Goal: Task Accomplishment & Management: Complete application form

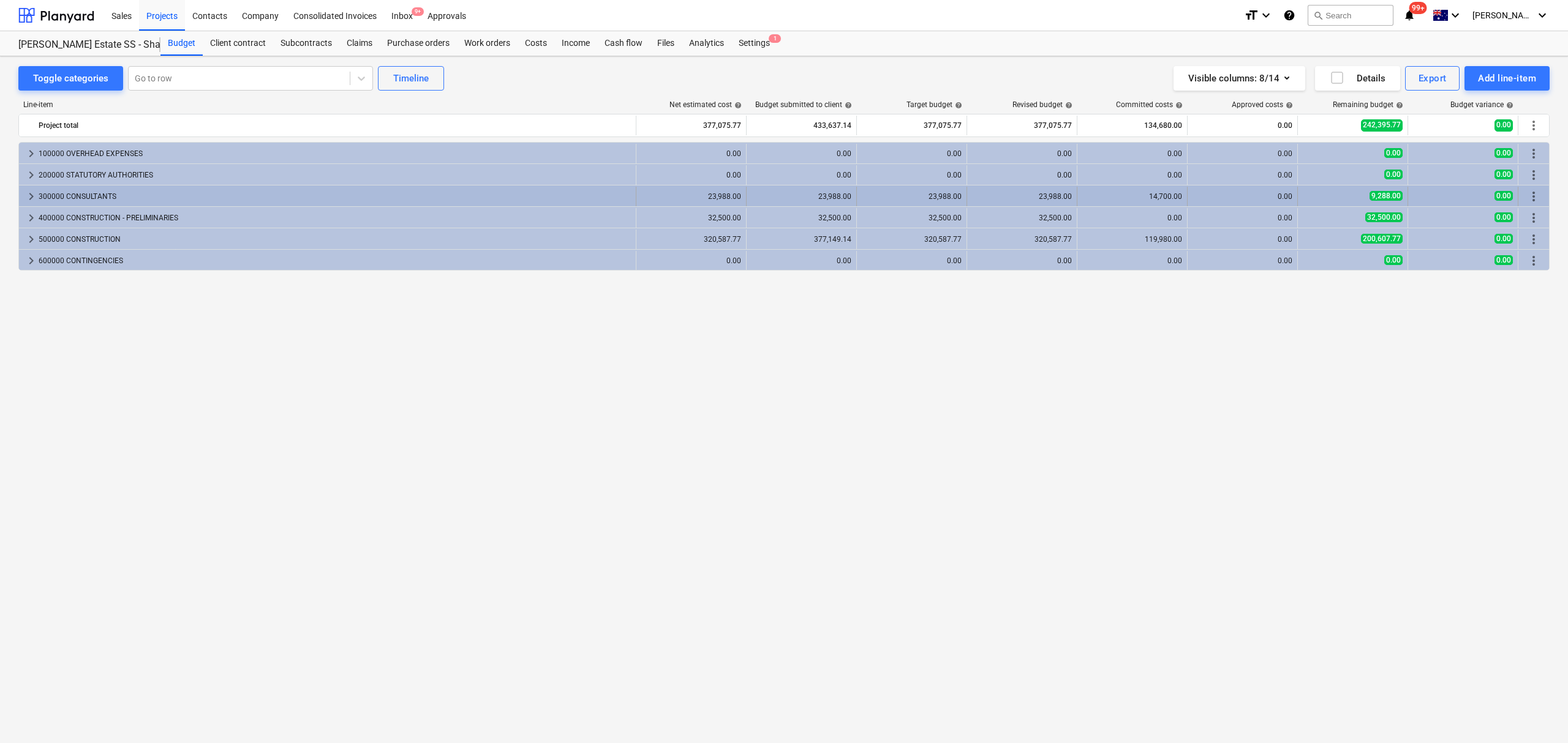
click at [24, 196] on span "keyboard_arrow_right" at bounding box center [31, 196] width 15 height 15
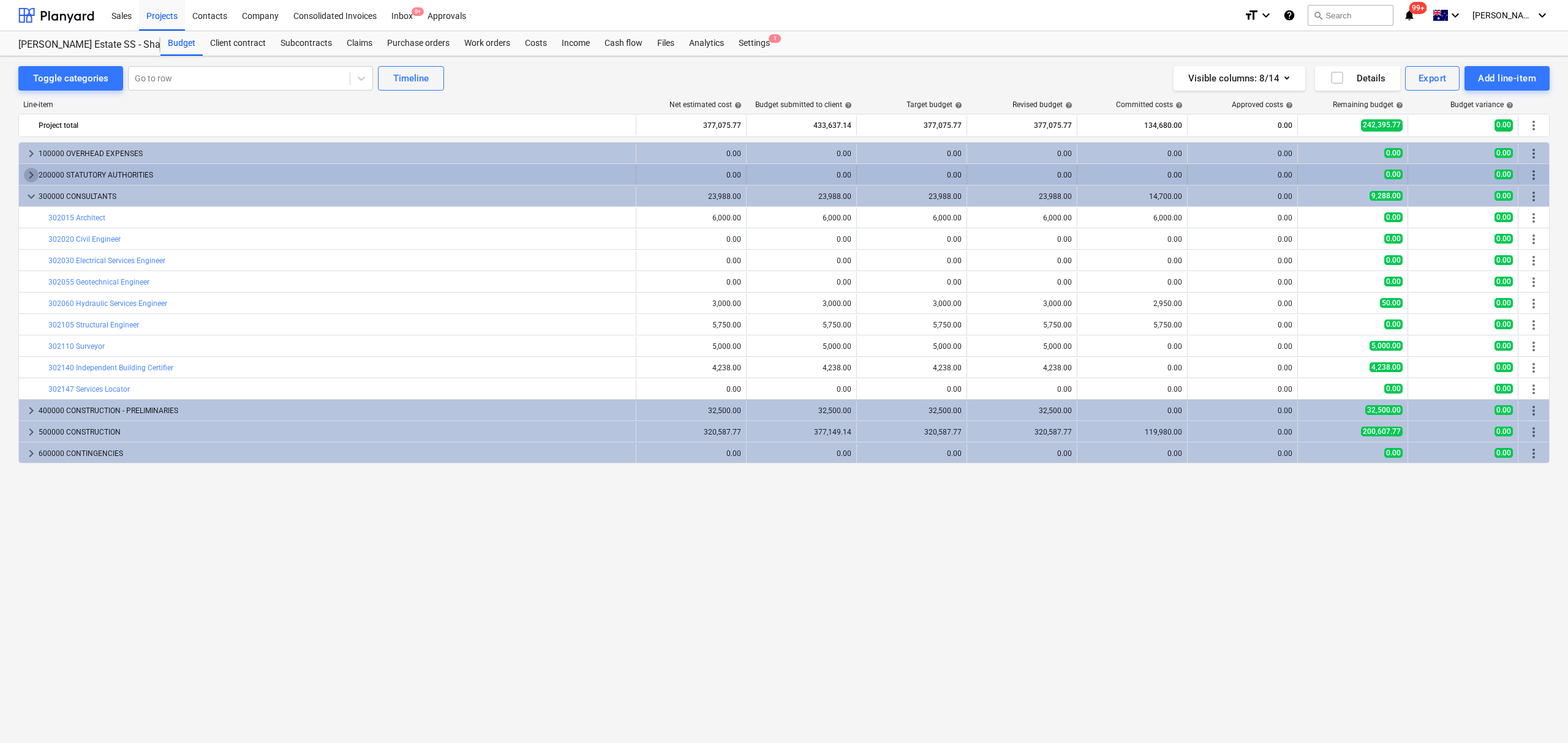
click at [26, 176] on span "keyboard_arrow_right" at bounding box center [31, 175] width 15 height 15
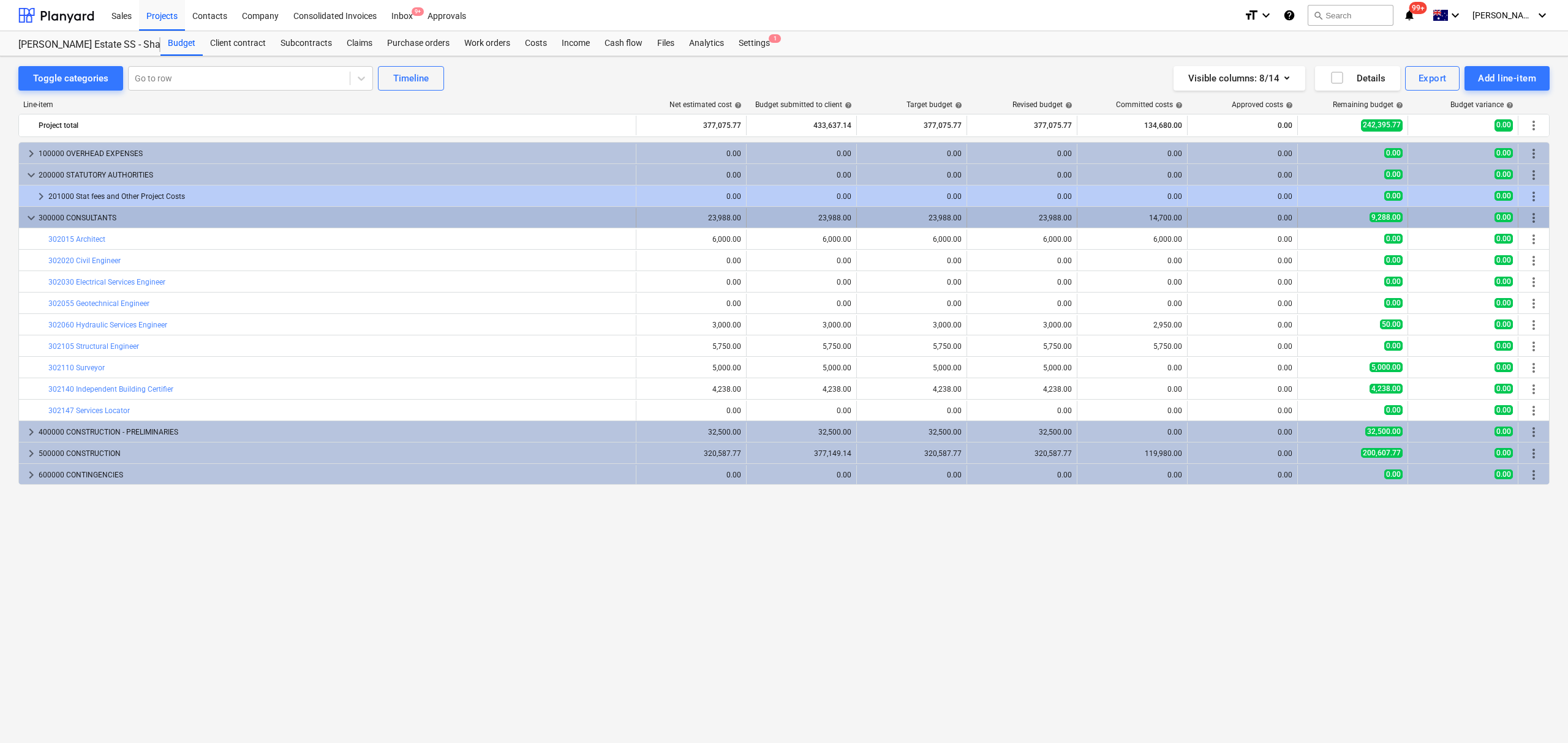
click at [31, 221] on span "keyboard_arrow_down" at bounding box center [31, 218] width 15 height 15
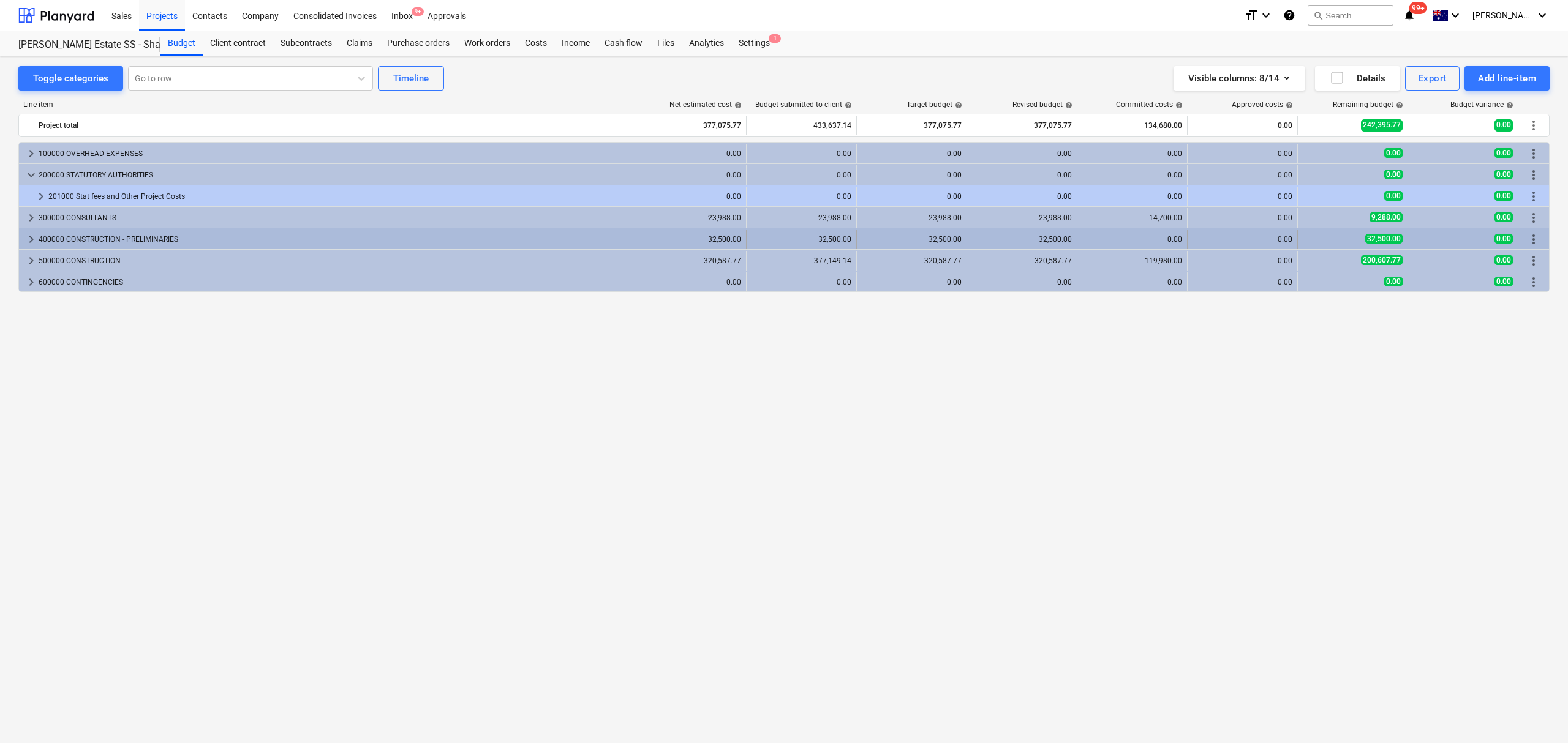
click at [35, 239] on span "keyboard_arrow_right" at bounding box center [31, 239] width 15 height 15
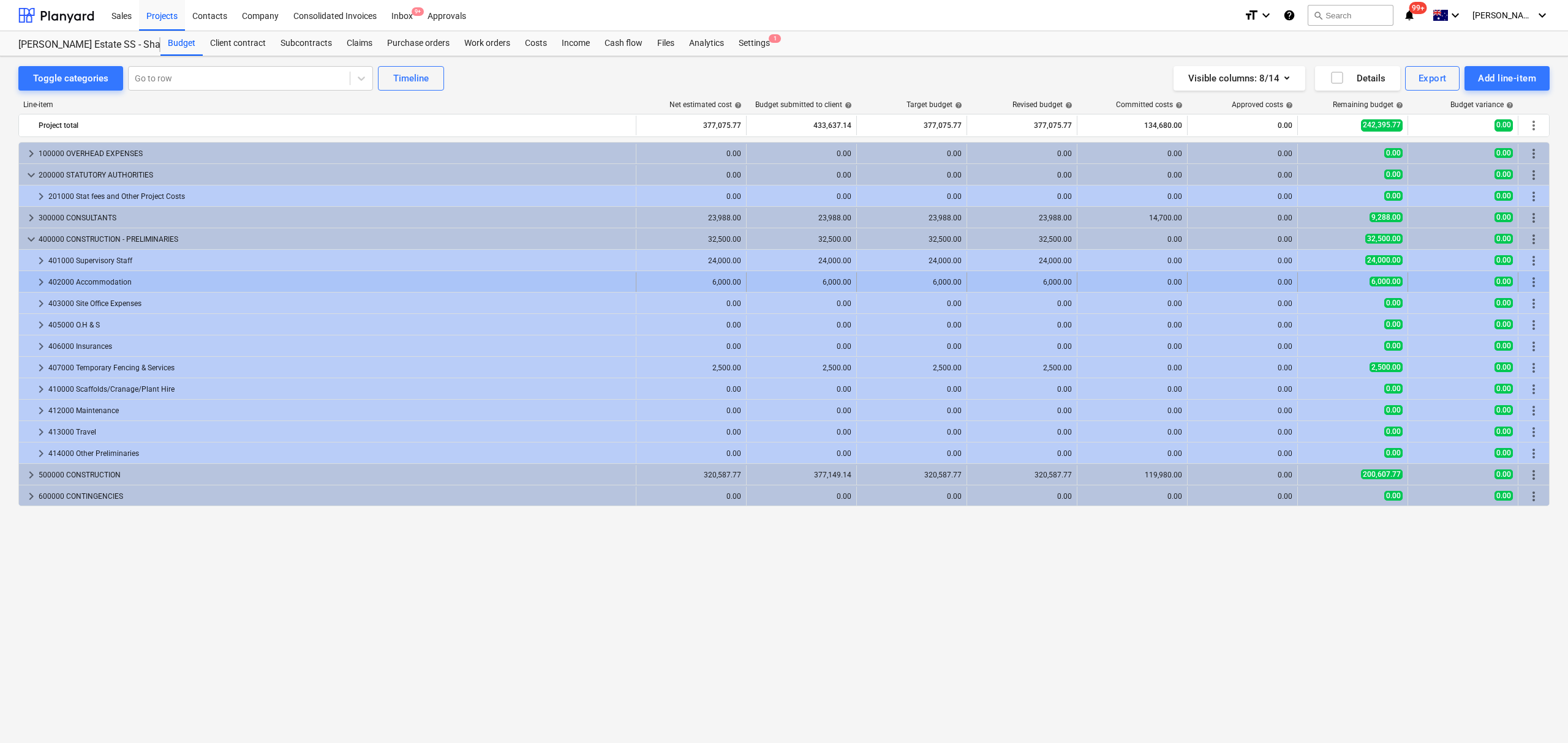
click at [38, 282] on span "keyboard_arrow_right" at bounding box center [41, 282] width 15 height 15
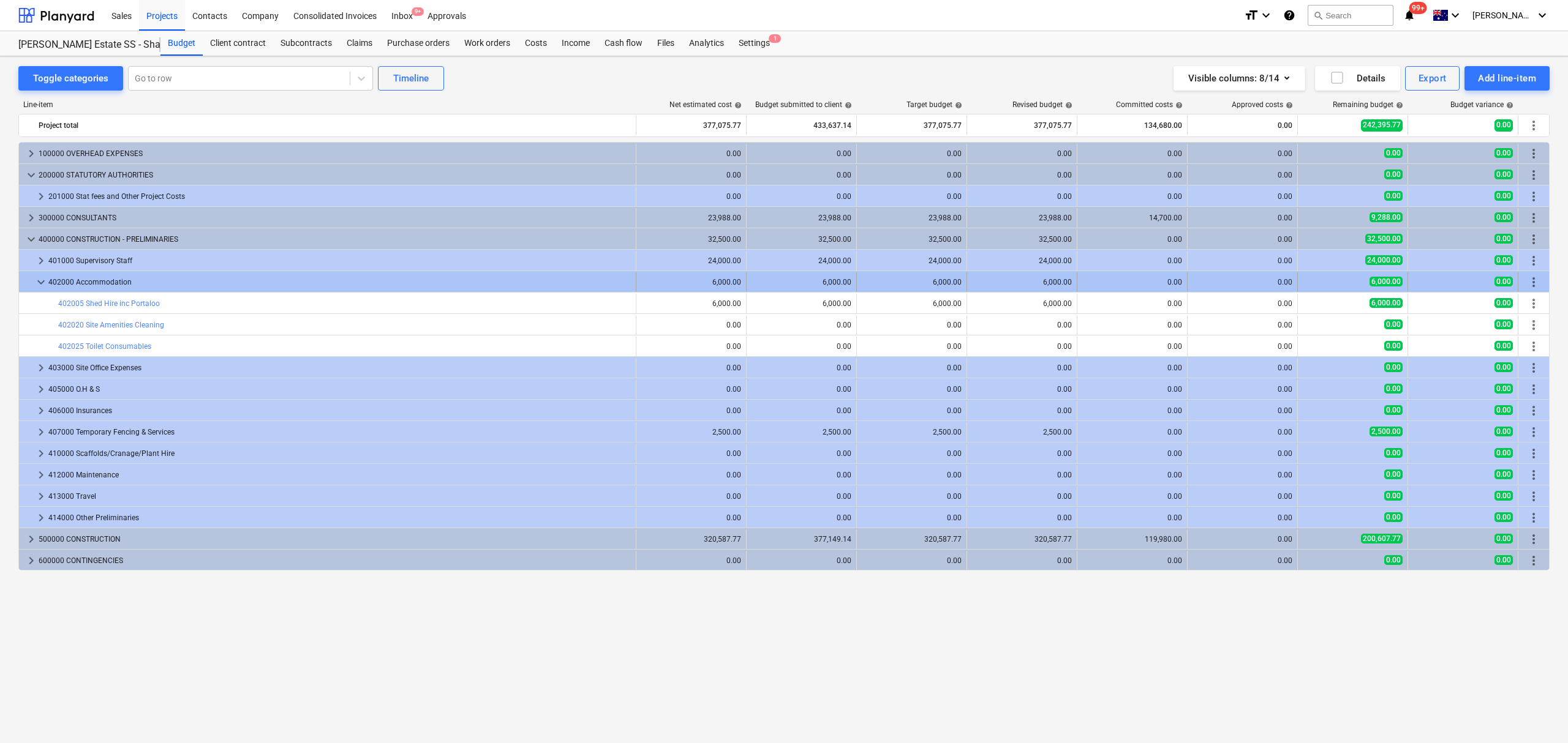
click at [37, 282] on span "keyboard_arrow_down" at bounding box center [41, 282] width 15 height 15
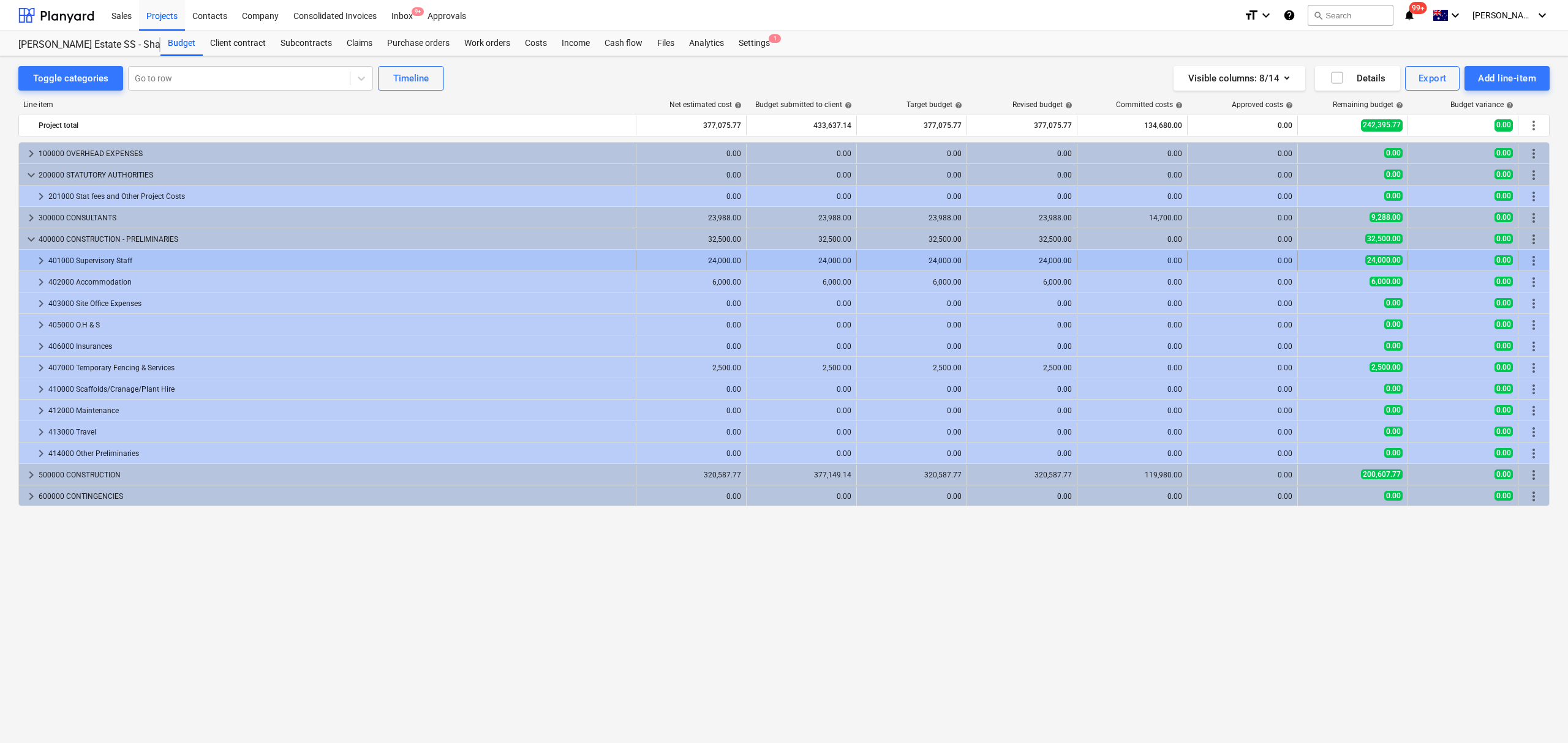
click at [36, 261] on span "keyboard_arrow_right" at bounding box center [41, 261] width 15 height 15
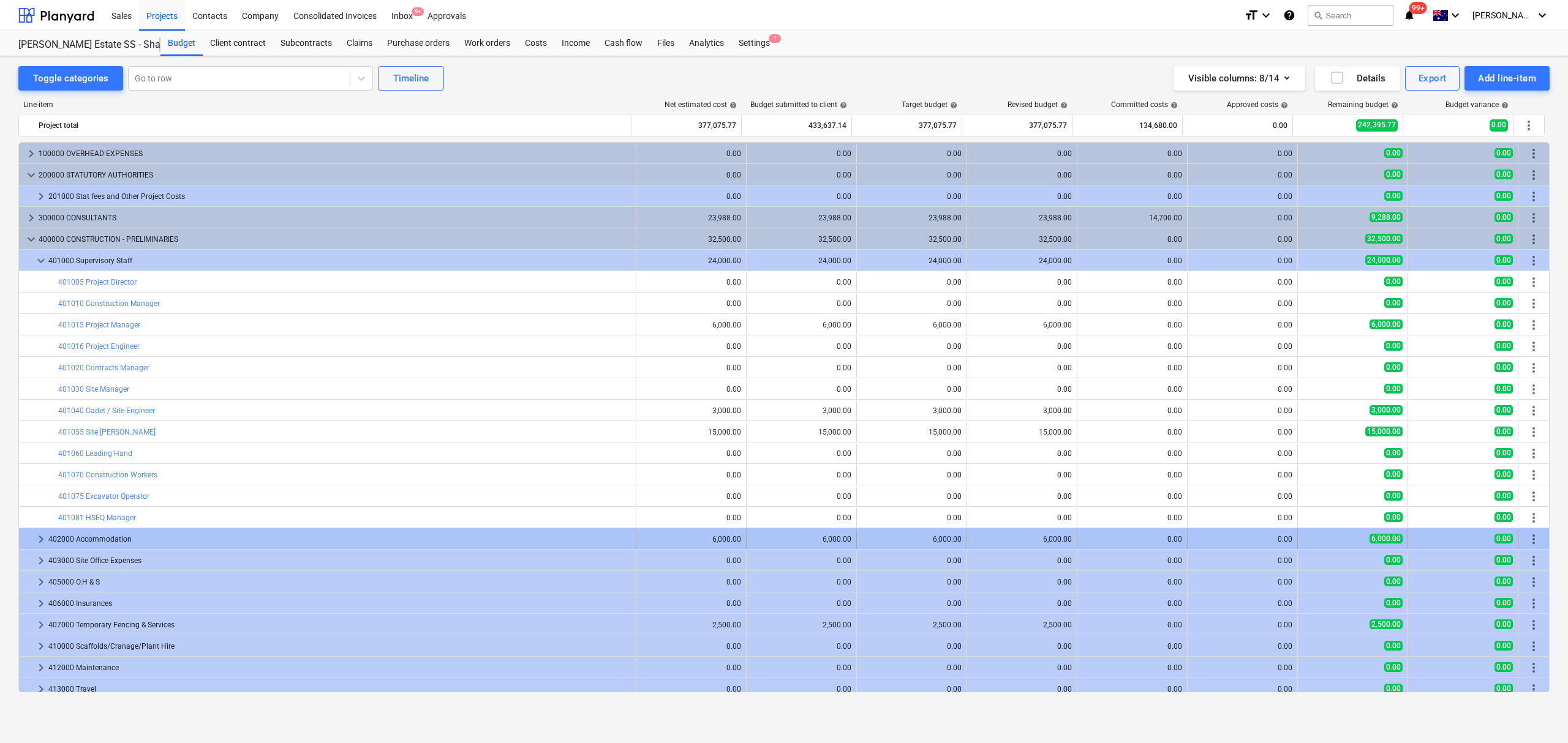
click at [39, 539] on span "keyboard_arrow_right" at bounding box center [41, 539] width 15 height 15
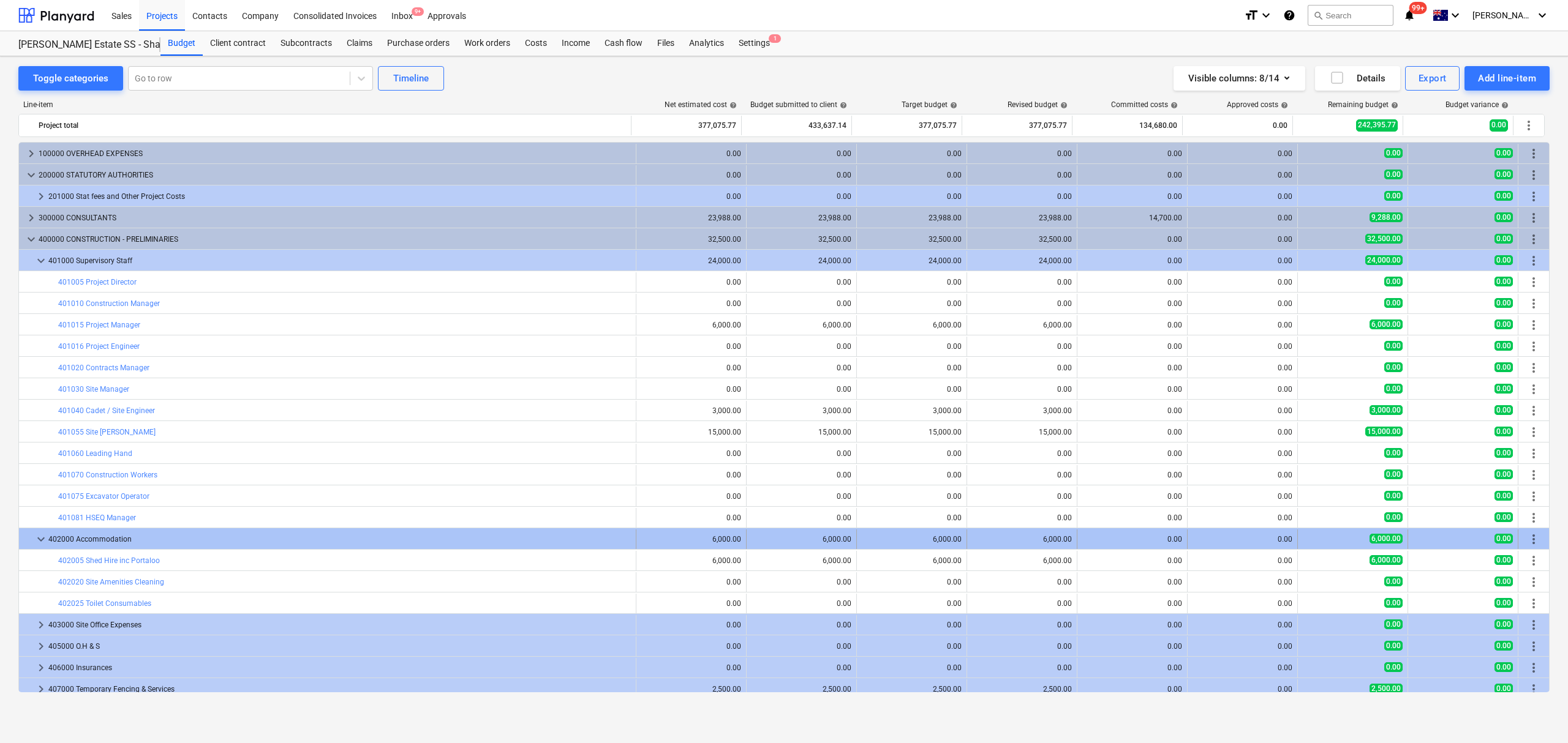
click at [37, 540] on span "keyboard_arrow_down" at bounding box center [41, 539] width 15 height 15
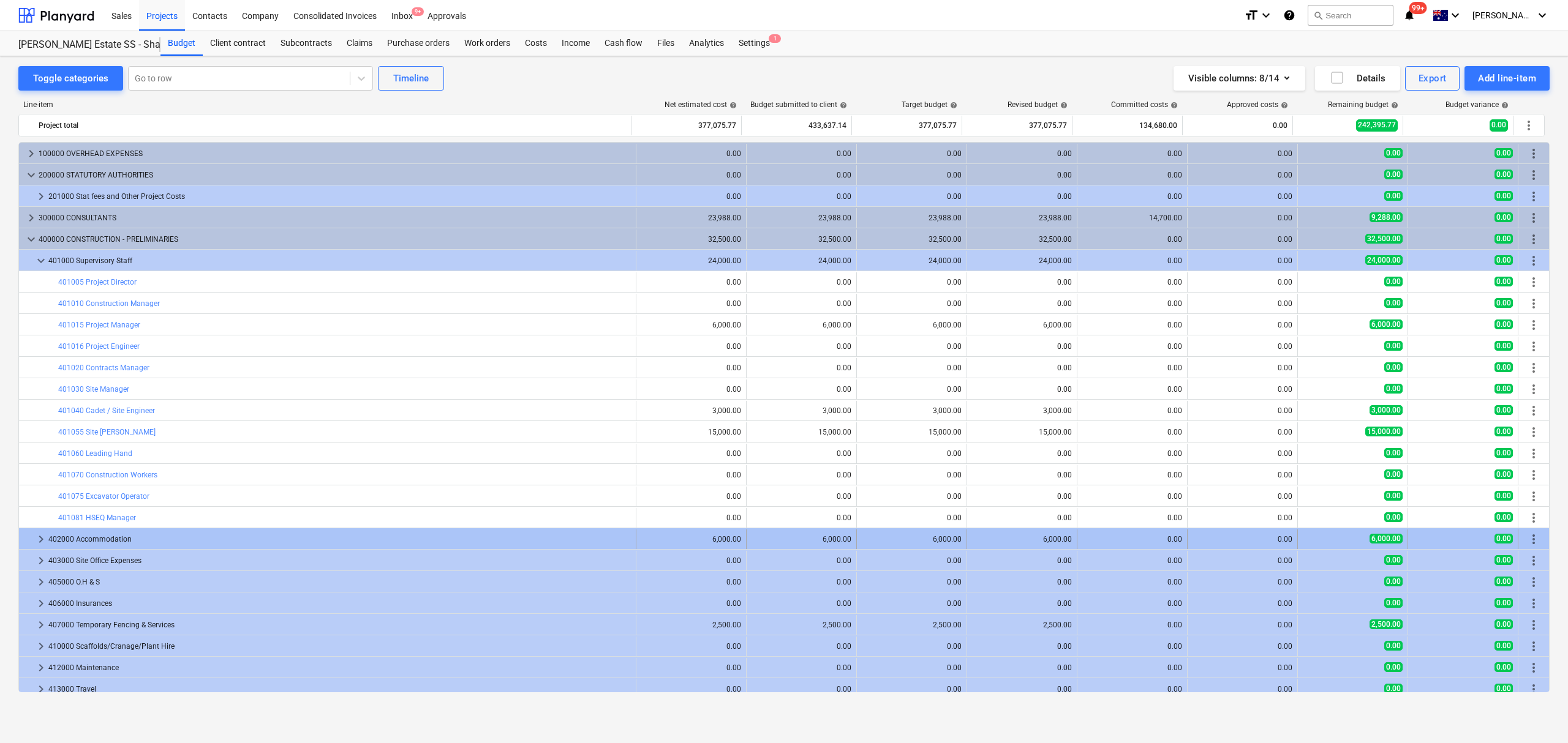
click at [35, 541] on div "keyboard_arrow_right 402000 Accommodation" at bounding box center [327, 539] width 617 height 19
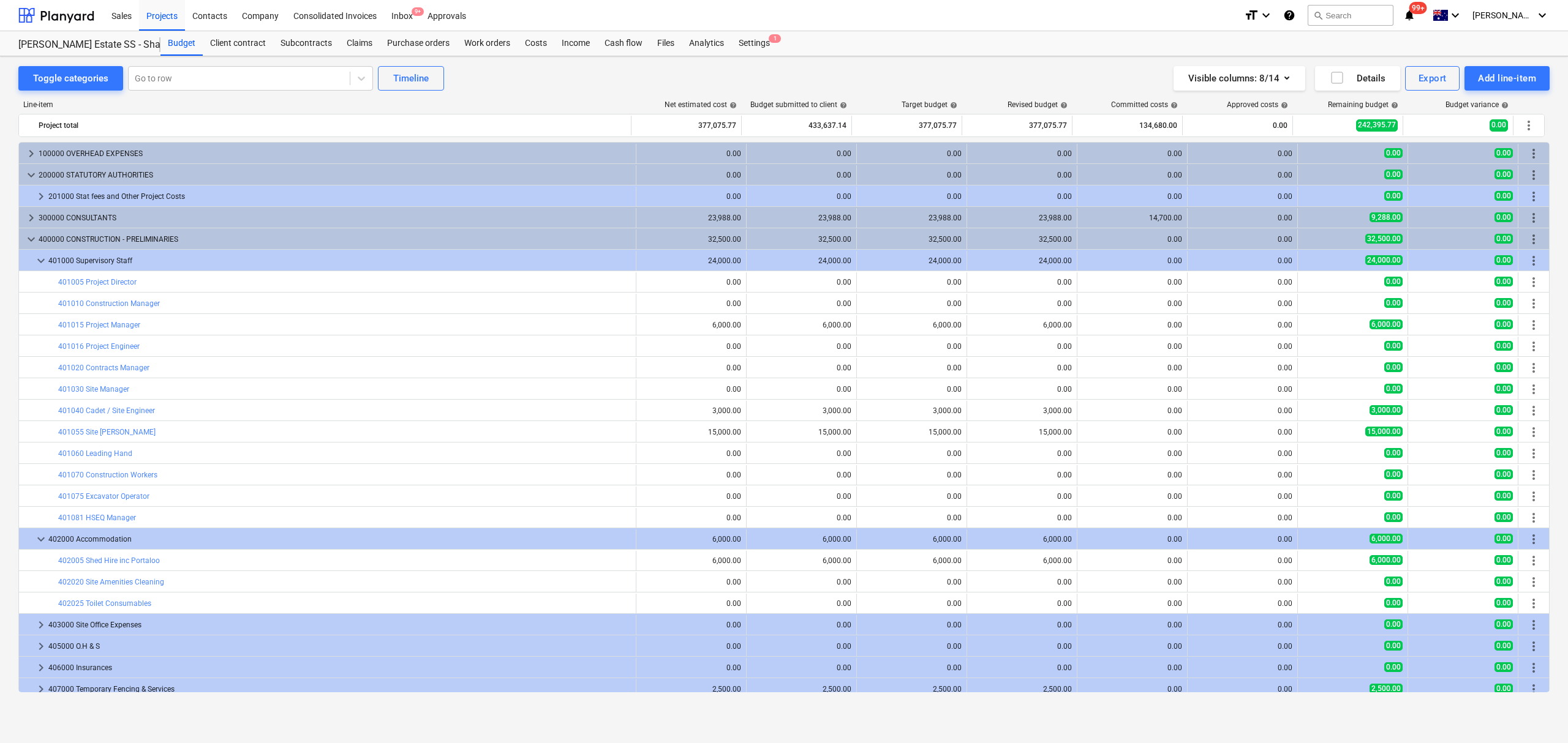
click at [35, 541] on span "keyboard_arrow_down" at bounding box center [41, 539] width 15 height 15
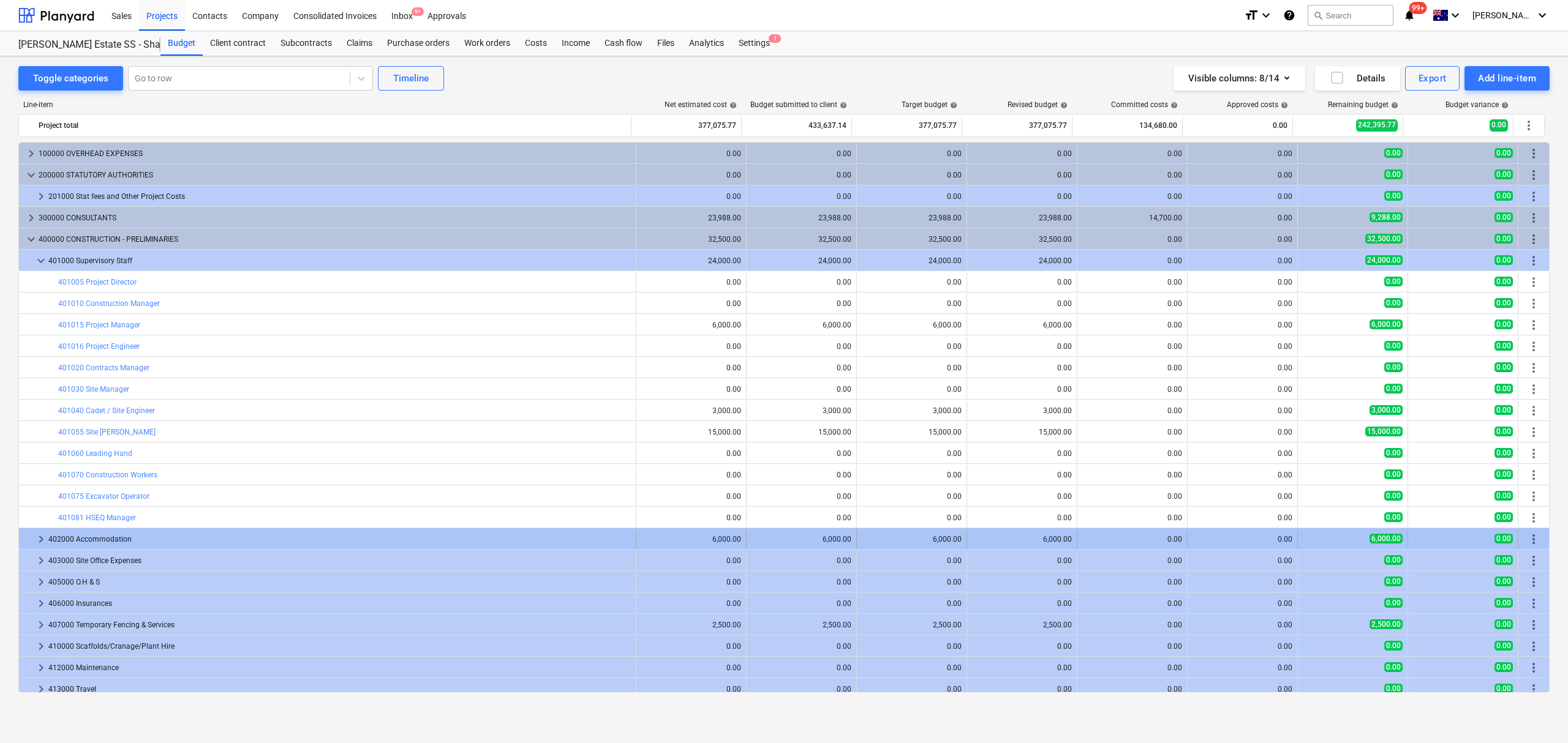
click at [27, 542] on div at bounding box center [29, 539] width 10 height 19
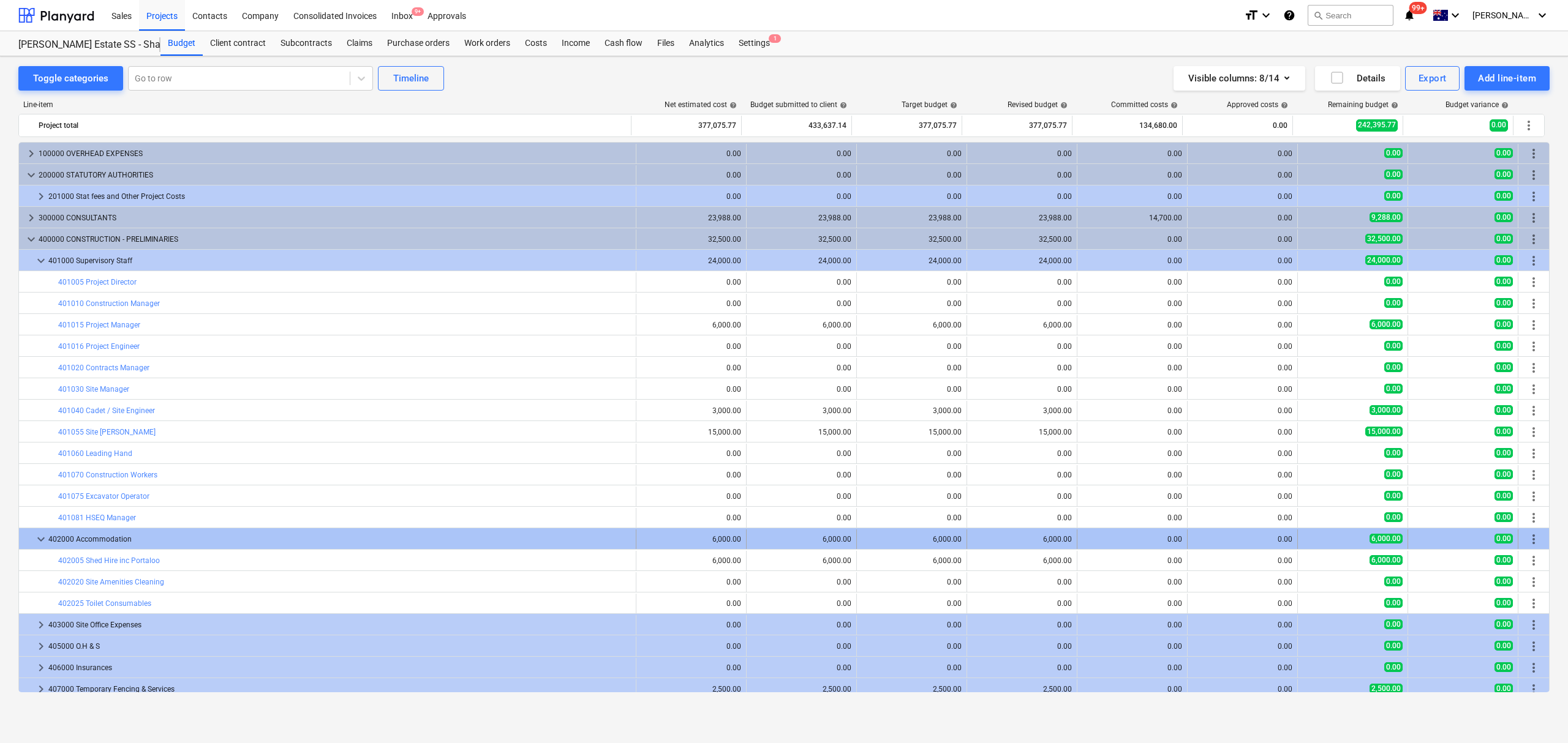
click at [28, 541] on div at bounding box center [29, 539] width 10 height 19
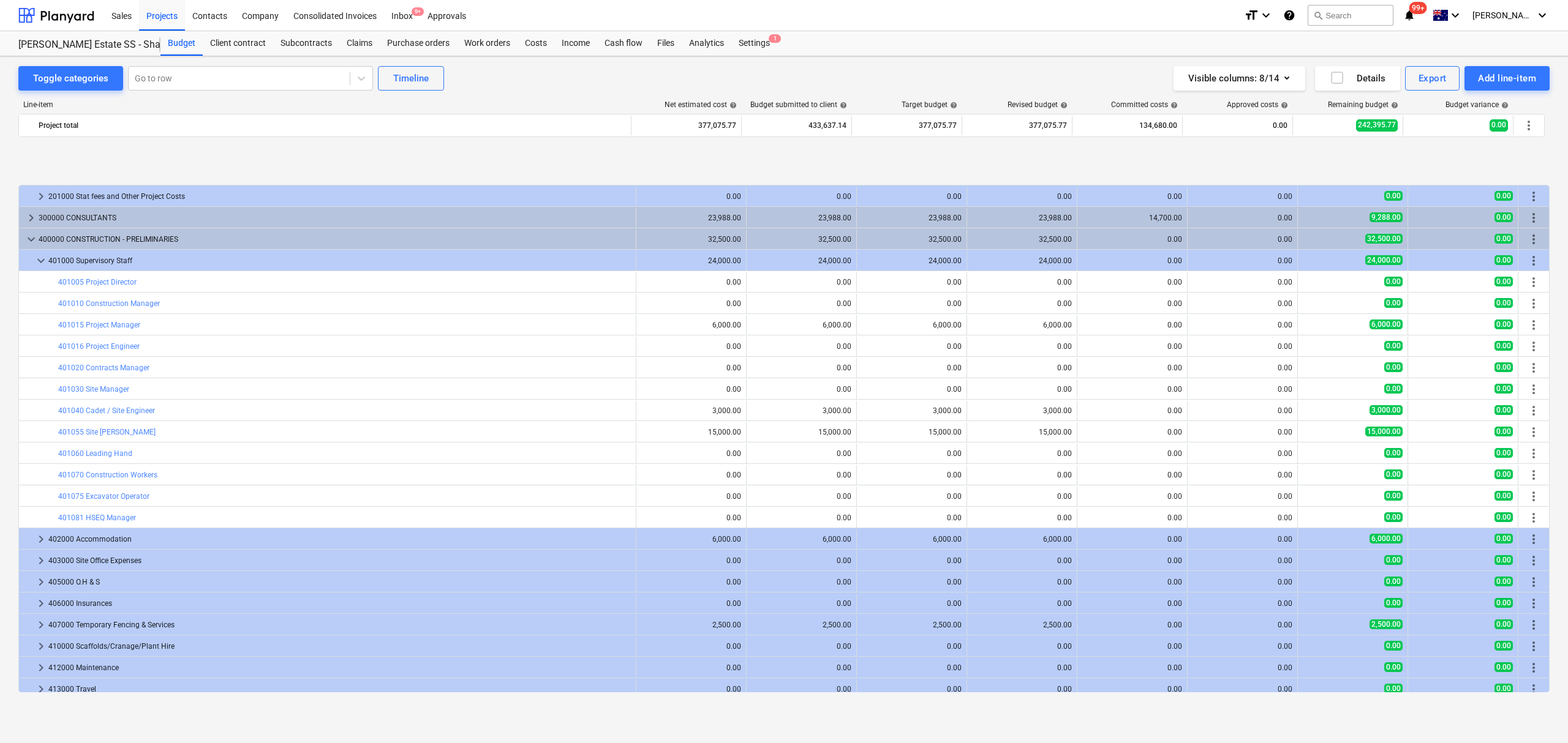
scroll to position [71, 0]
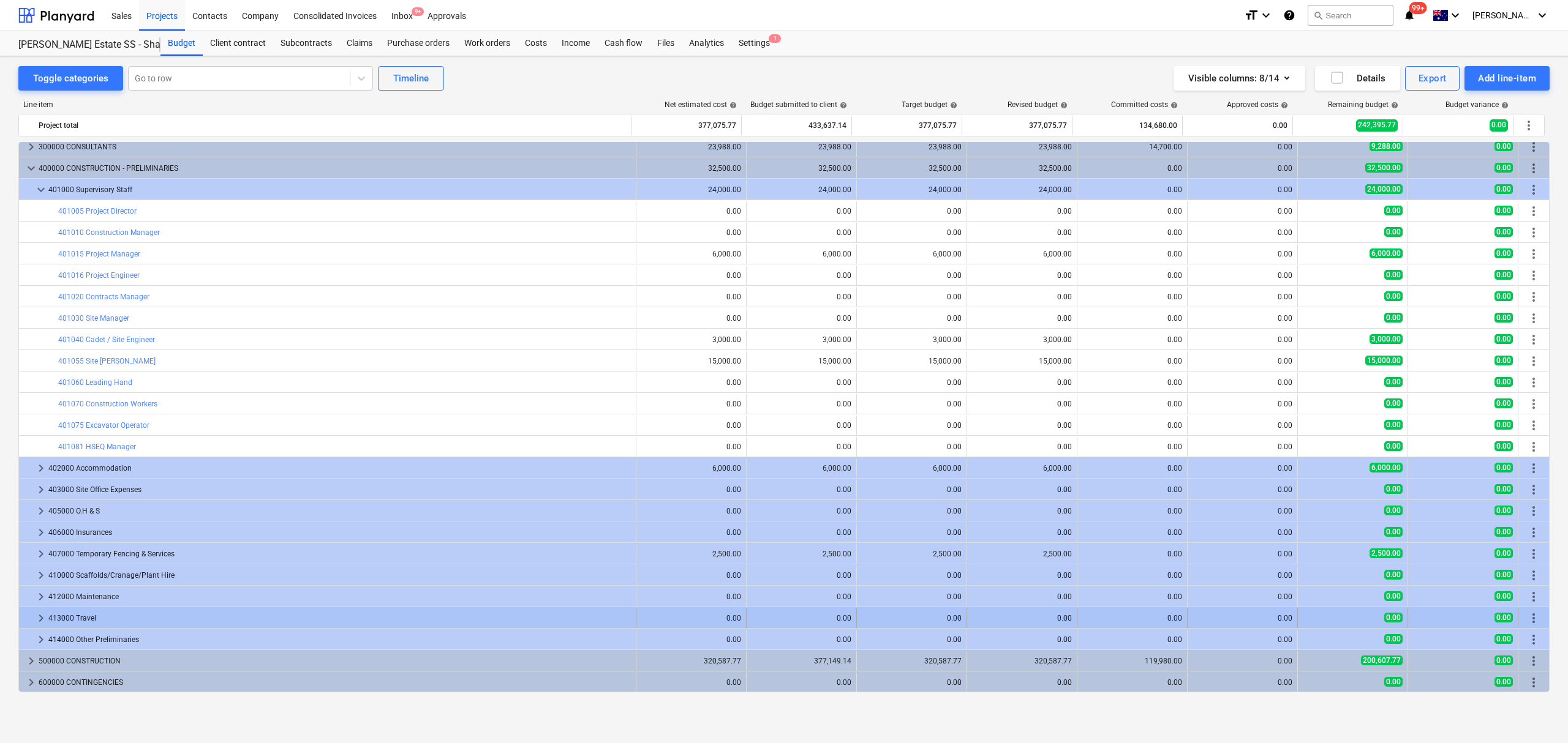
click at [37, 613] on span "keyboard_arrow_right" at bounding box center [41, 618] width 15 height 15
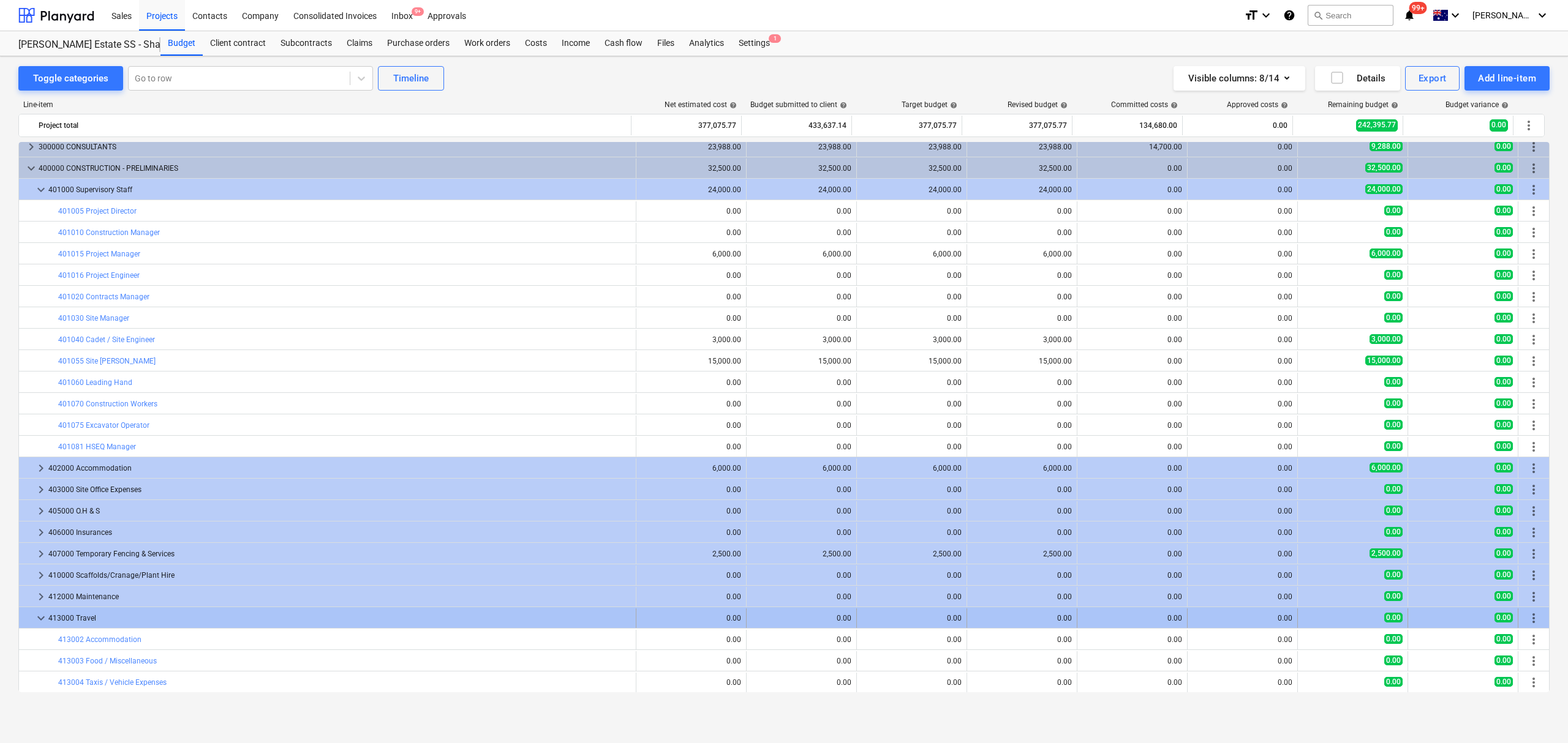
click at [32, 610] on div at bounding box center [29, 618] width 10 height 19
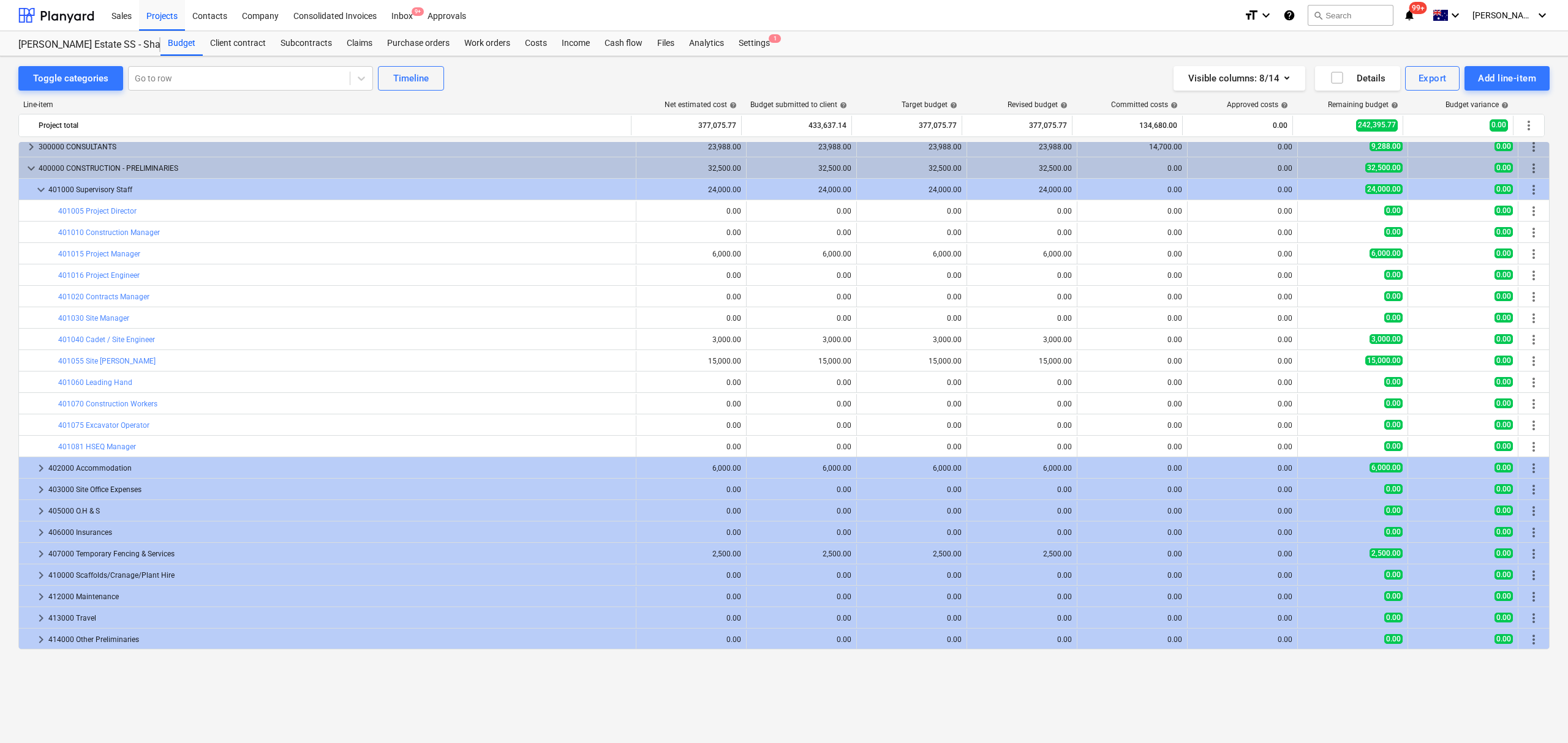
scroll to position [0, 0]
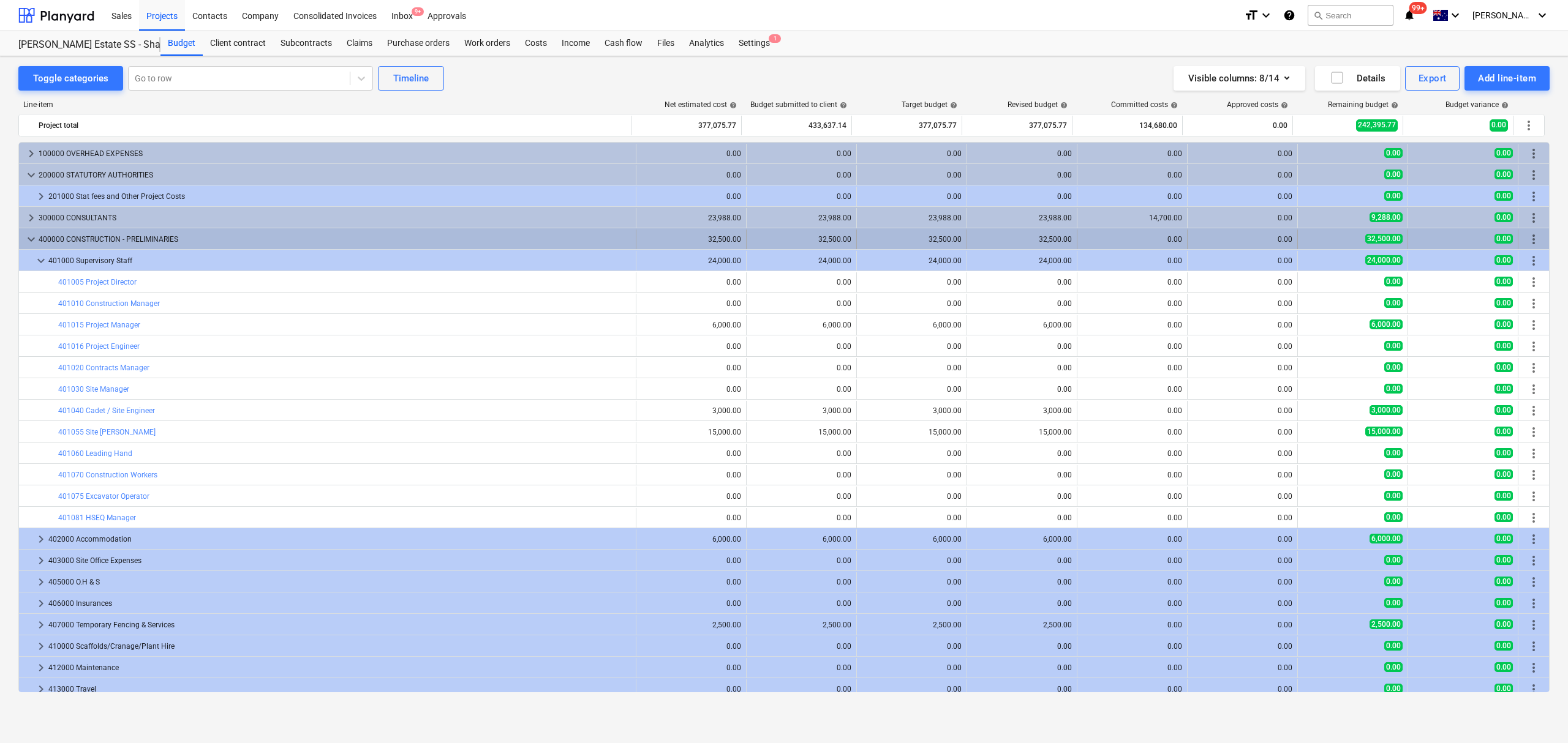
click at [27, 241] on span "keyboard_arrow_down" at bounding box center [31, 239] width 15 height 15
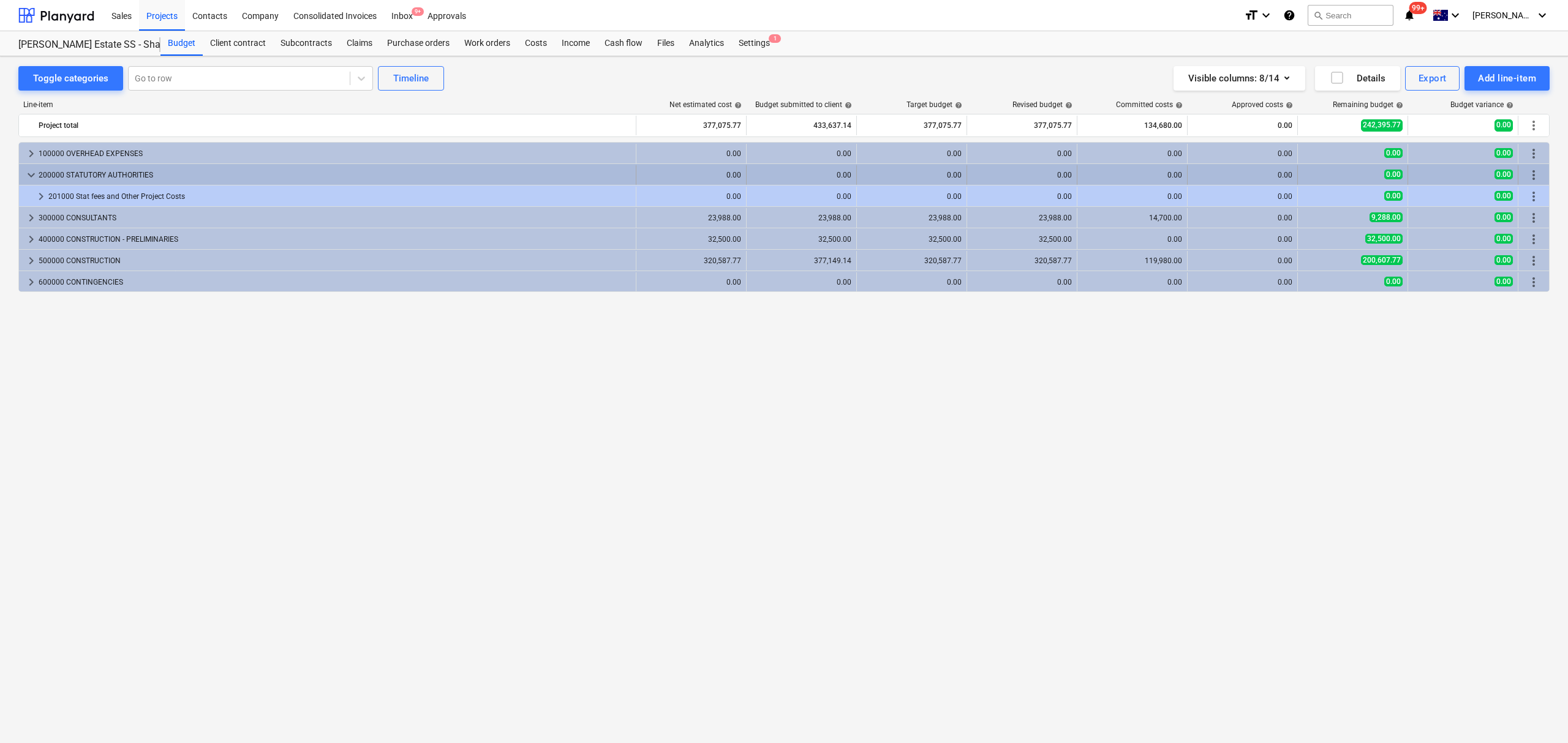
click at [29, 182] on span "keyboard_arrow_down" at bounding box center [31, 175] width 15 height 15
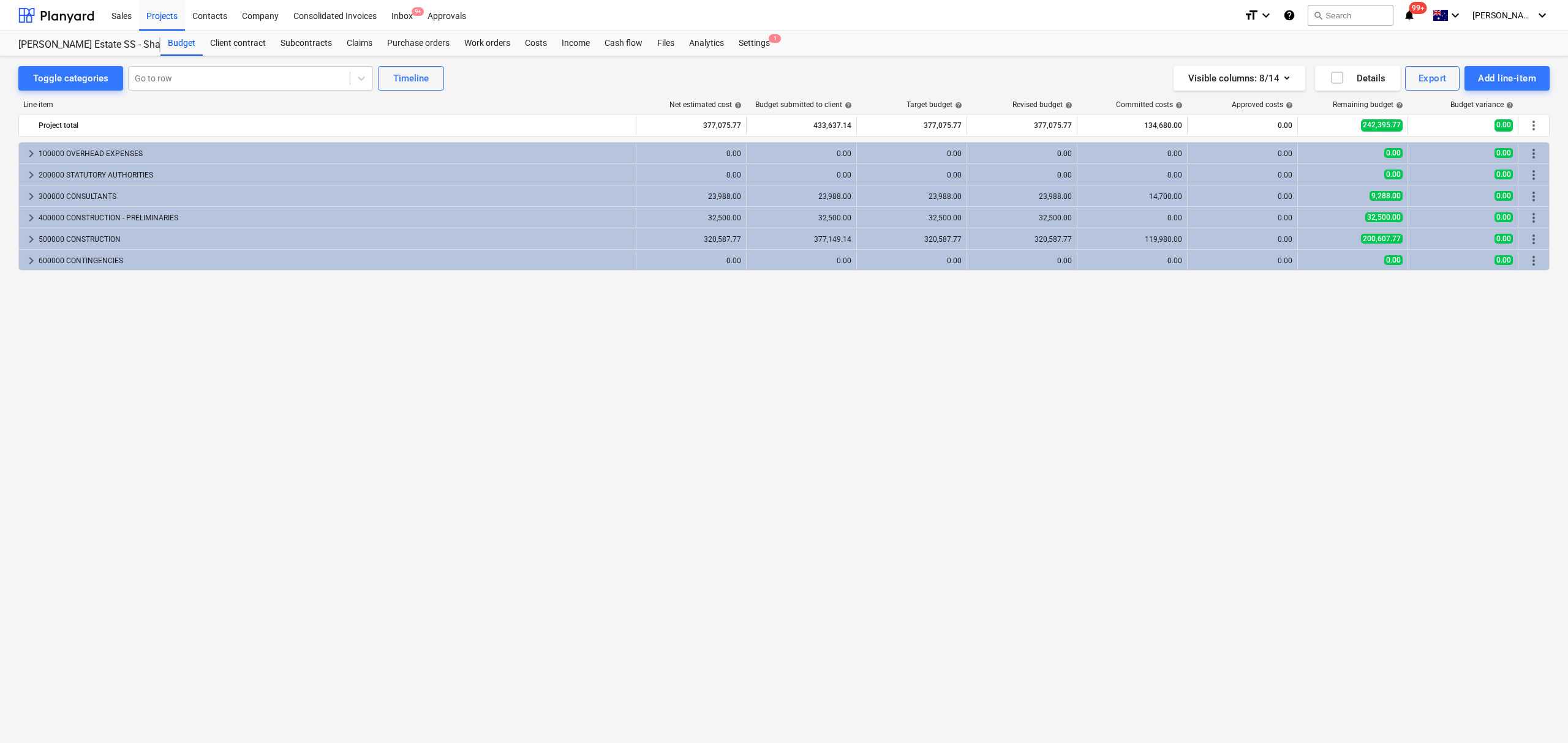
click at [33, 241] on span "keyboard_arrow_right" at bounding box center [31, 239] width 15 height 15
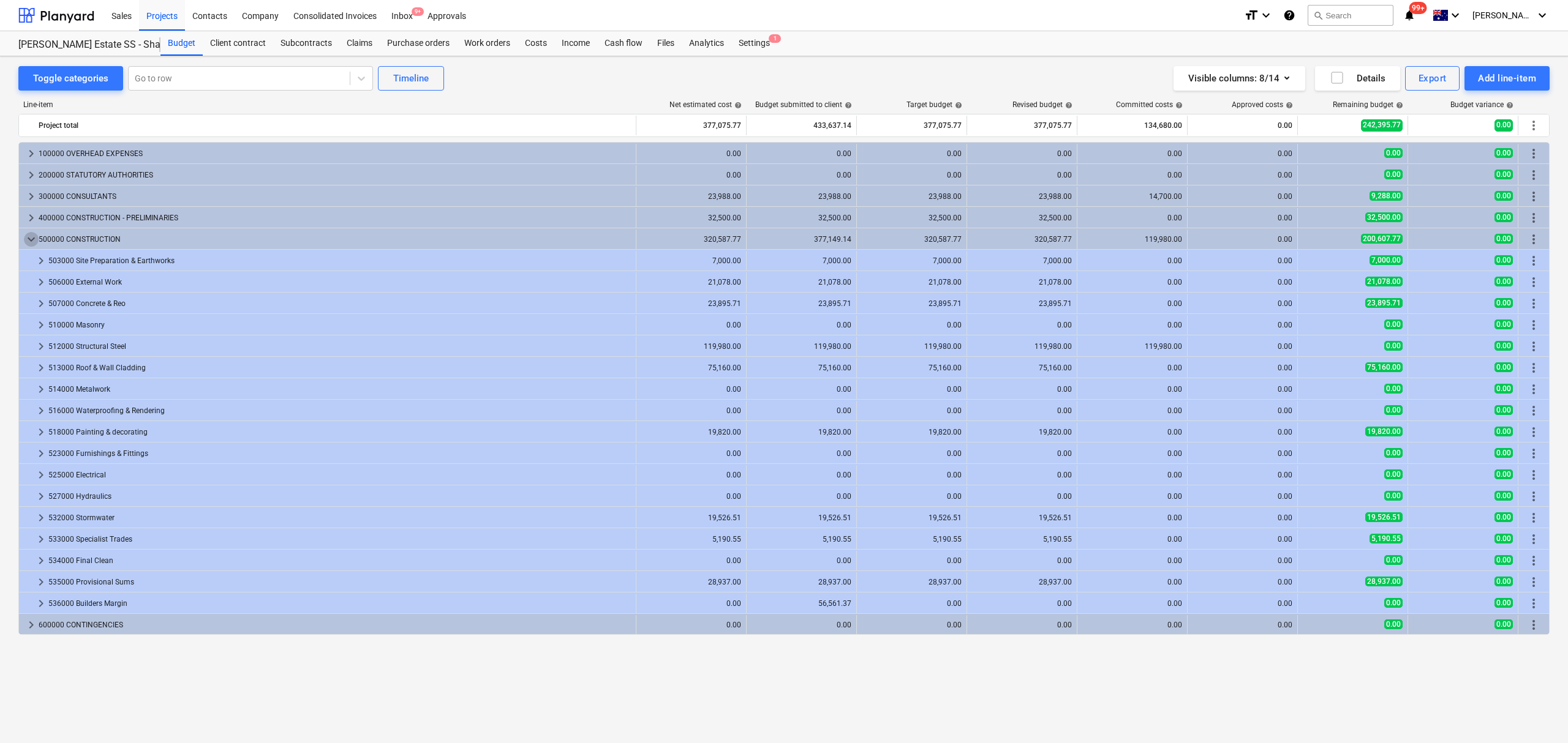
click at [33, 241] on span "keyboard_arrow_down" at bounding box center [31, 239] width 15 height 15
click at [38, 241] on span "keyboard_arrow_down" at bounding box center [31, 239] width 15 height 15
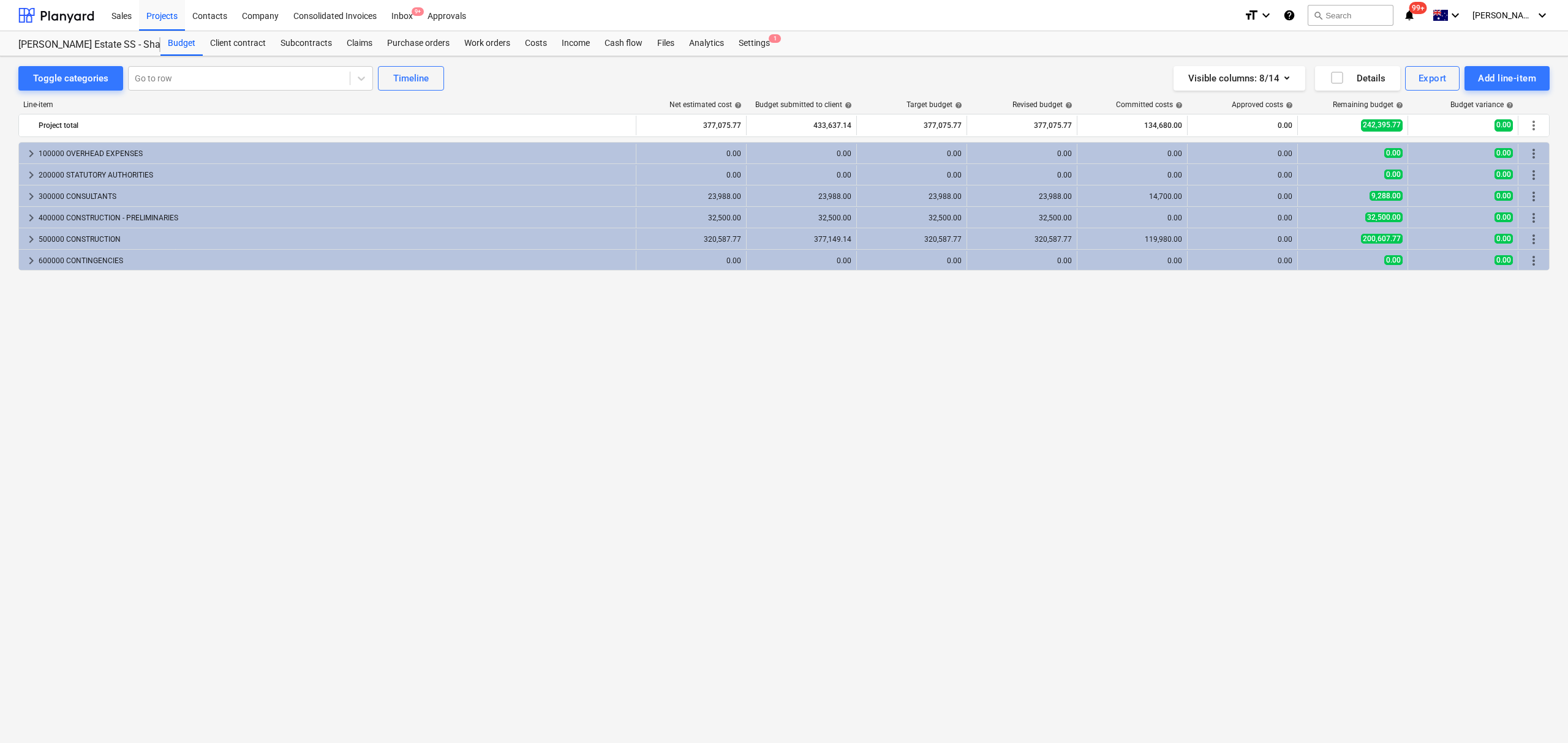
click at [38, 241] on span "keyboard_arrow_right" at bounding box center [31, 239] width 15 height 15
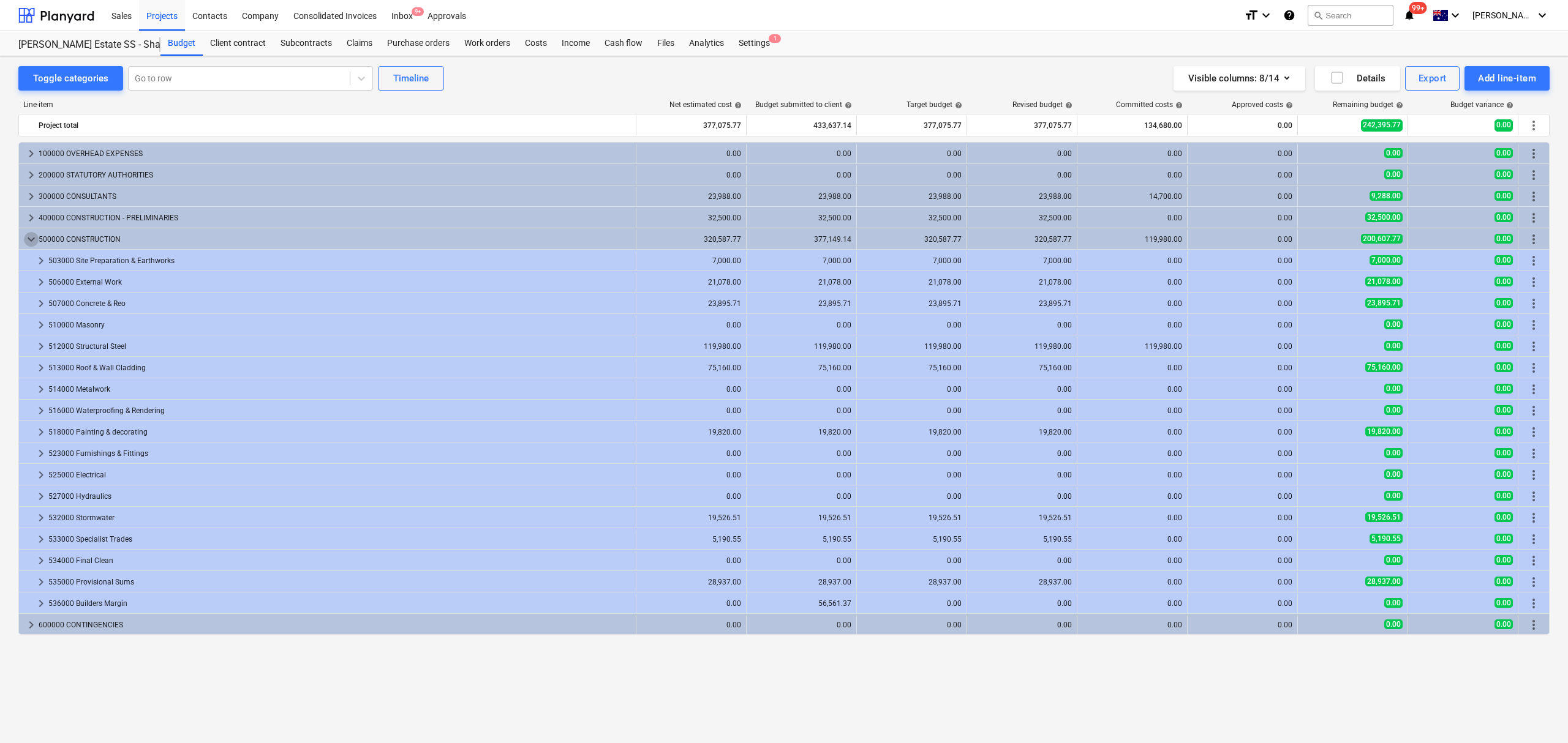
click at [38, 241] on span "keyboard_arrow_down" at bounding box center [31, 239] width 15 height 15
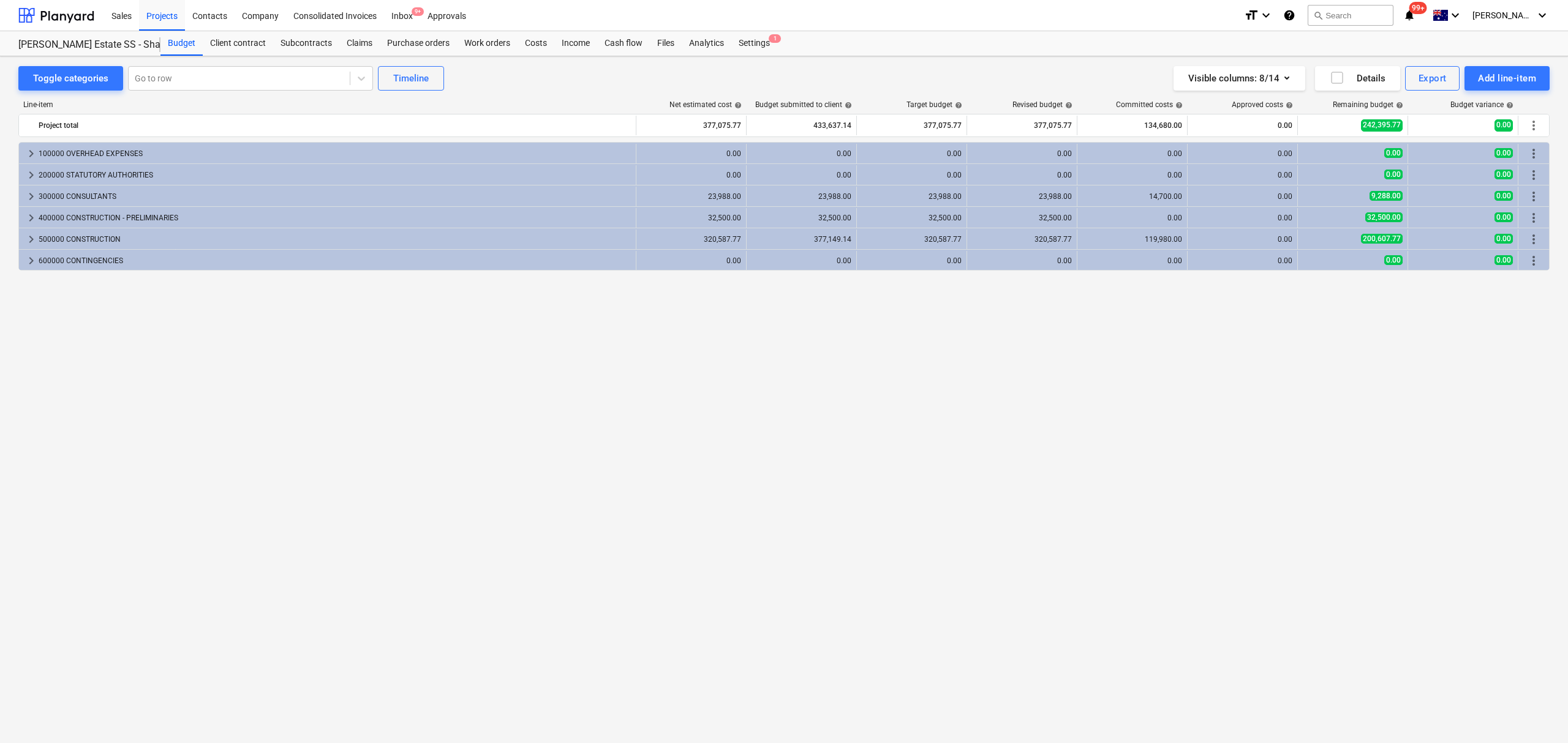
click at [38, 241] on span "keyboard_arrow_right" at bounding box center [31, 239] width 15 height 15
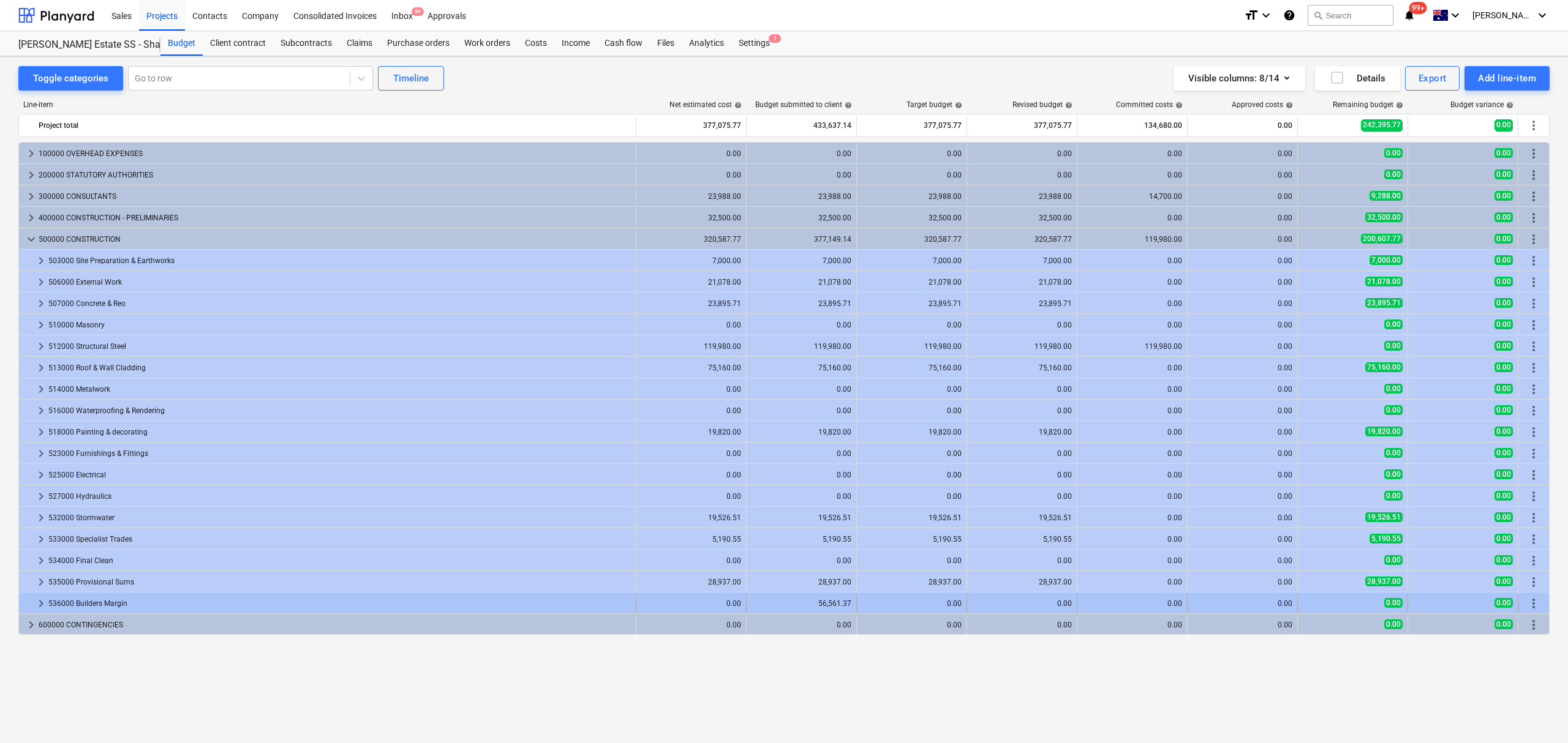
click at [42, 596] on div "keyboard_arrow_right" at bounding box center [41, 603] width 15 height 19
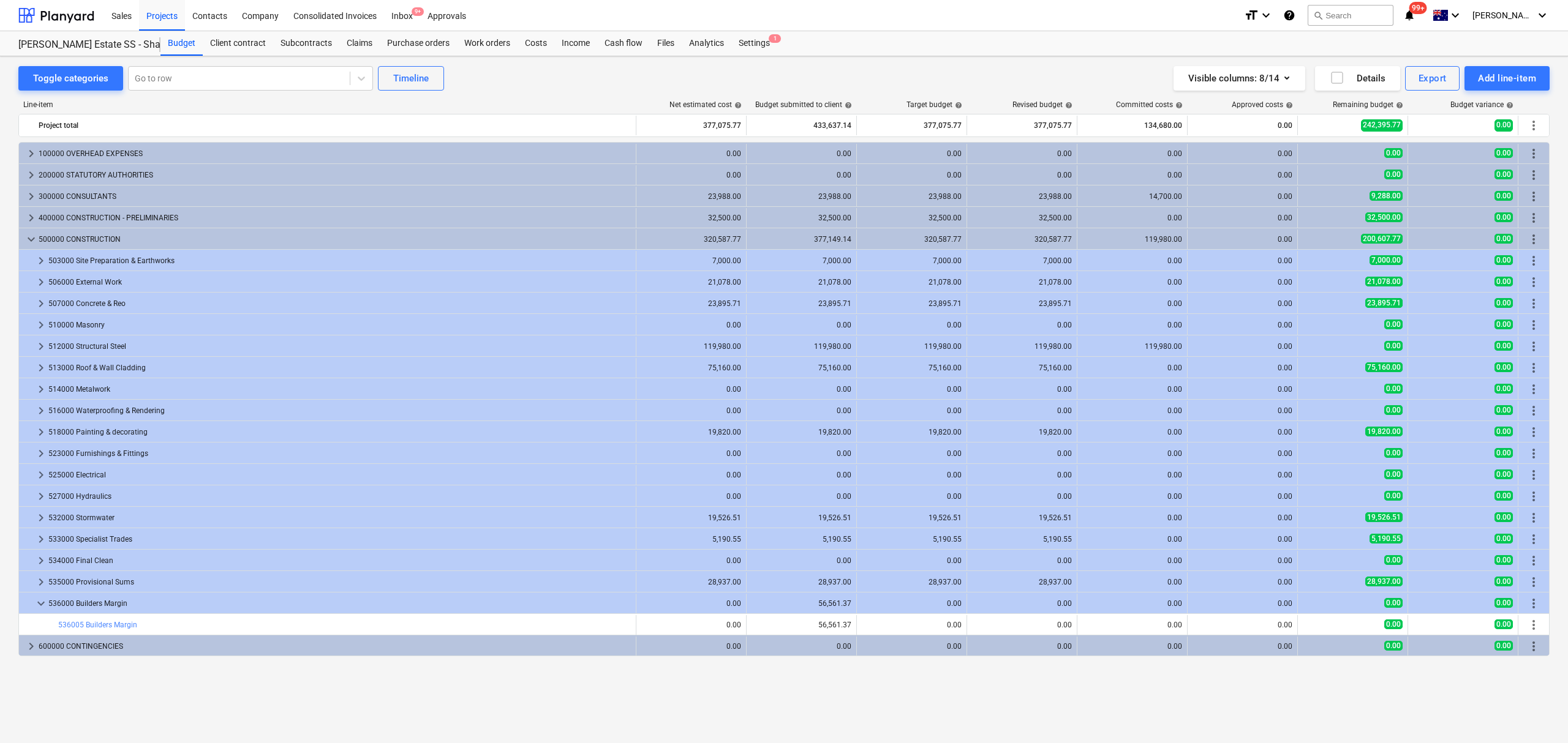
click at [42, 596] on div "keyboard_arrow_down" at bounding box center [41, 603] width 15 height 19
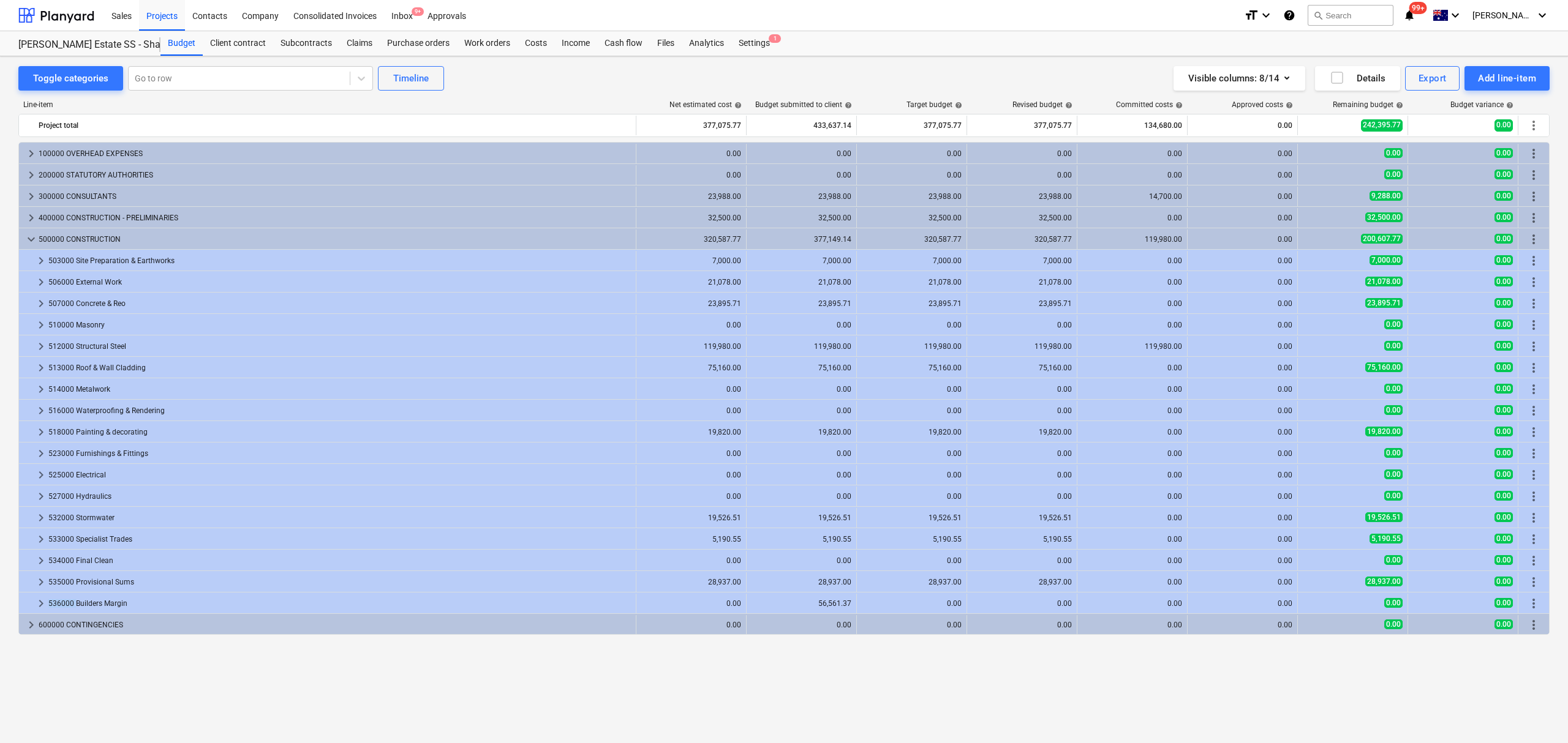
click at [42, 596] on div "keyboard_arrow_right" at bounding box center [41, 603] width 15 height 19
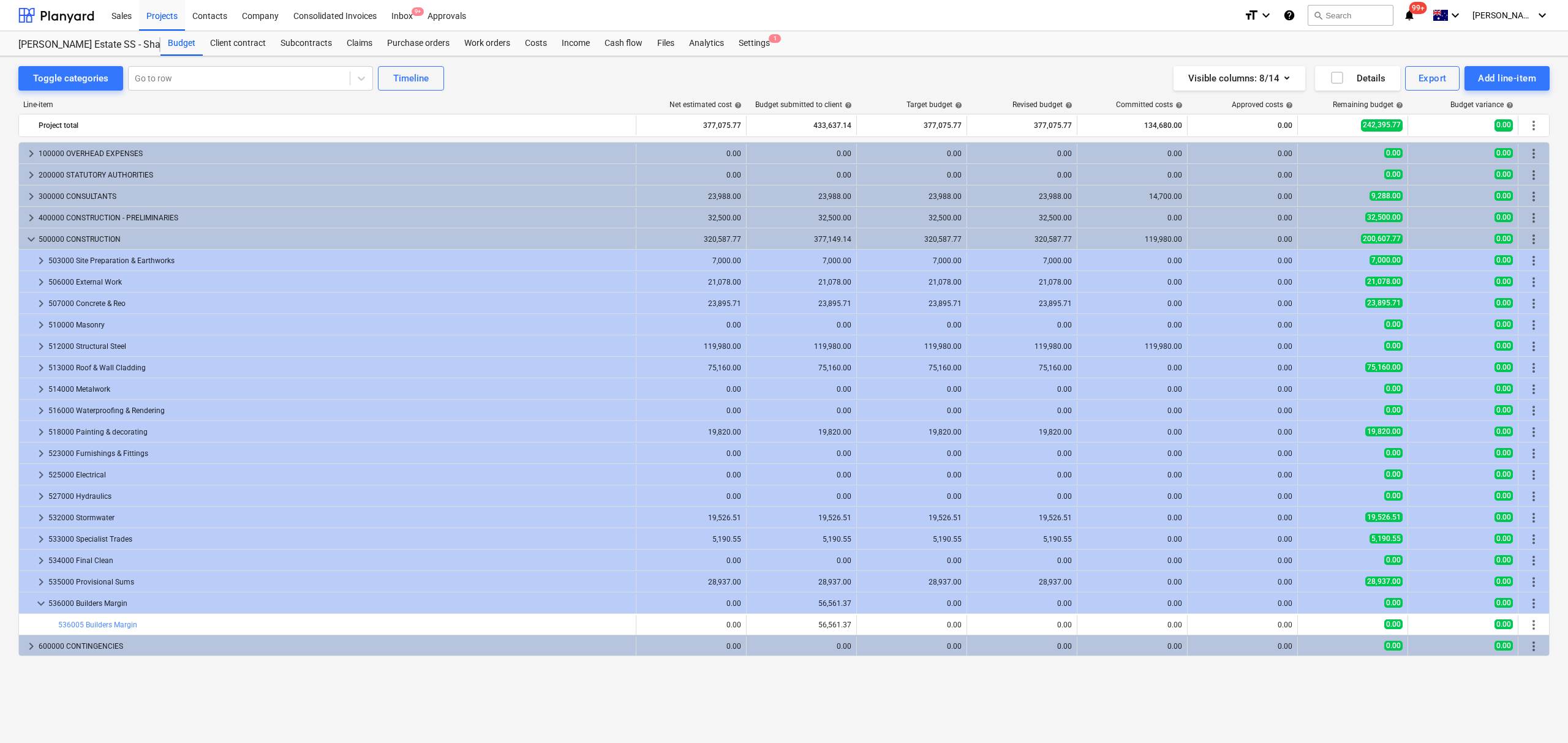
click at [42, 596] on div "keyboard_arrow_down" at bounding box center [41, 603] width 15 height 19
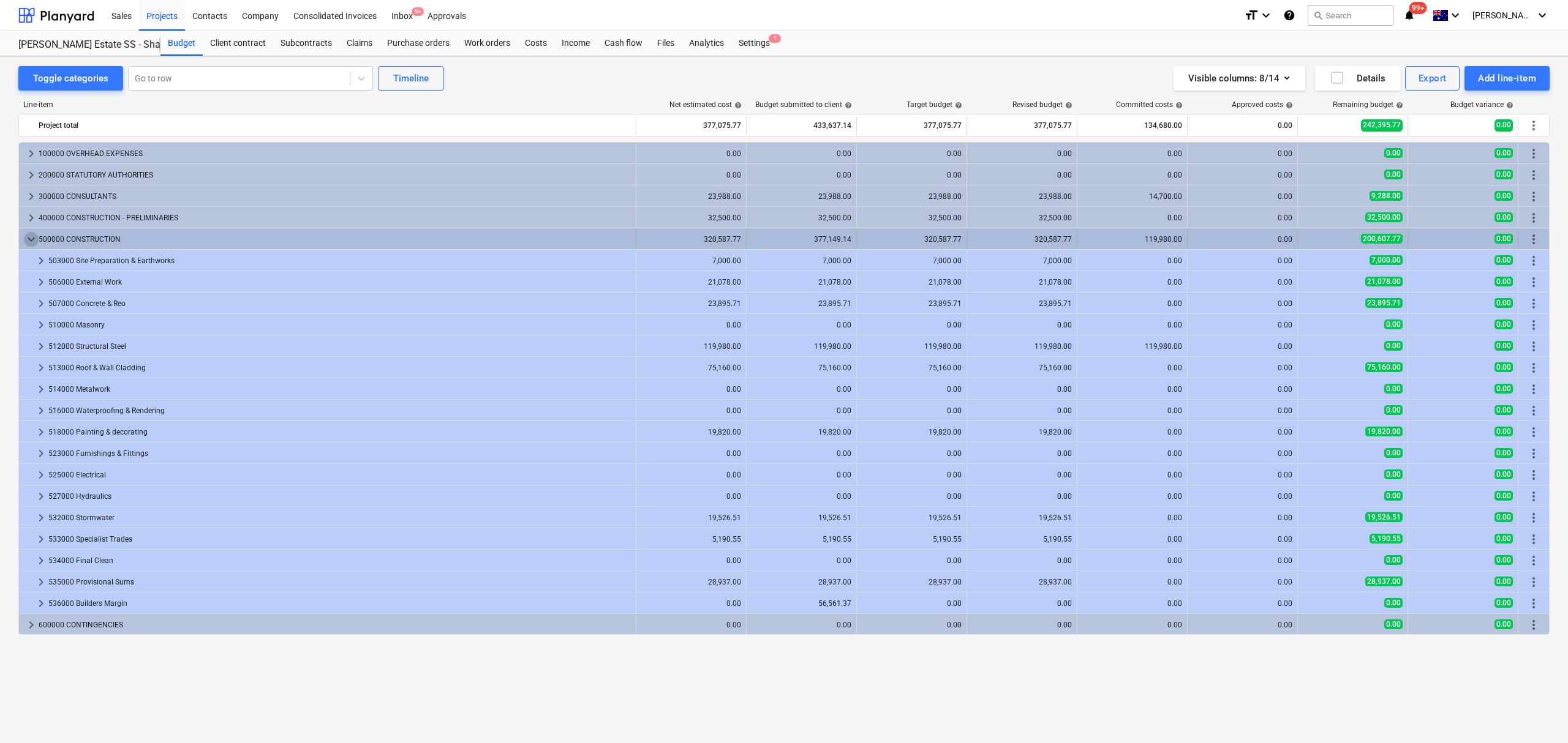
click at [34, 237] on span "keyboard_arrow_down" at bounding box center [31, 239] width 15 height 15
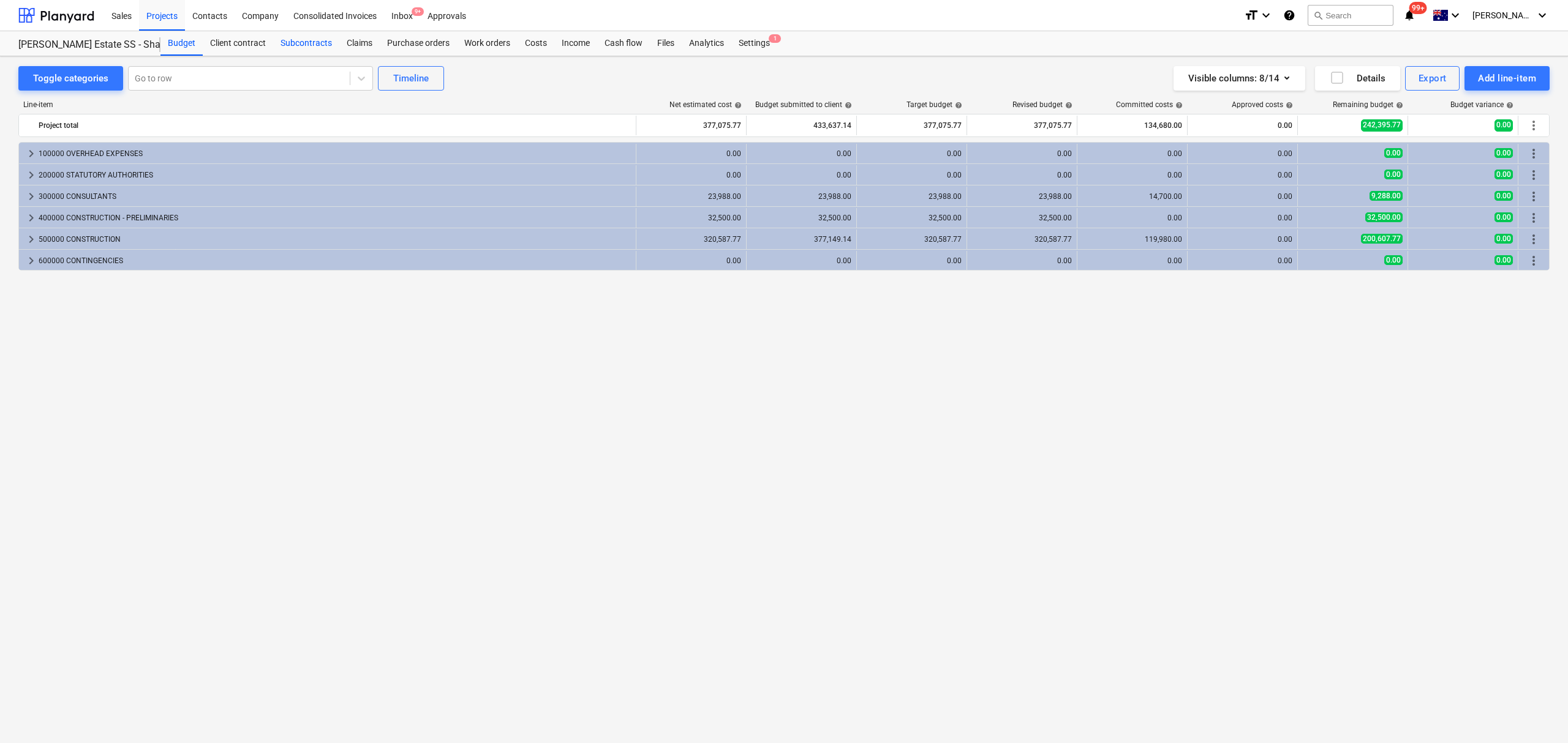
click at [312, 49] on div "Subcontracts" at bounding box center [306, 43] width 66 height 24
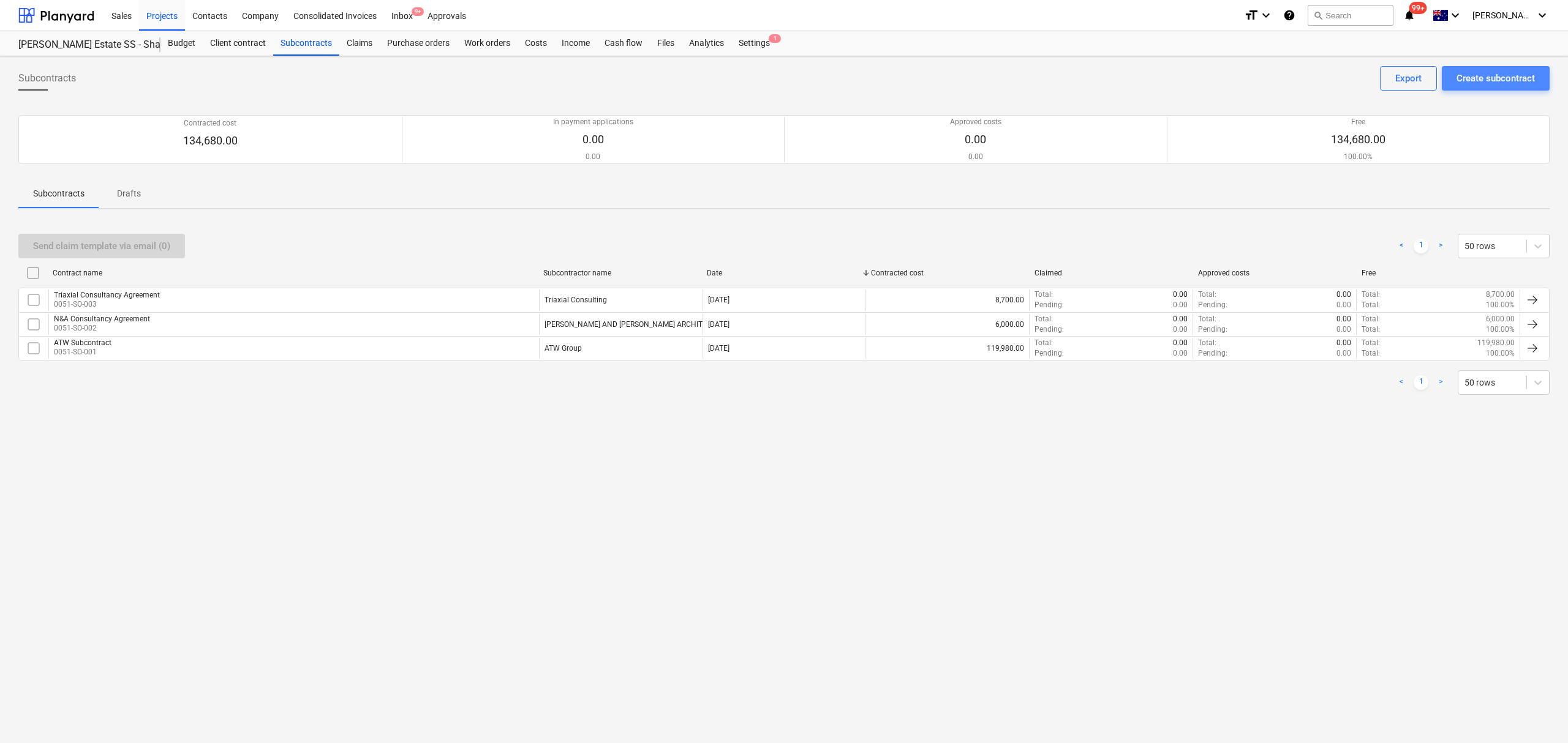
click at [1476, 74] on div "Create subcontract" at bounding box center [1496, 79] width 79 height 16
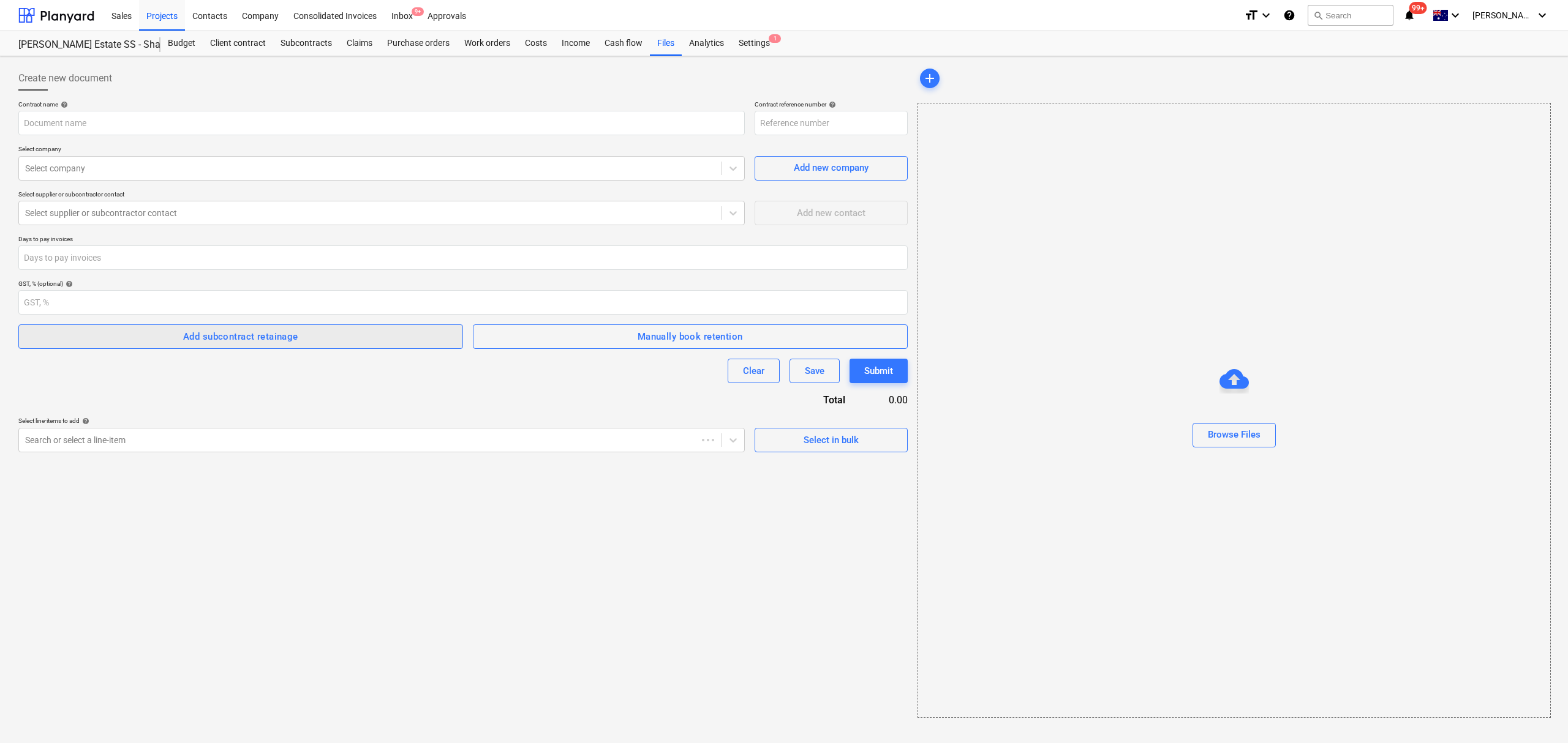
type input "0051-SO-004"
click at [75, 123] on input "text" at bounding box center [381, 123] width 727 height 24
type input "Aptus Consultancy Agreement"
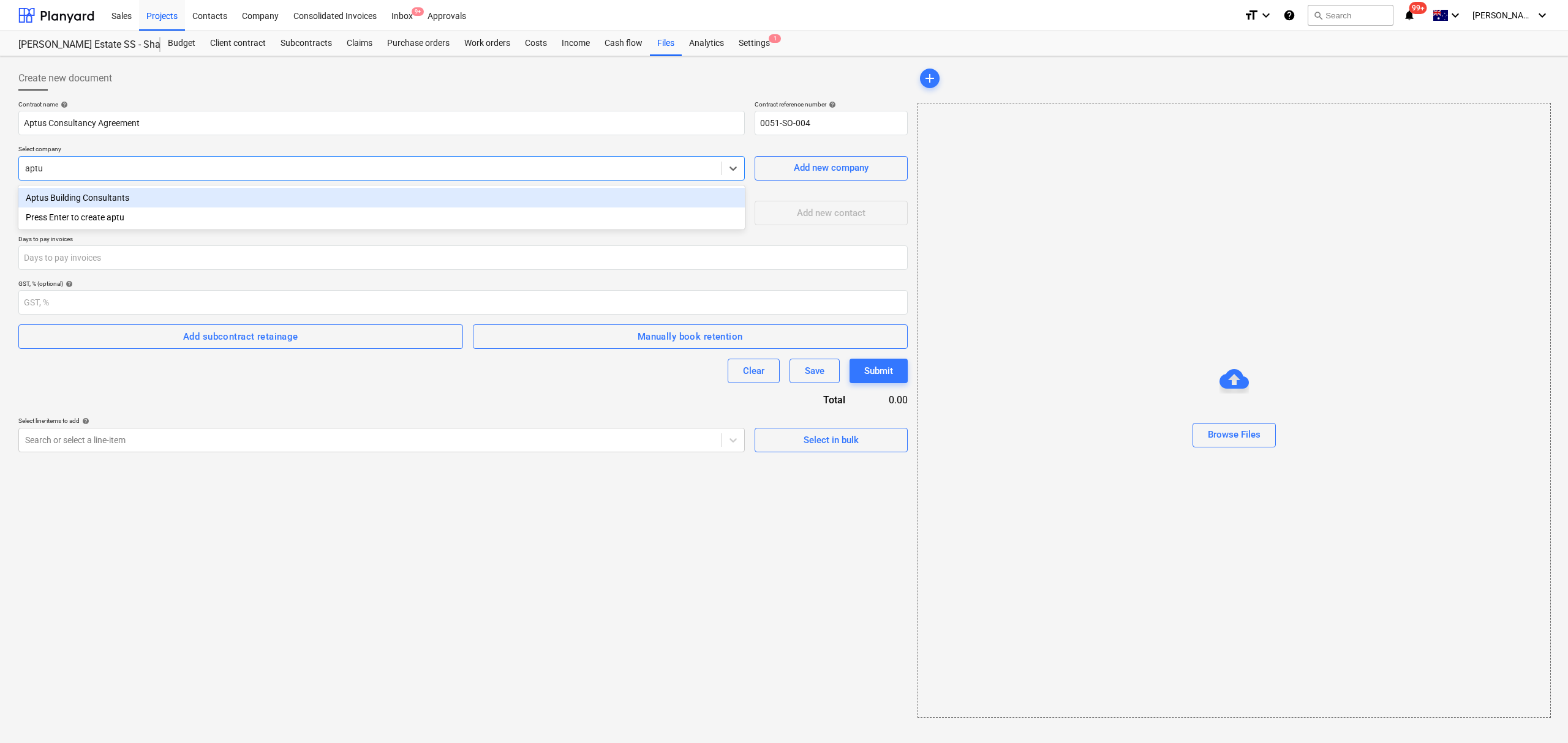
type input "aptus"
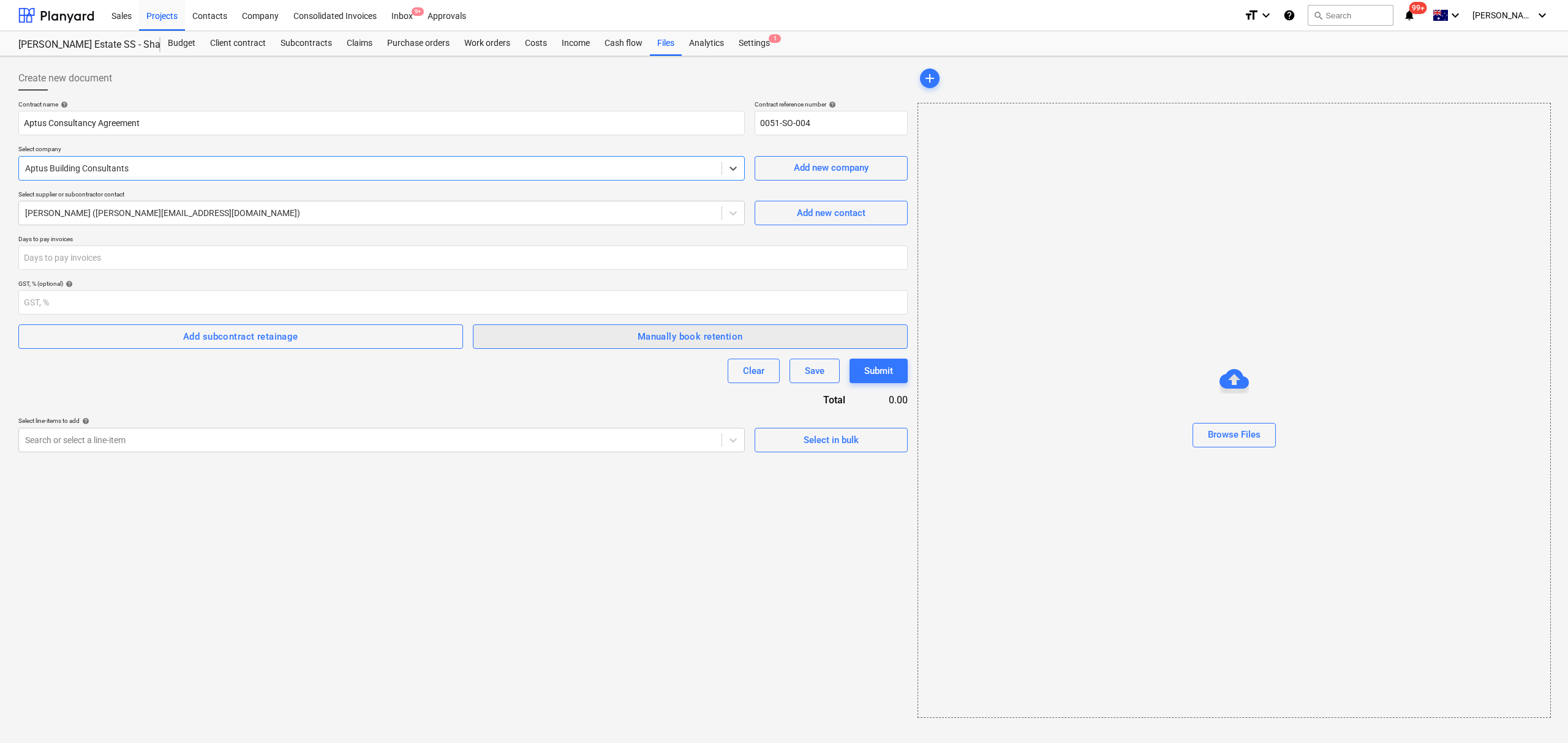
click at [640, 330] on div "Manually book retention" at bounding box center [690, 337] width 105 height 16
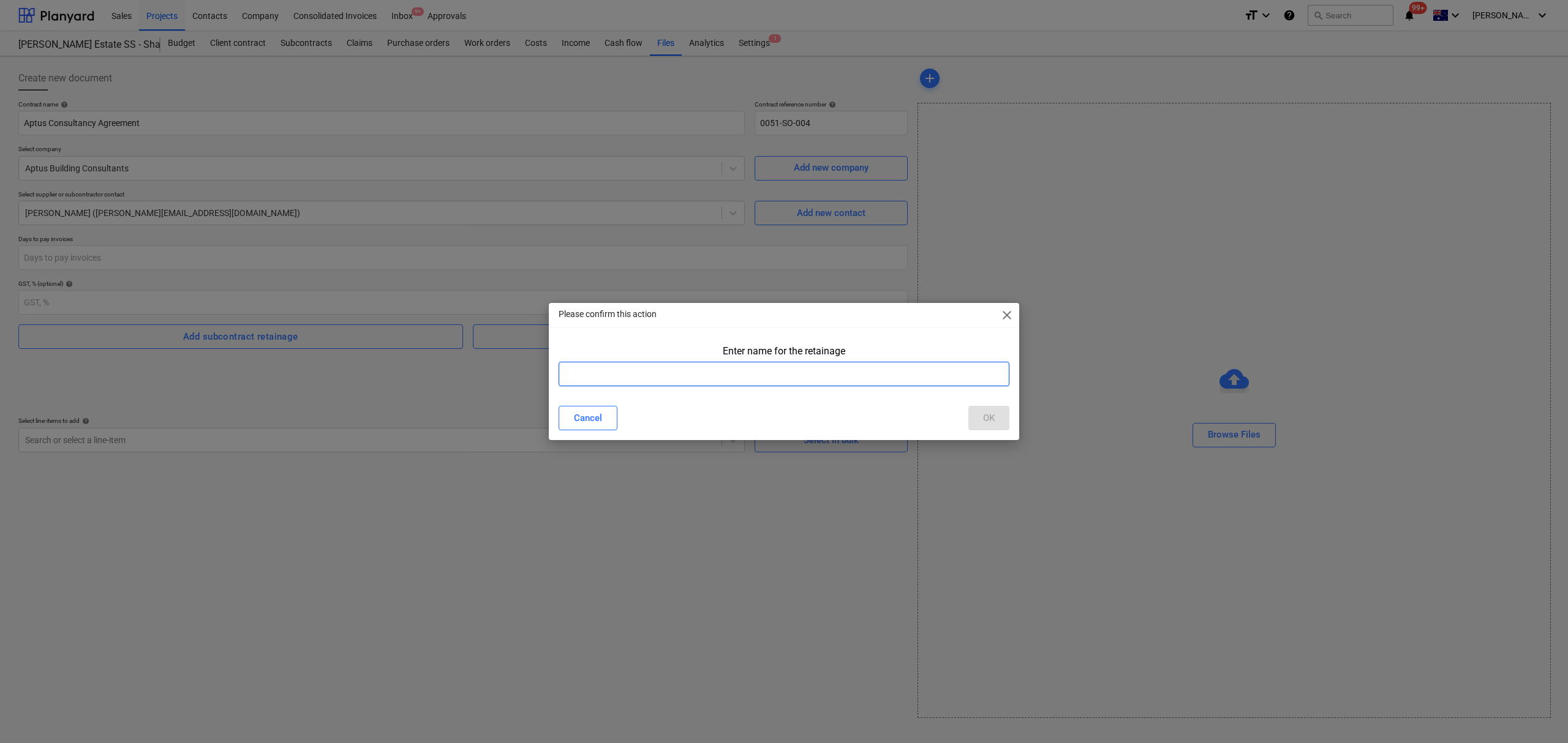
click at [608, 366] on input "text" at bounding box center [784, 373] width 451 height 24
type input "retention"
click at [964, 415] on div "Cancel OK" at bounding box center [784, 418] width 451 height 24
click at [964, 419] on div "Cancel OK" at bounding box center [784, 418] width 451 height 24
click at [587, 422] on div "Cancel" at bounding box center [588, 418] width 28 height 16
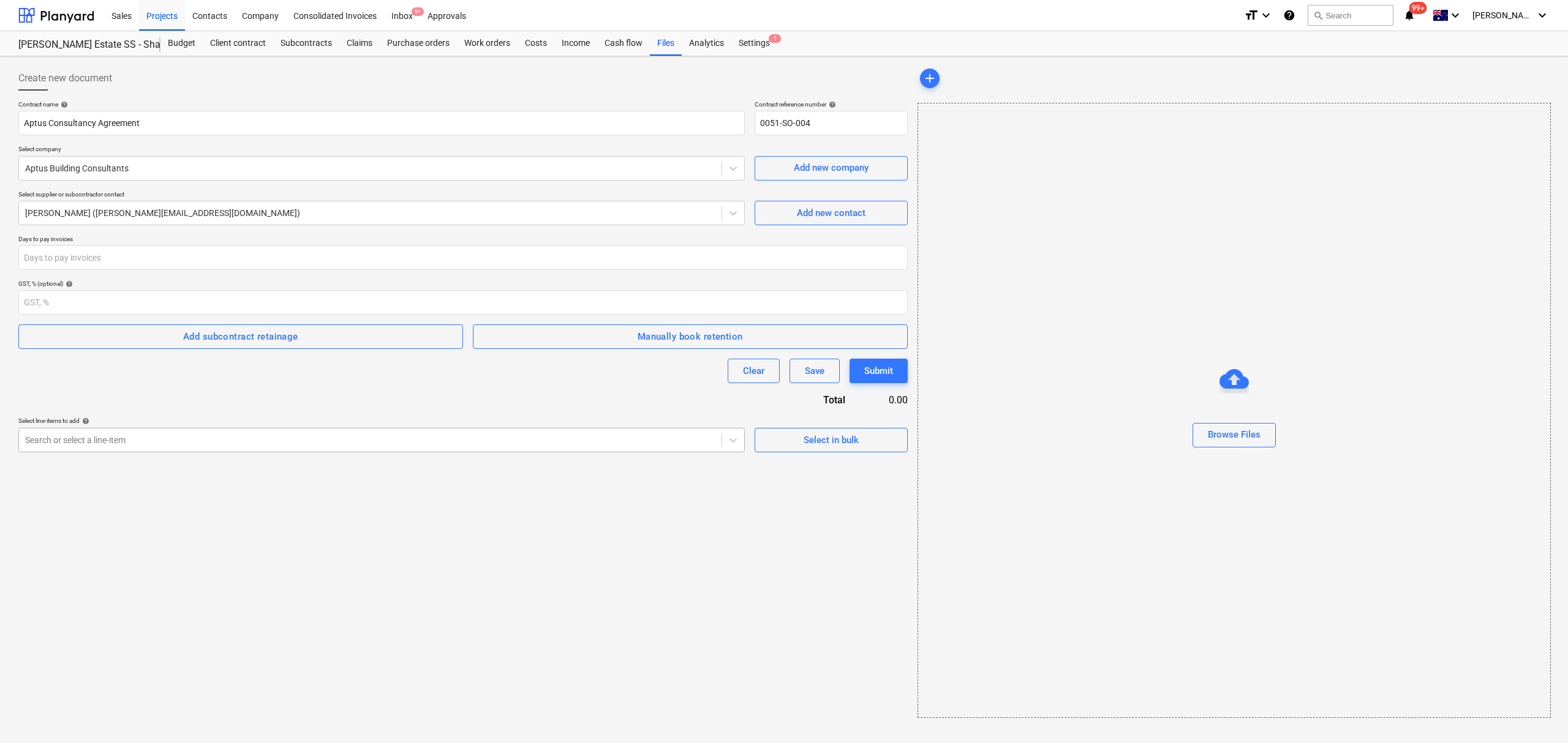
click at [553, 439] on div at bounding box center [370, 440] width 690 height 12
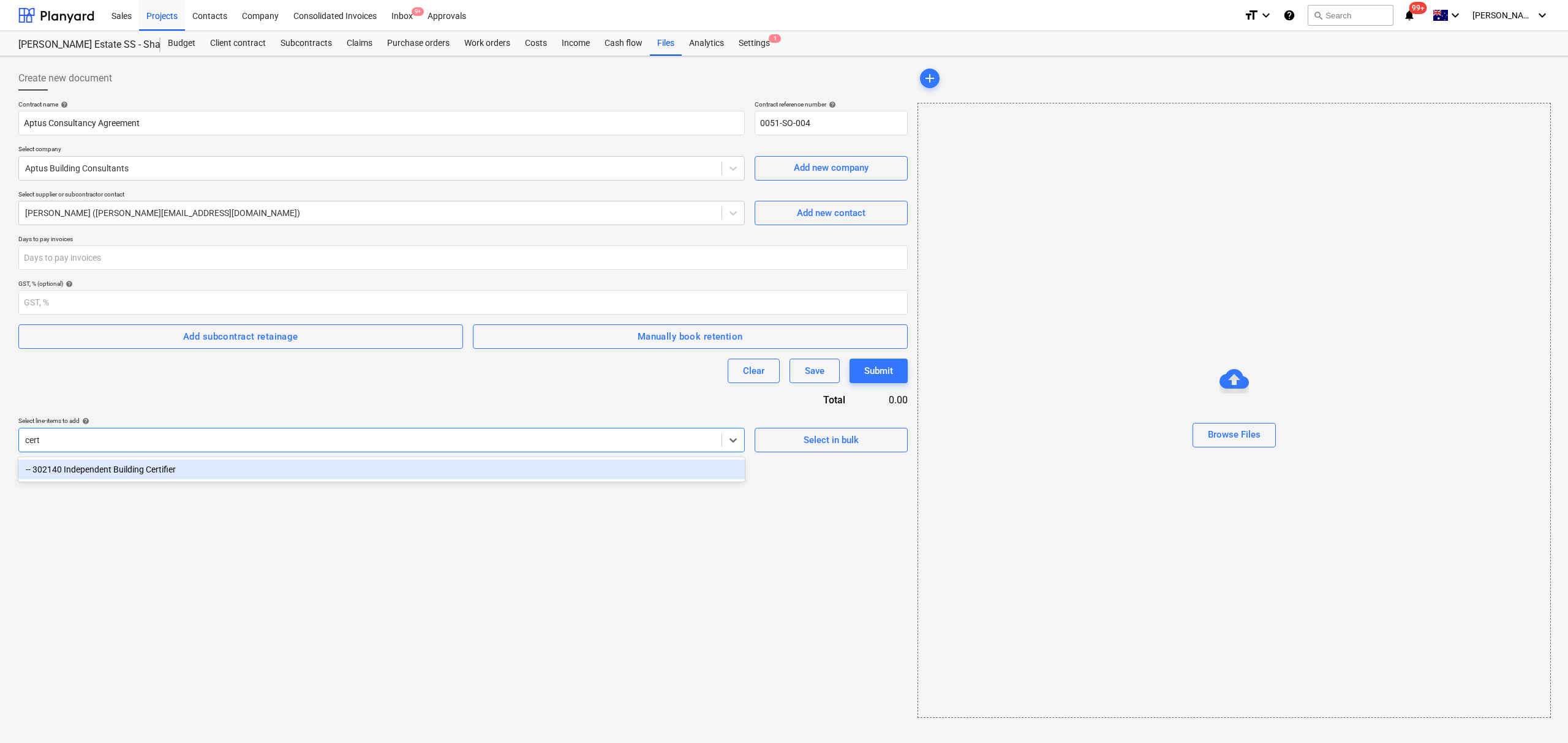
type input "certi"
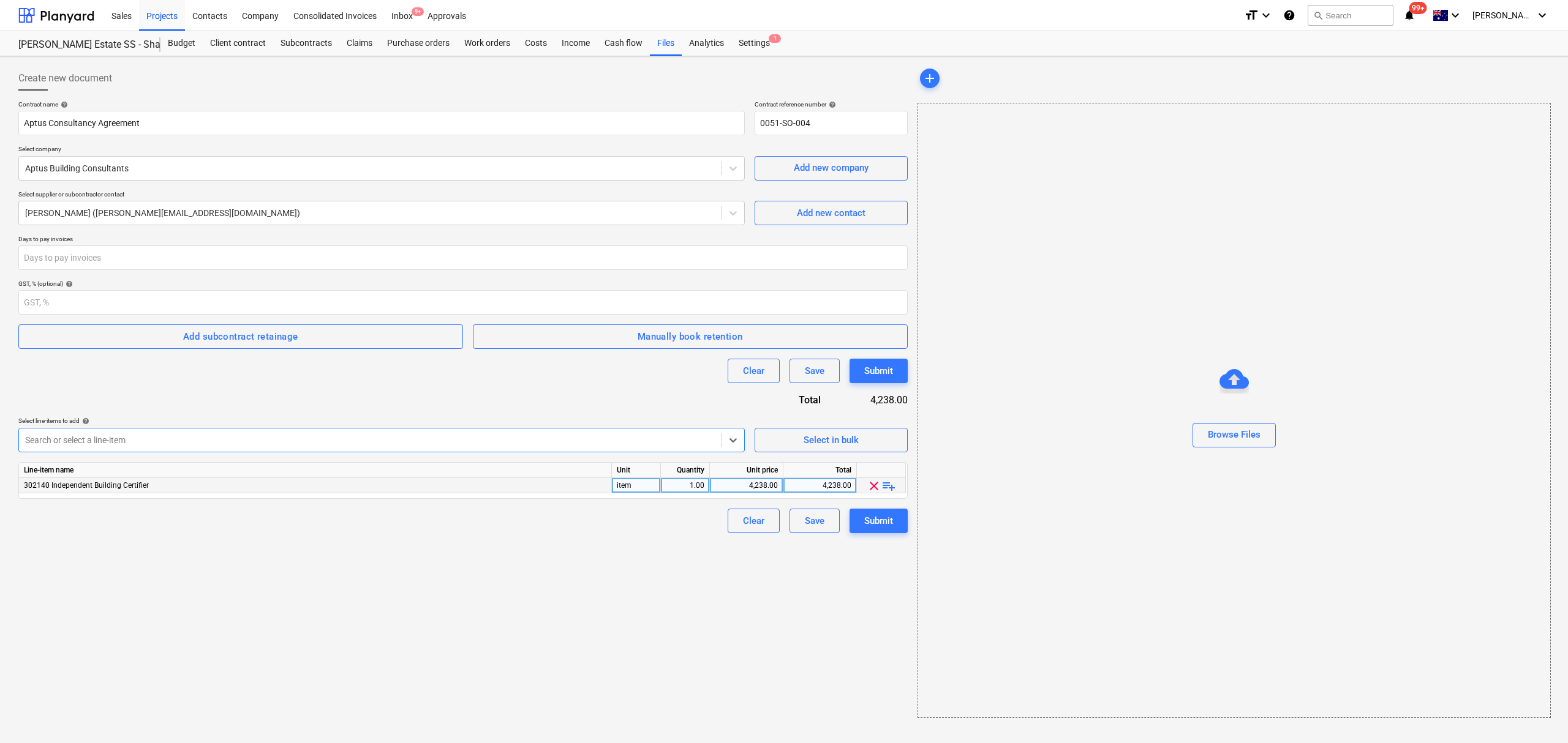
click at [890, 483] on span "playlist_add" at bounding box center [889, 486] width 15 height 15
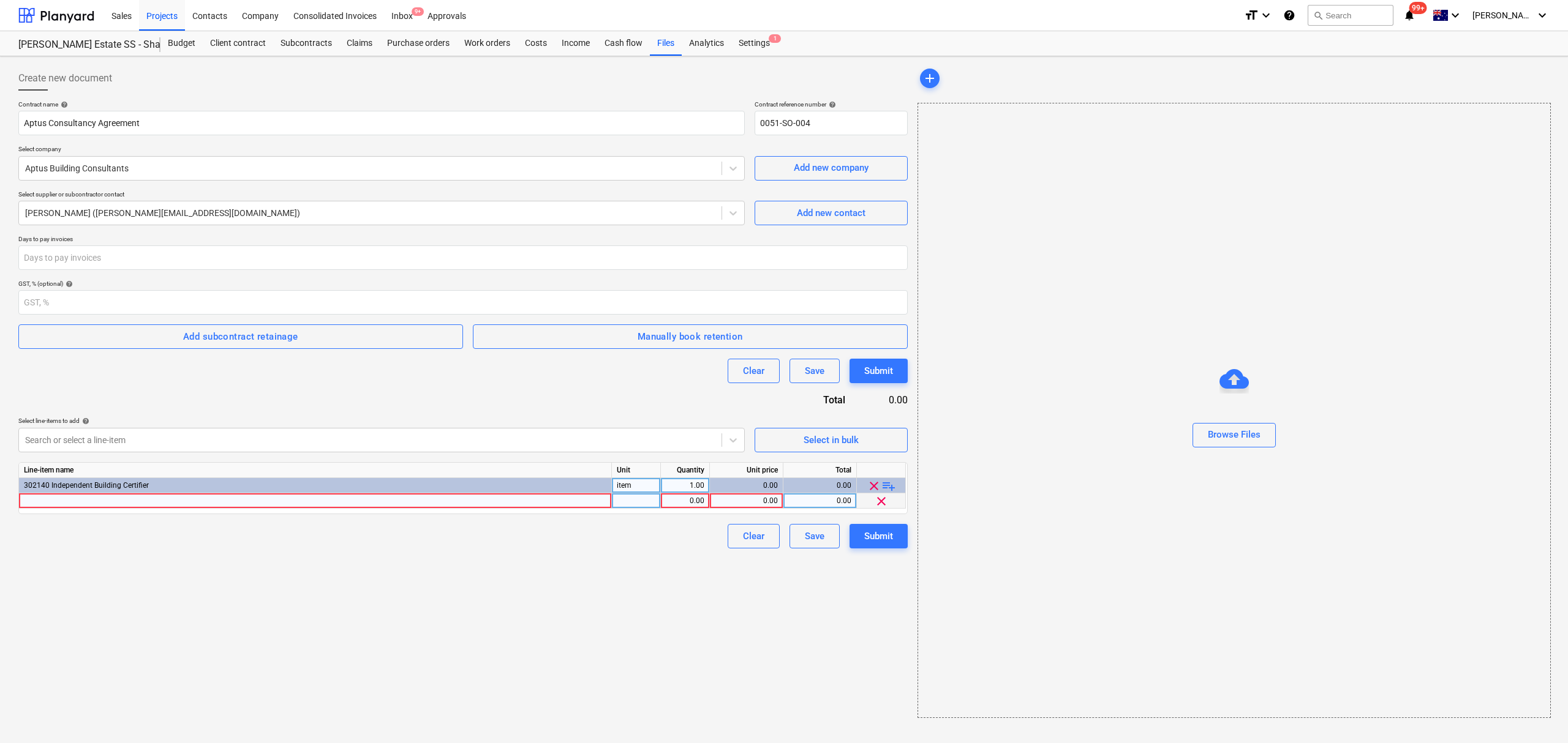
click at [498, 504] on div at bounding box center [315, 501] width 593 height 16
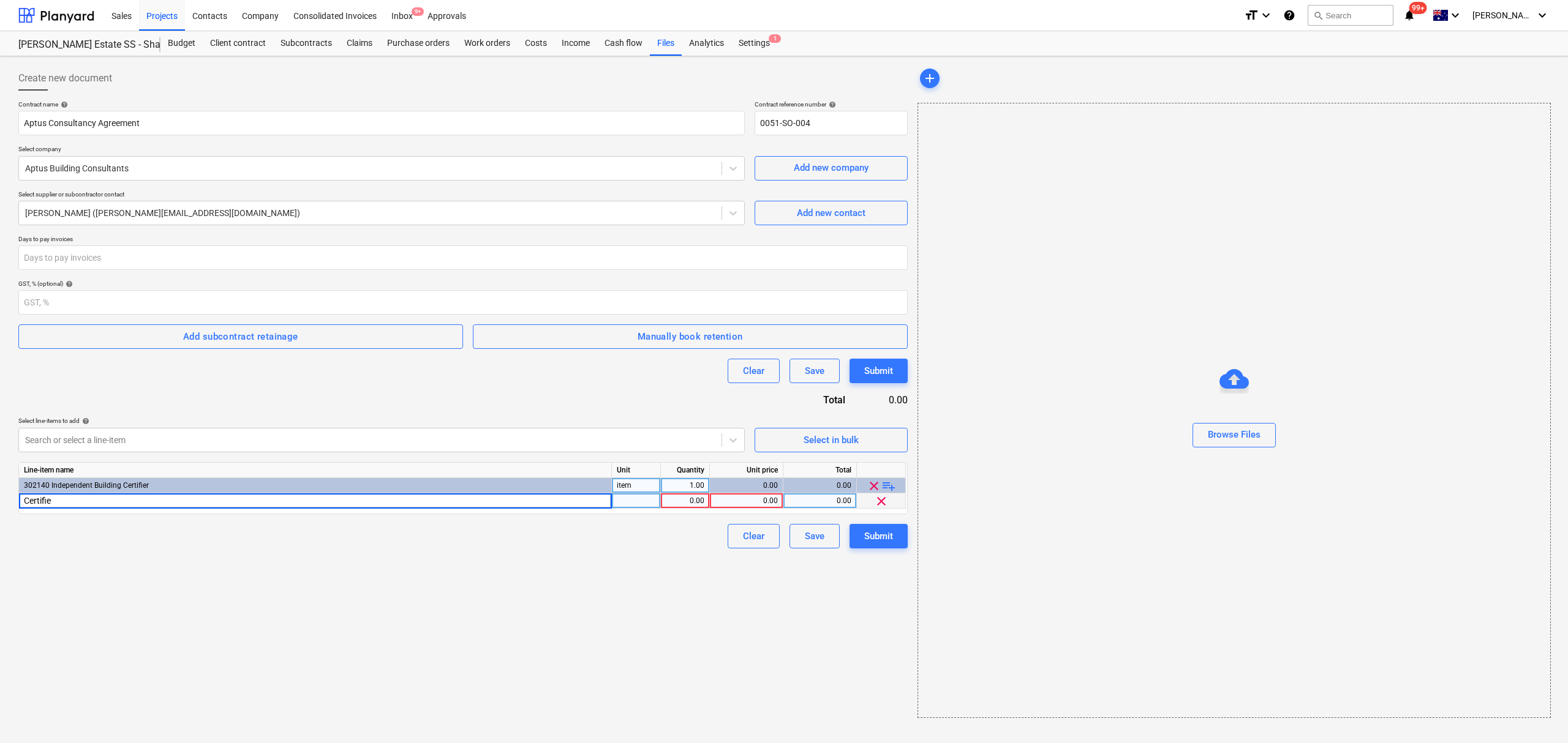
type input "Certifier"
type input "1900"
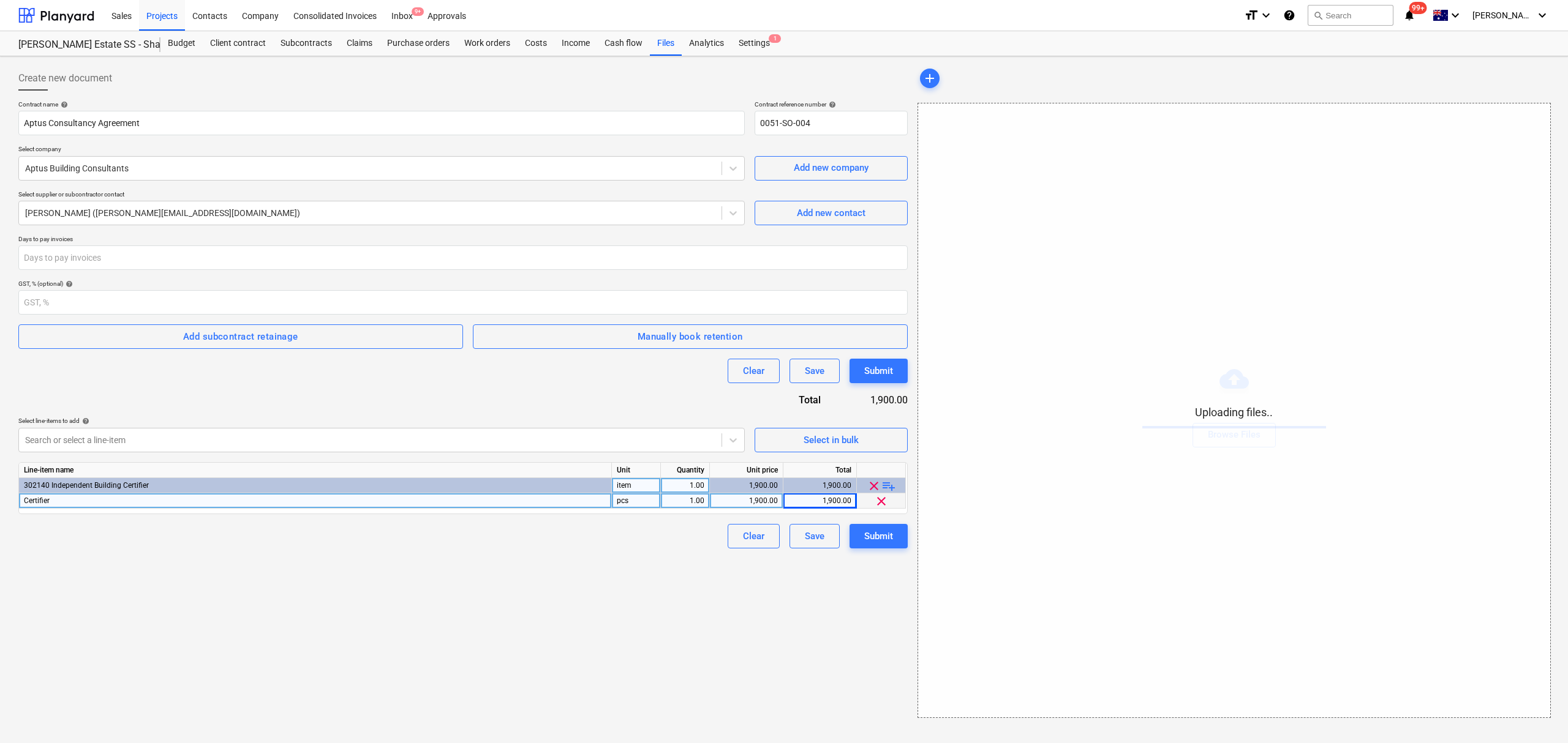
drag, startPoint x: 674, startPoint y: 605, endPoint x: 647, endPoint y: 608, distance: 27.2
click at [672, 605] on div "Create new document Contract name help Aptus Consultancy Agreement Contract ref…" at bounding box center [463, 392] width 899 height 662
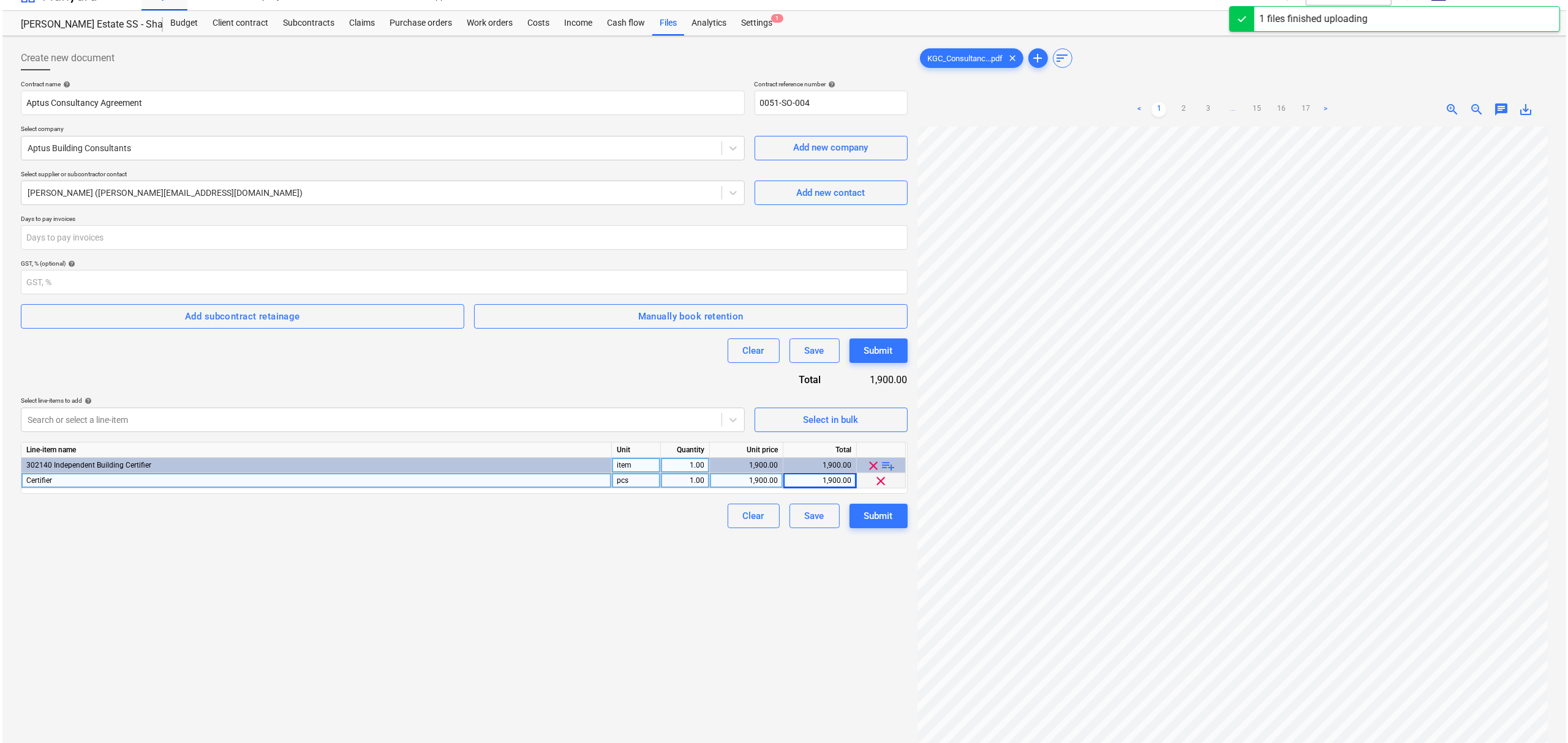
scroll to position [82, 0]
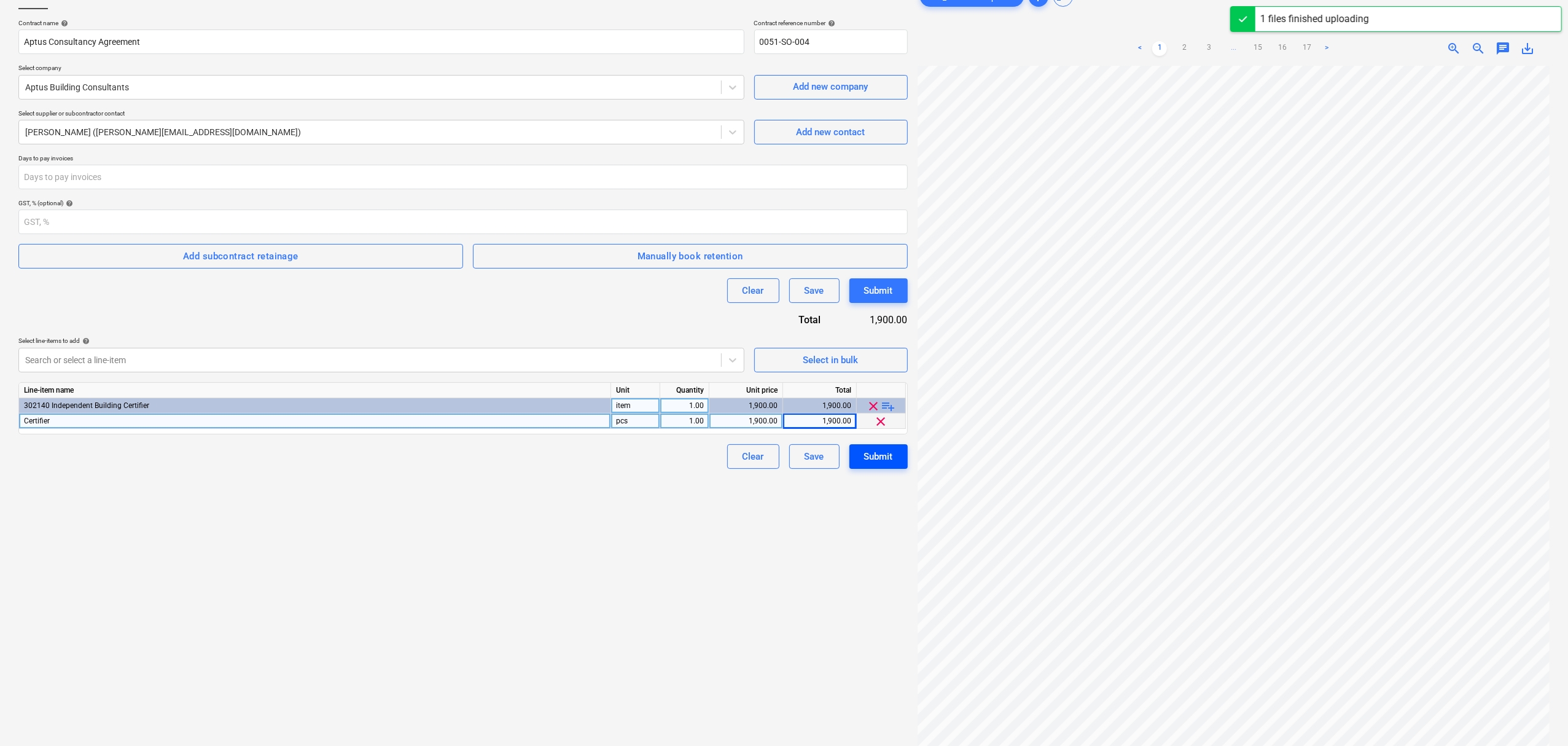
click at [876, 462] on div "Submit" at bounding box center [879, 457] width 29 height 16
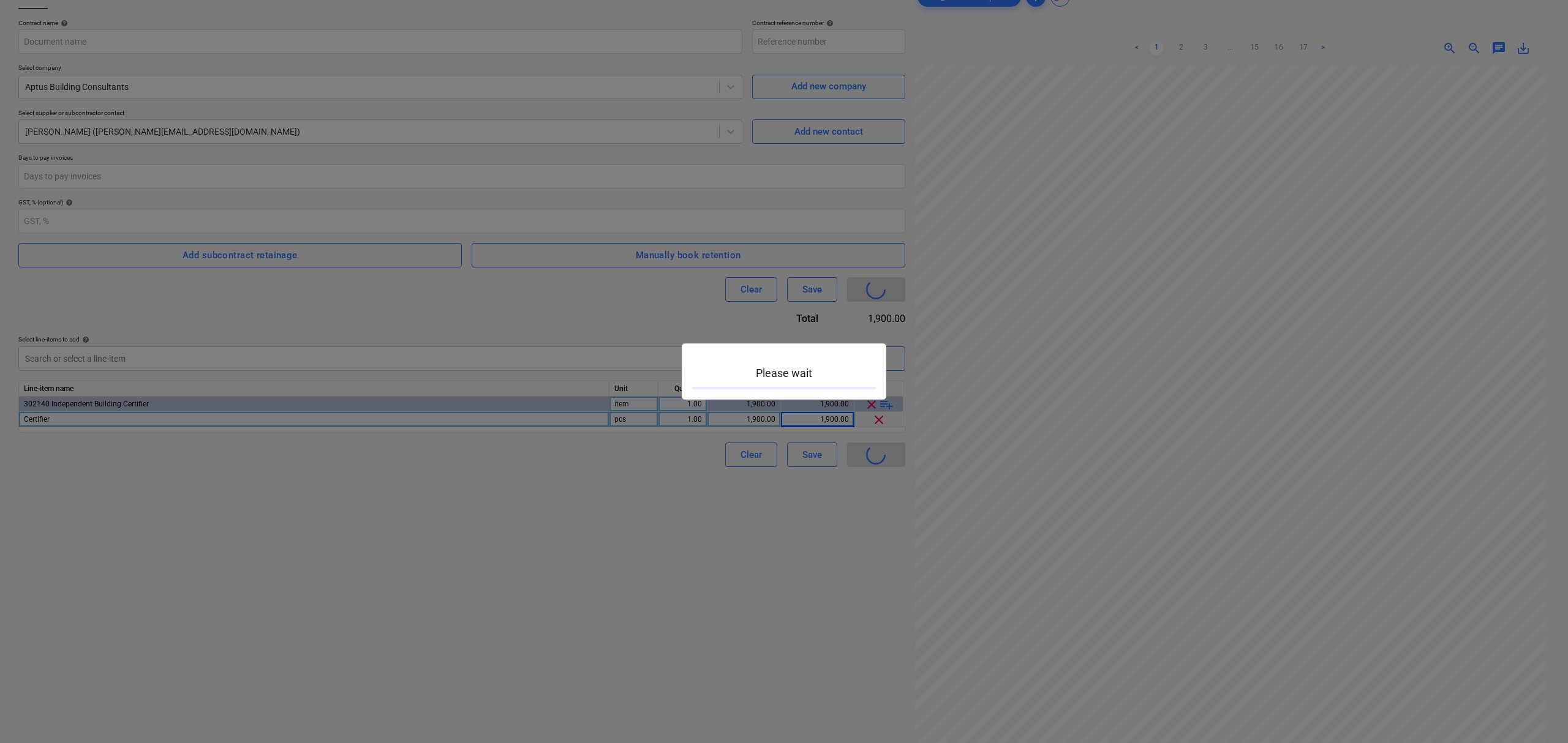
type input "0051-SO-004"
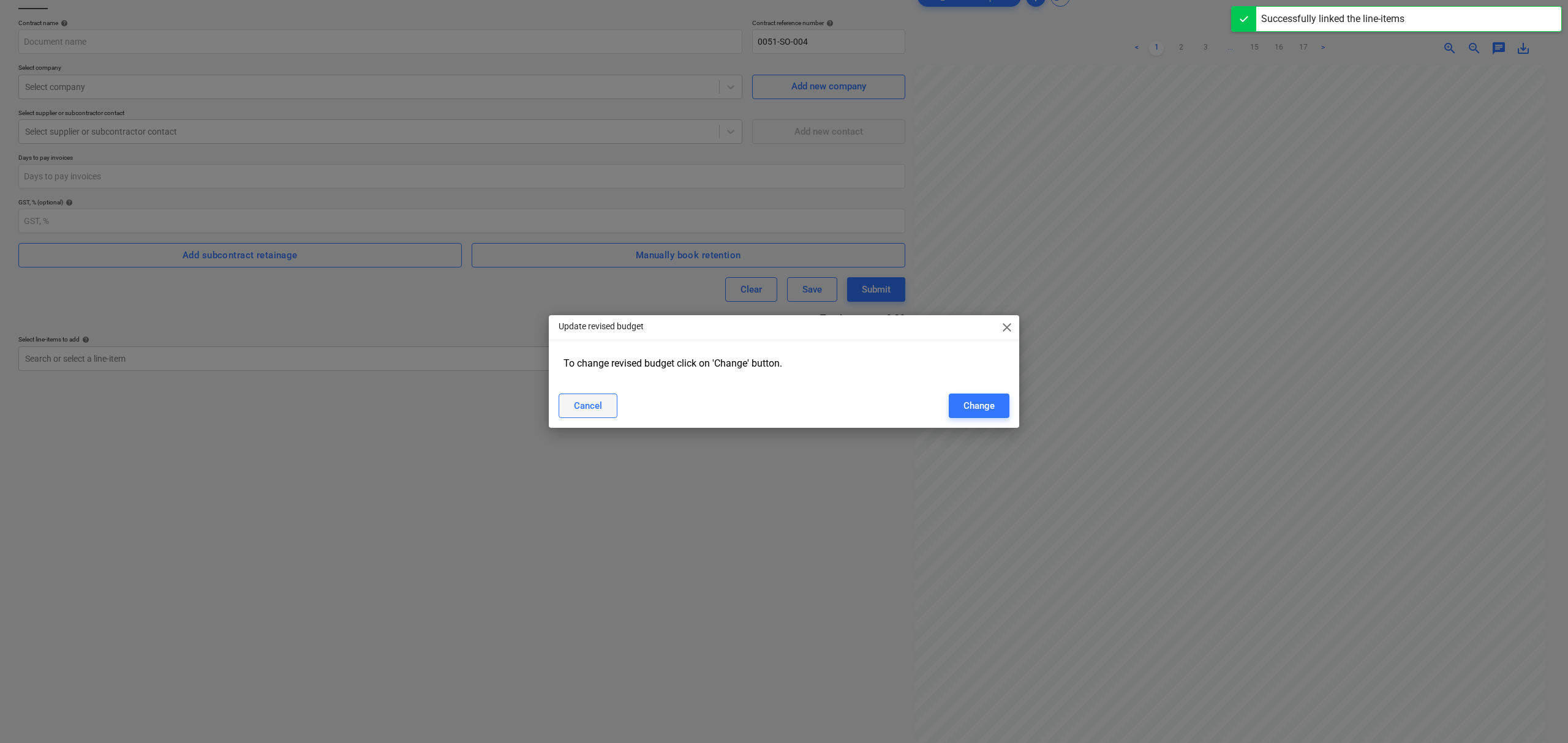
drag, startPoint x: 582, startPoint y: 407, endPoint x: 593, endPoint y: 402, distance: 12.1
click at [584, 407] on div "Cancel" at bounding box center [588, 406] width 28 height 16
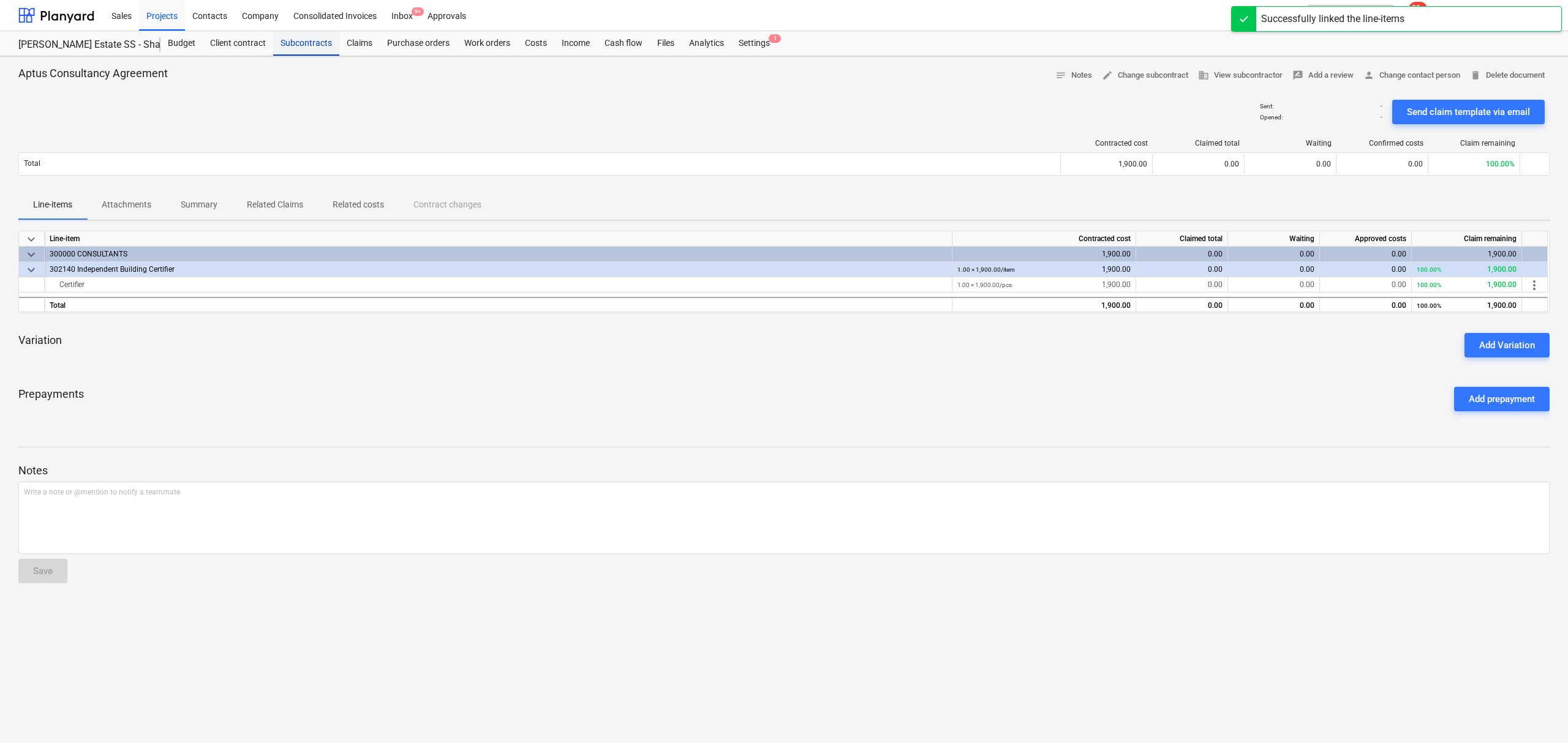
click at [319, 47] on div "Subcontracts" at bounding box center [306, 43] width 66 height 24
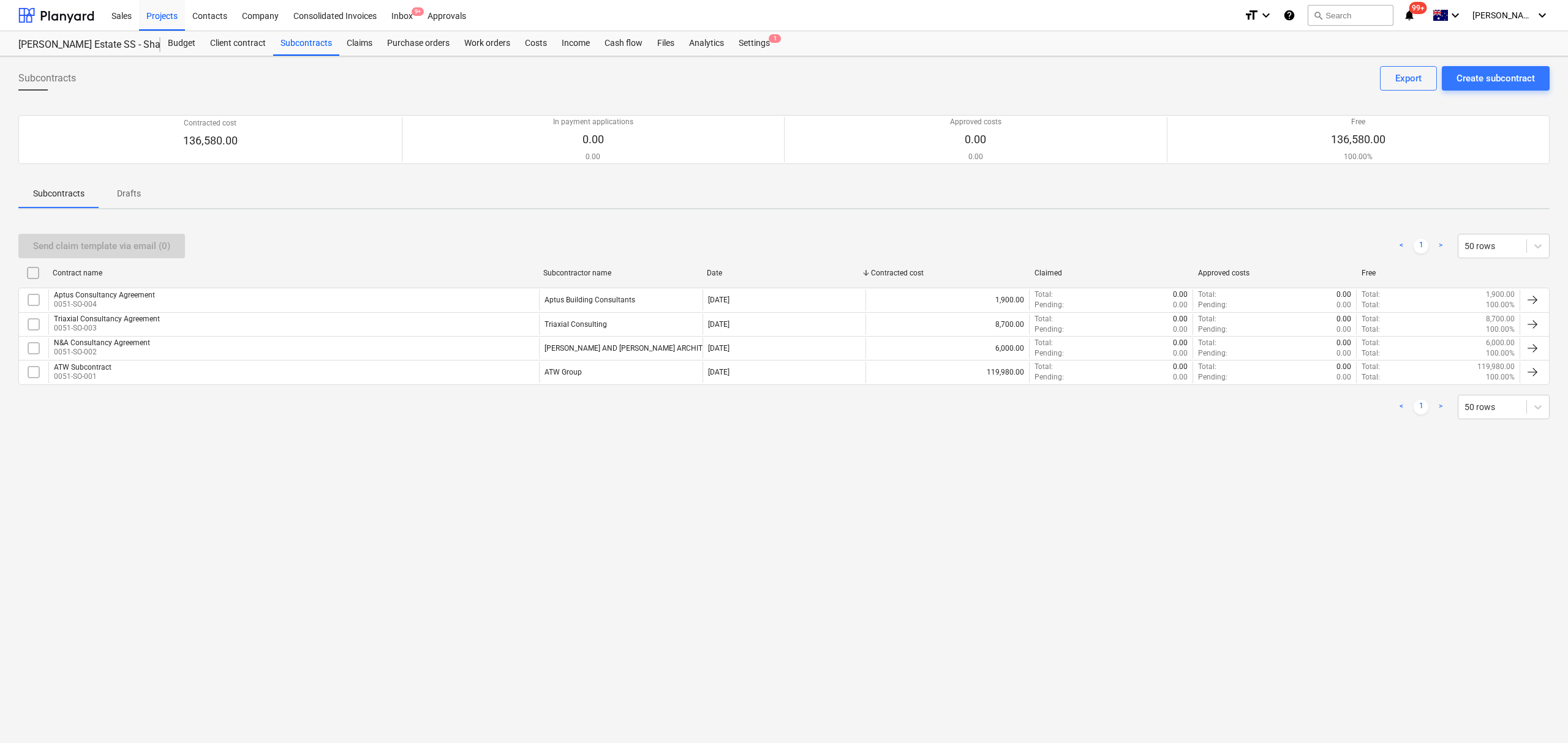
drag, startPoint x: 452, startPoint y: 456, endPoint x: 662, endPoint y: 491, distance: 212.9
click at [662, 491] on div "Subcontracts Create subcontract Export Contracted cost 136,580.00 In payment ap…" at bounding box center [784, 400] width 1568 height 687
drag, startPoint x: 733, startPoint y: 491, endPoint x: 824, endPoint y: 463, distance: 95.2
click at [755, 489] on div "Subcontracts Create subcontract Export Contracted cost 136,580.00 In payment ap…" at bounding box center [784, 400] width 1568 height 687
click at [160, 322] on div "Triaxial Consultancy Agreement 0051-SO-003" at bounding box center [294, 324] width 491 height 21
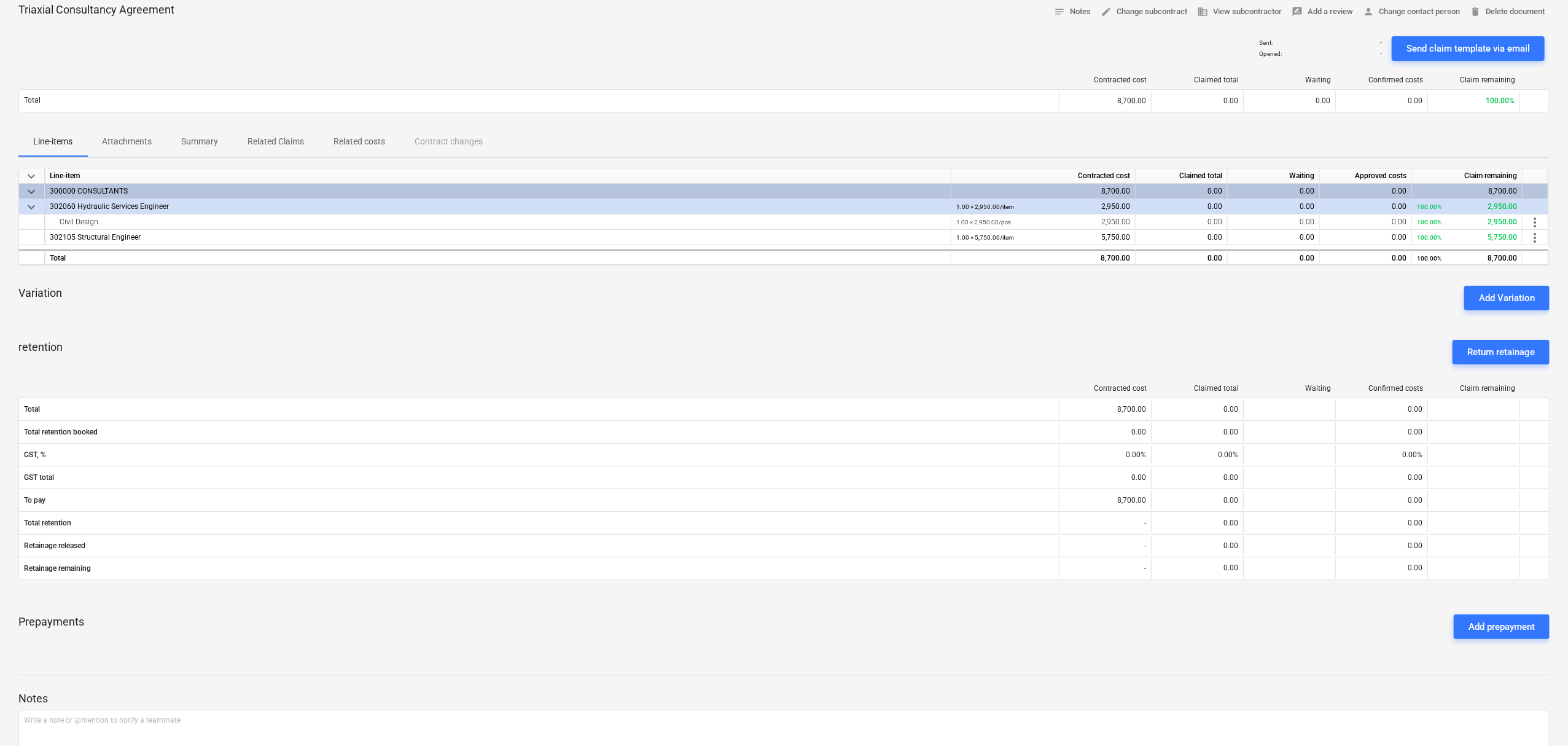
scroll to position [153, 0]
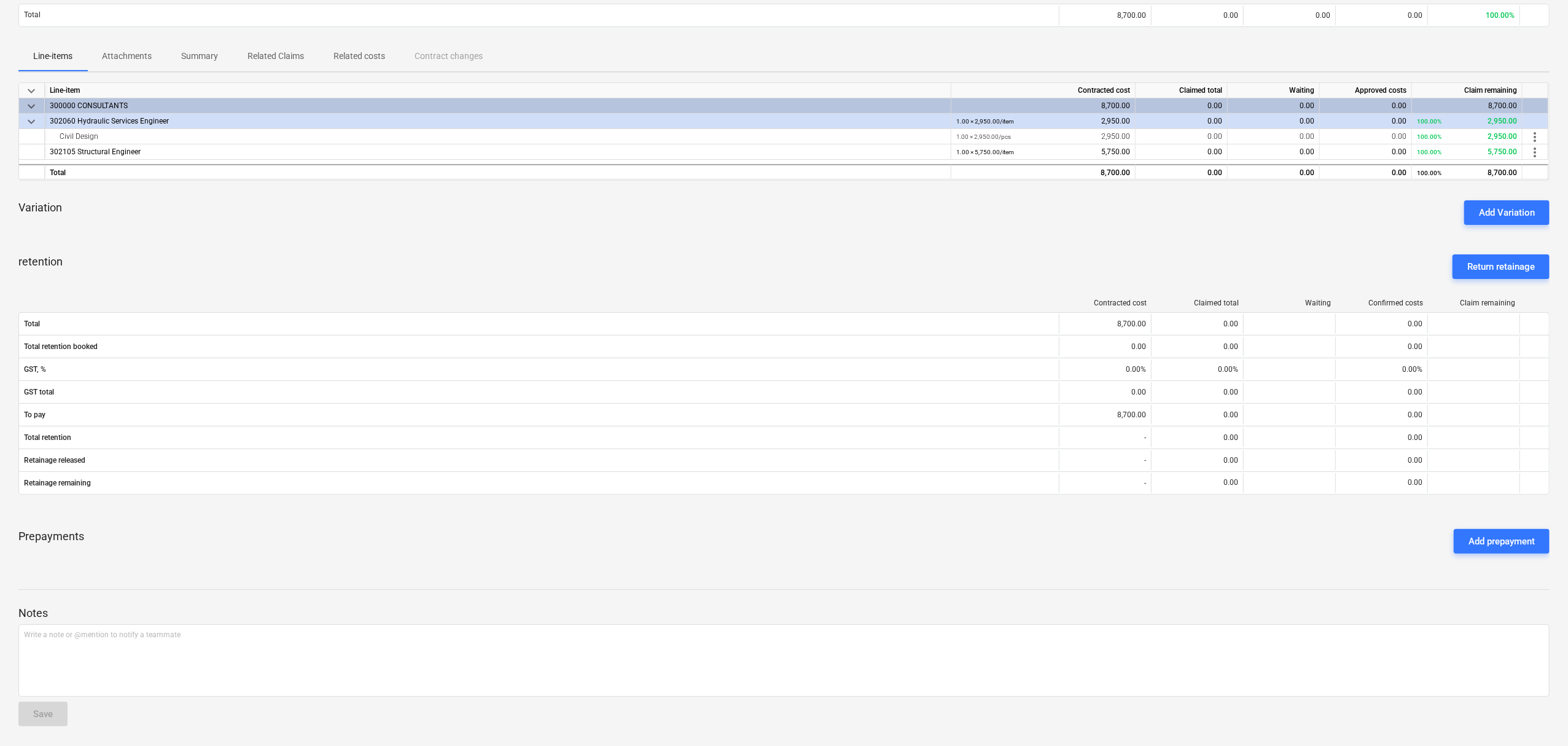
click at [120, 62] on span "Attachments" at bounding box center [126, 56] width 79 height 20
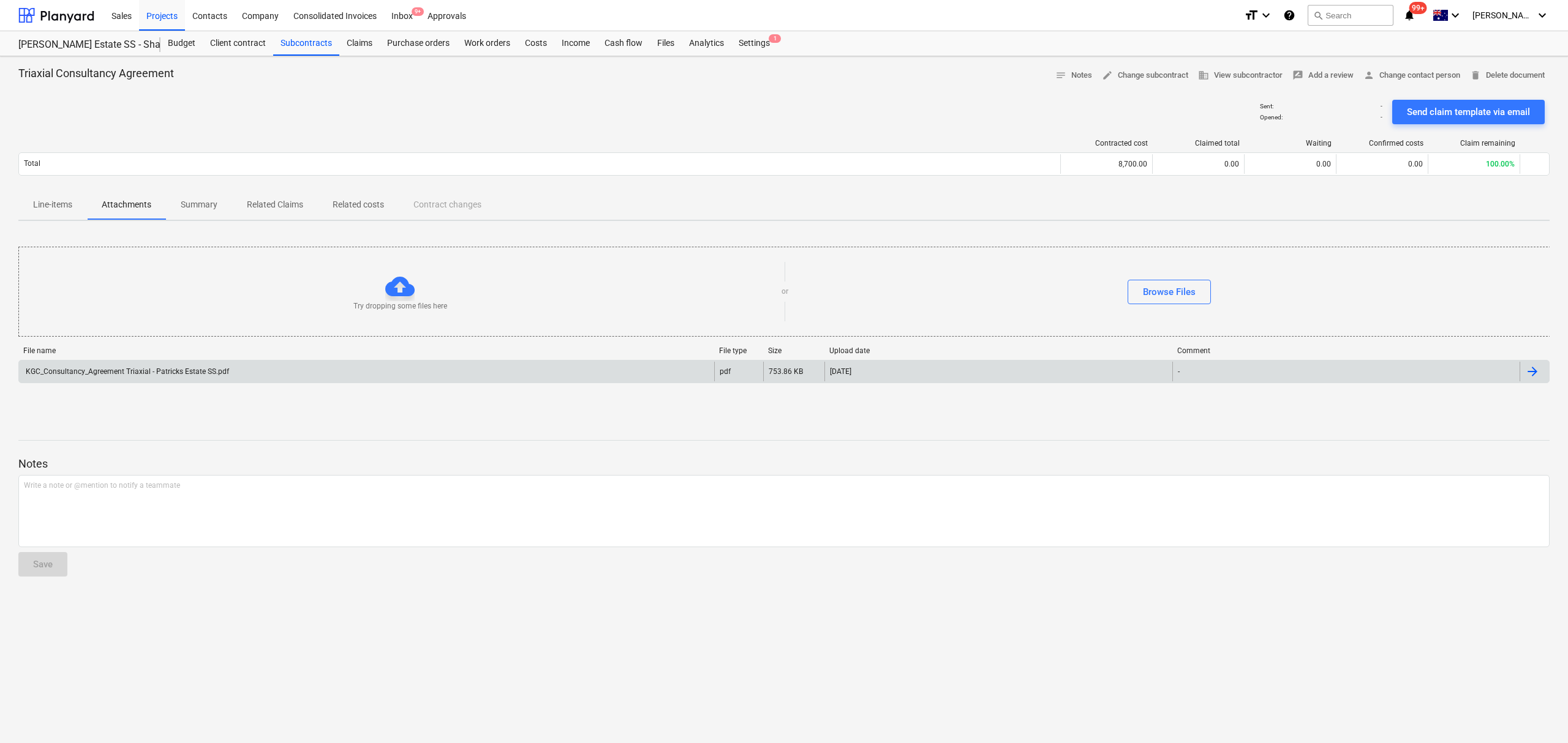
click at [238, 368] on div "KGC_Consultancy_Agreement Triaxial - Patricks Estate SS.pdf" at bounding box center [366, 371] width 695 height 19
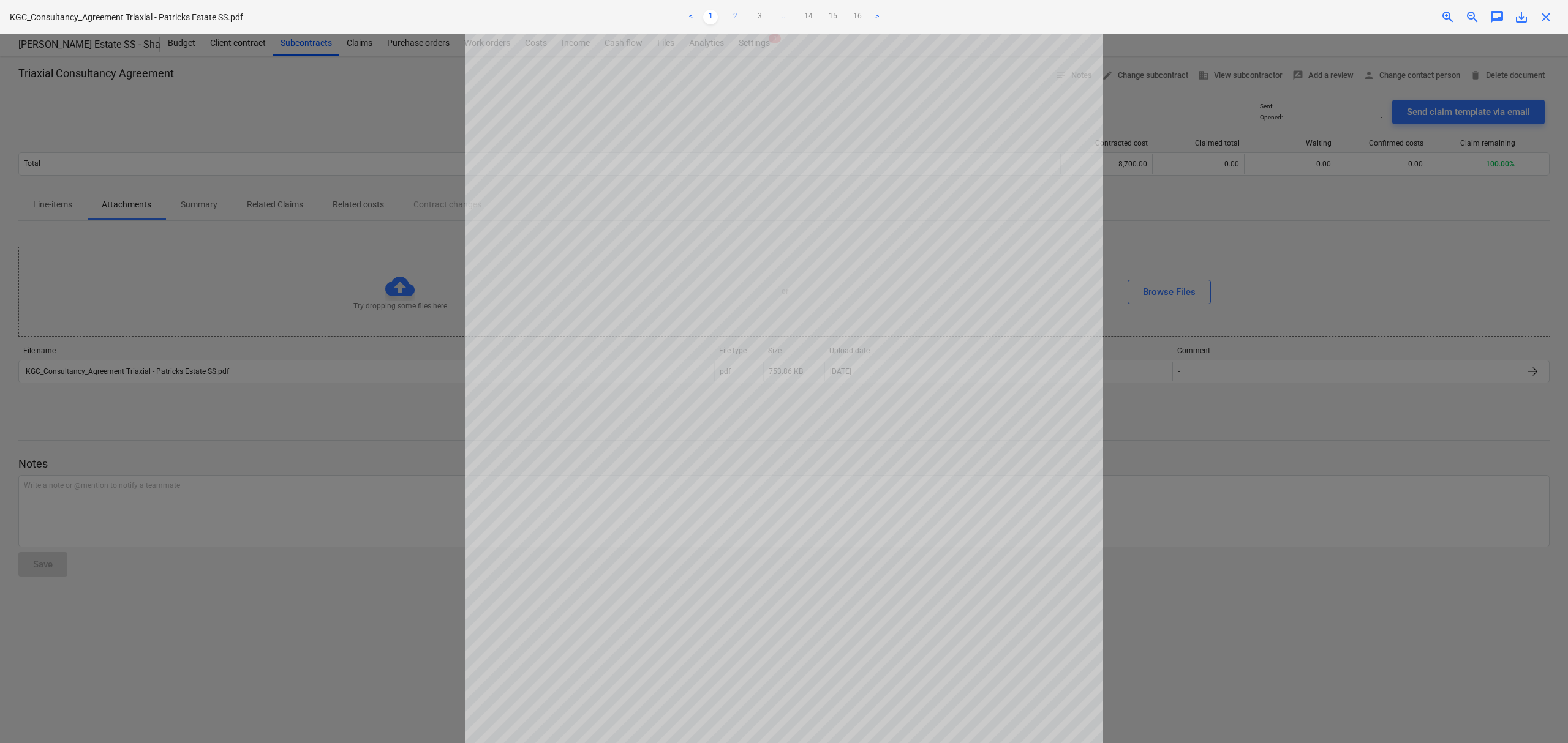
drag, startPoint x: 722, startPoint y: 7, endPoint x: 729, endPoint y: 11, distance: 8.1
click at [727, 9] on div "< 1 2 3 ... 14 15 16 >" at bounding box center [785, 17] width 516 height 34
drag, startPoint x: 735, startPoint y: 17, endPoint x: 753, endPoint y: 22, distance: 18.7
click at [745, 22] on ul "< 1 2 3 ... 14 15 16 >" at bounding box center [785, 17] width 516 height 15
click at [758, 19] on link "3" at bounding box center [760, 17] width 15 height 15
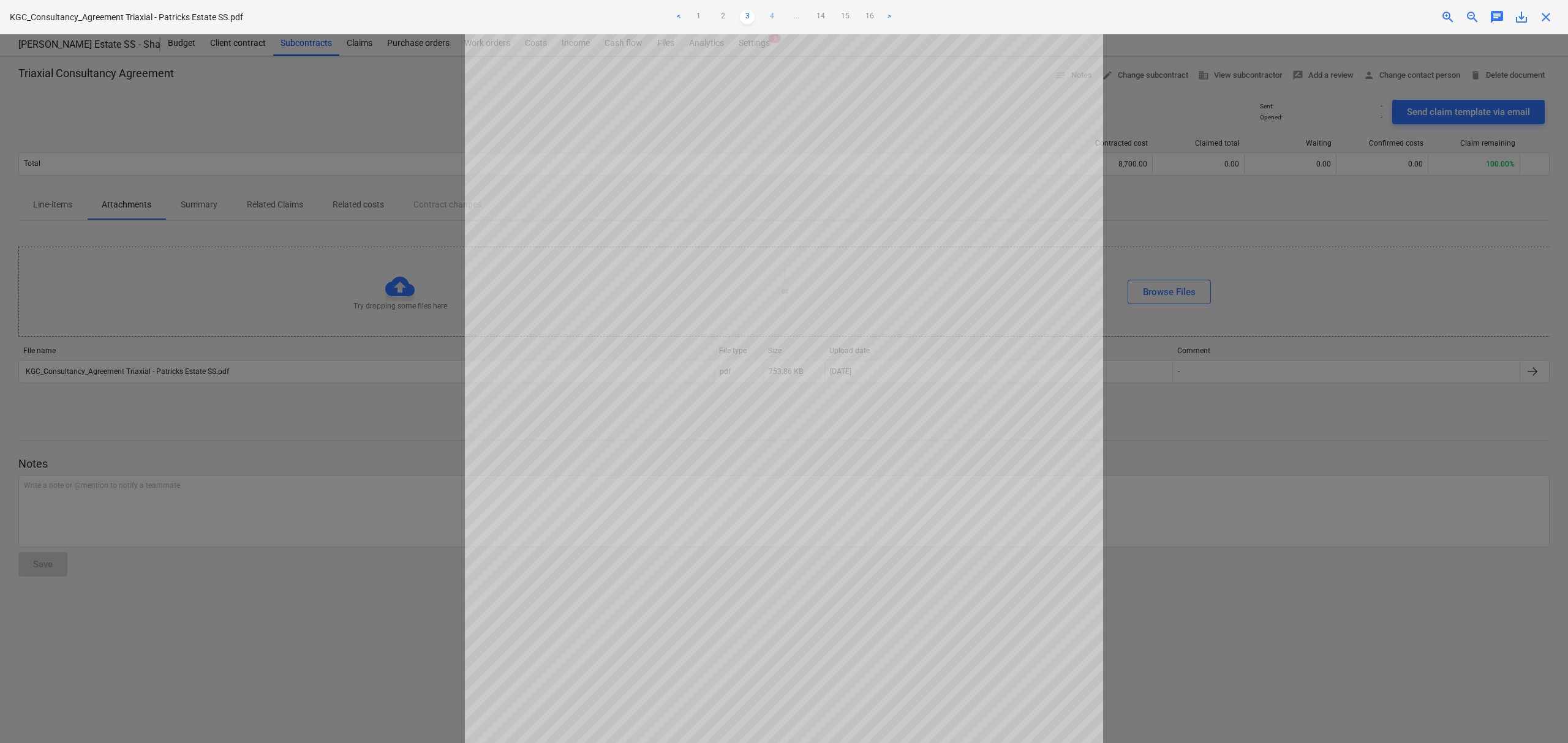
click at [768, 21] on link "4" at bounding box center [772, 17] width 15 height 15
click at [812, 11] on span "..." at bounding box center [808, 17] width 15 height 15
click at [820, 12] on ul "< 1 2 3 ... 5 6 7 ... 14 15 16 >" at bounding box center [785, 17] width 516 height 15
click at [809, 14] on link "7" at bounding box center [808, 17] width 15 height 15
click at [816, 15] on ul "< 1 2 3 ... 6 7 8 ... 14 15 16 >" at bounding box center [785, 17] width 516 height 15
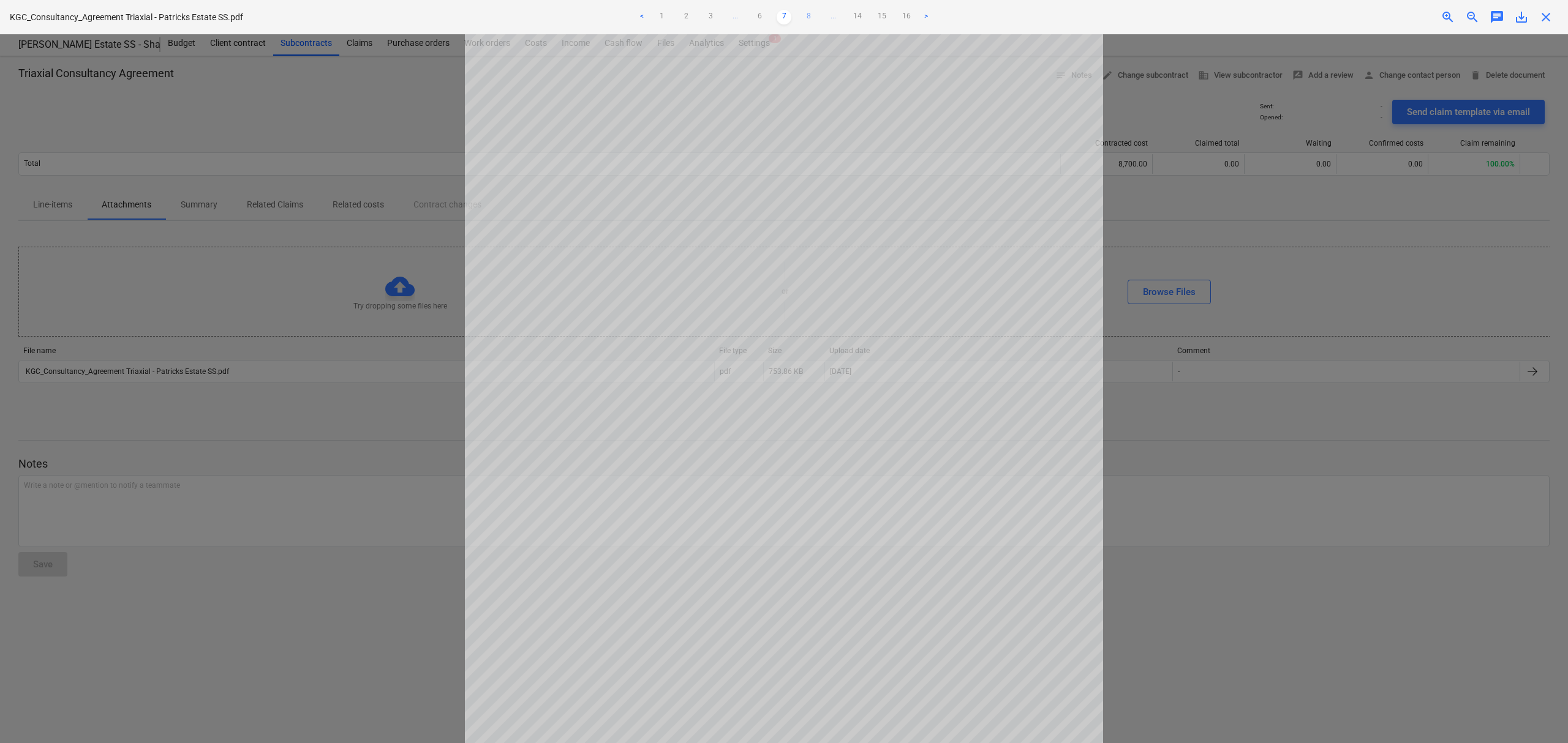
click at [806, 12] on link "8" at bounding box center [808, 17] width 15 height 15
click at [812, 16] on link "9" at bounding box center [808, 17] width 15 height 15
click at [810, 15] on link "10" at bounding box center [808, 17] width 15 height 15
click at [810, 15] on link "11" at bounding box center [808, 17] width 15 height 15
click at [810, 15] on link "12" at bounding box center [808, 17] width 15 height 15
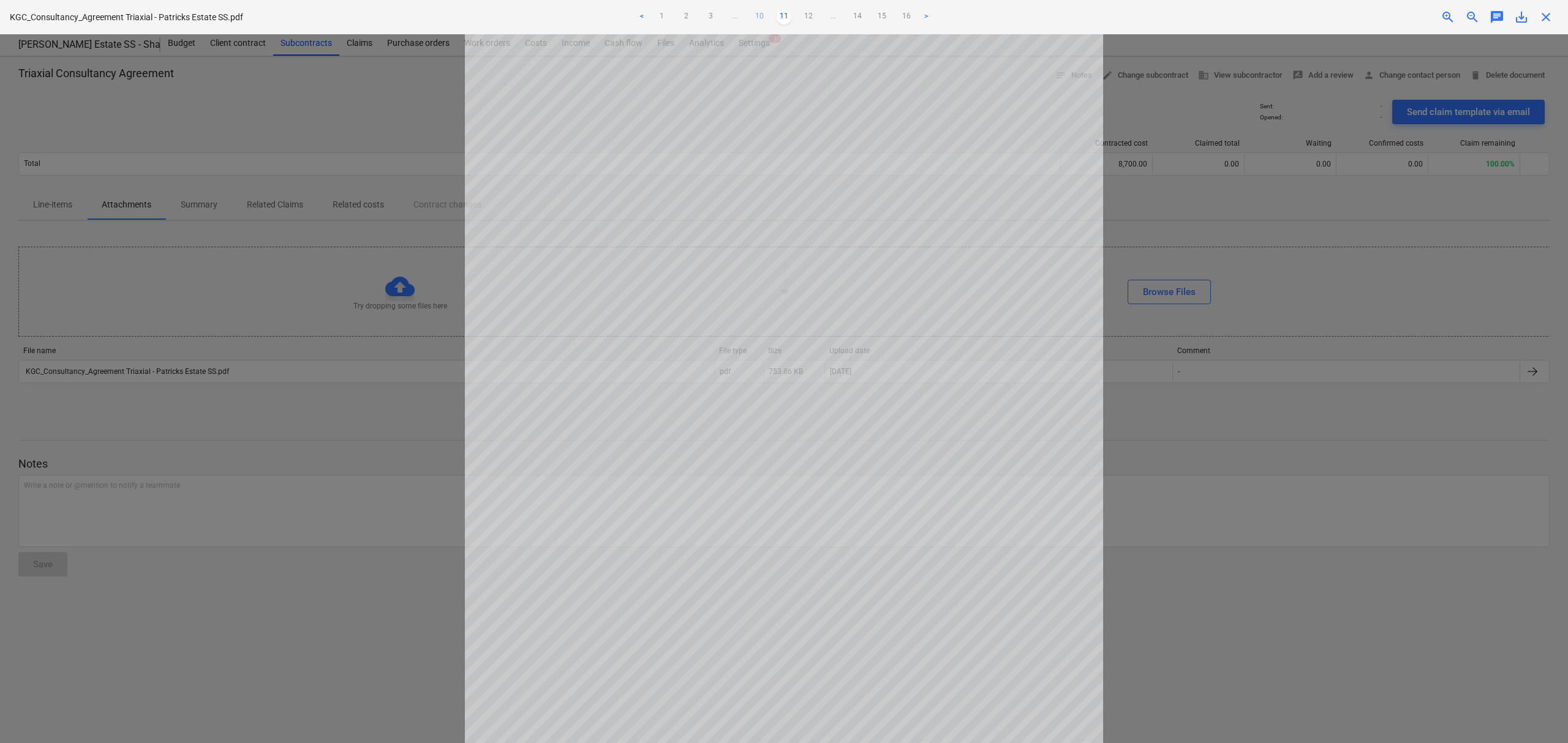
click at [810, 15] on ul "< 1 2 3 ... 10 11 12 ... 14 15 16 >" at bounding box center [785, 17] width 516 height 15
click at [1542, 23] on span "close" at bounding box center [1546, 17] width 15 height 15
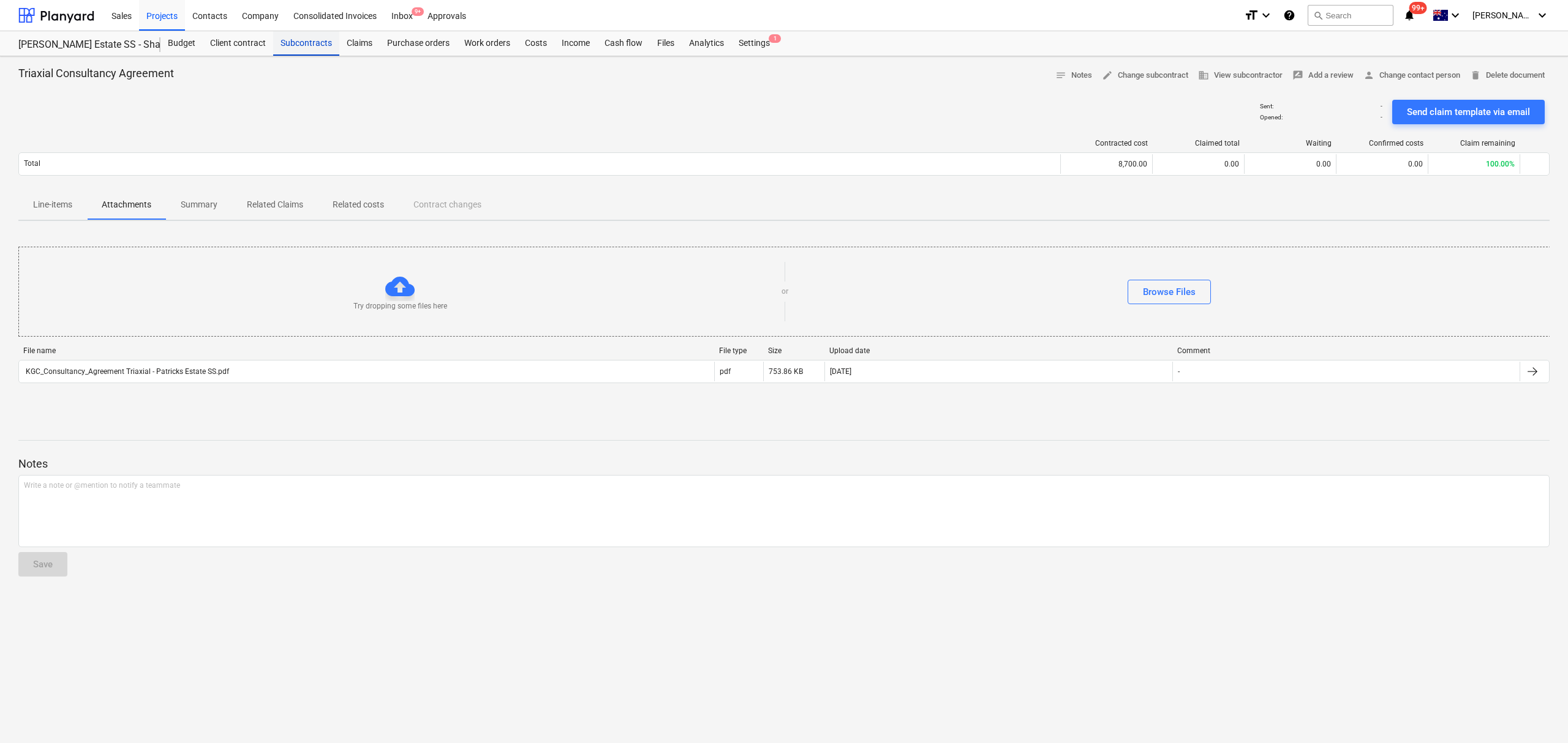
click at [299, 37] on div "Subcontracts" at bounding box center [306, 43] width 66 height 24
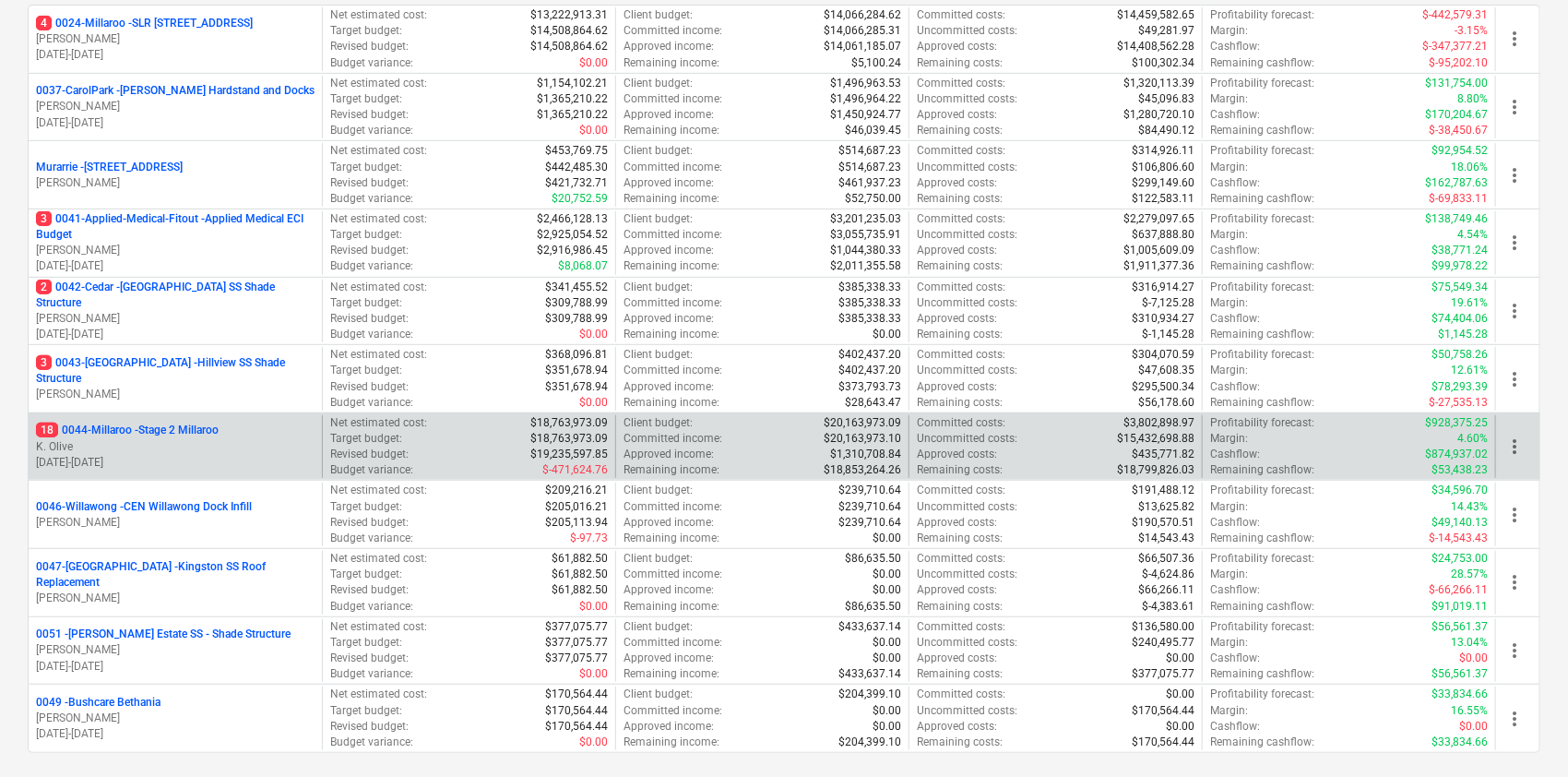
scroll to position [369, 0]
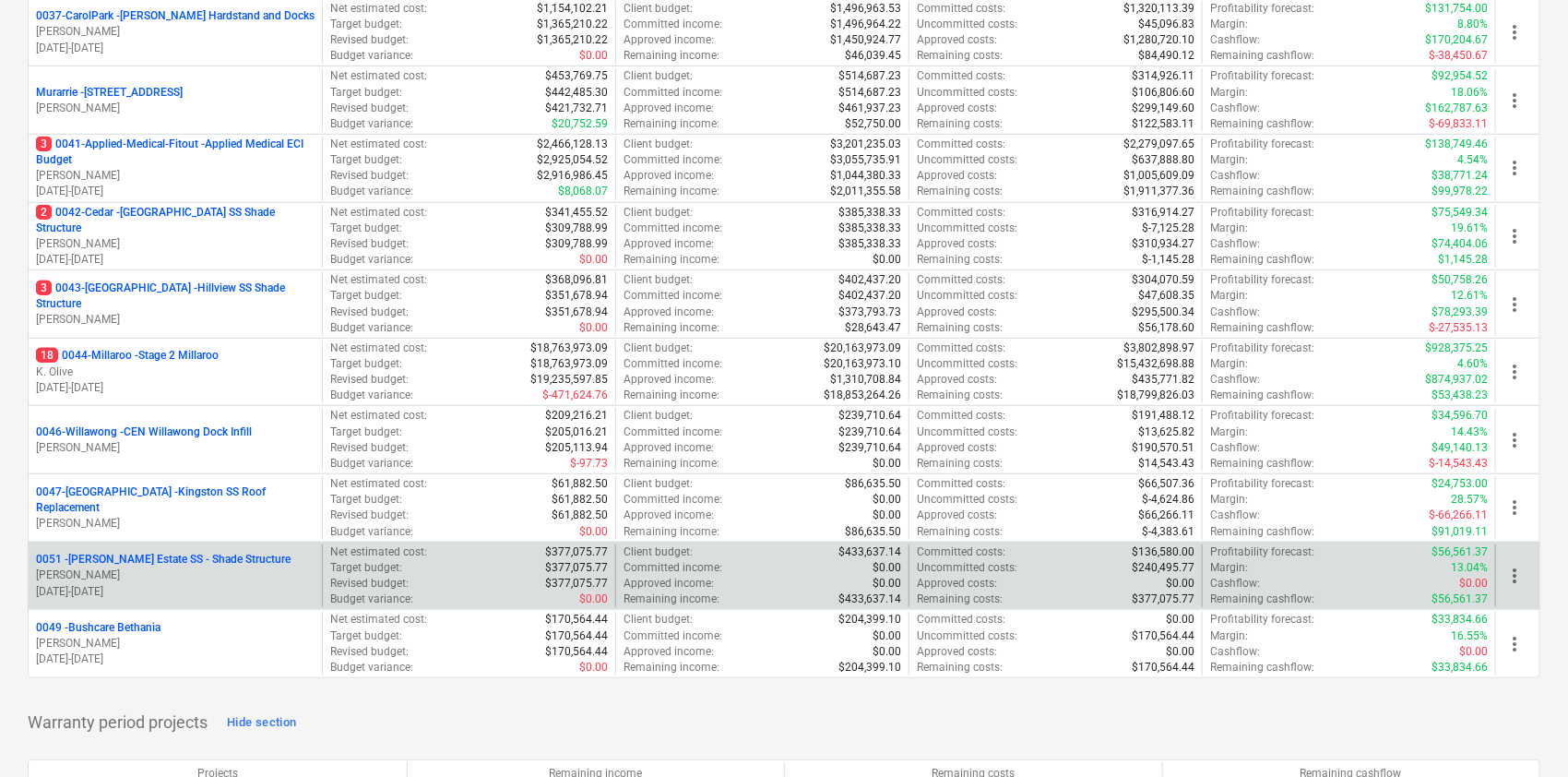
click at [140, 575] on p "T. Pawar" at bounding box center [175, 575] width 279 height 16
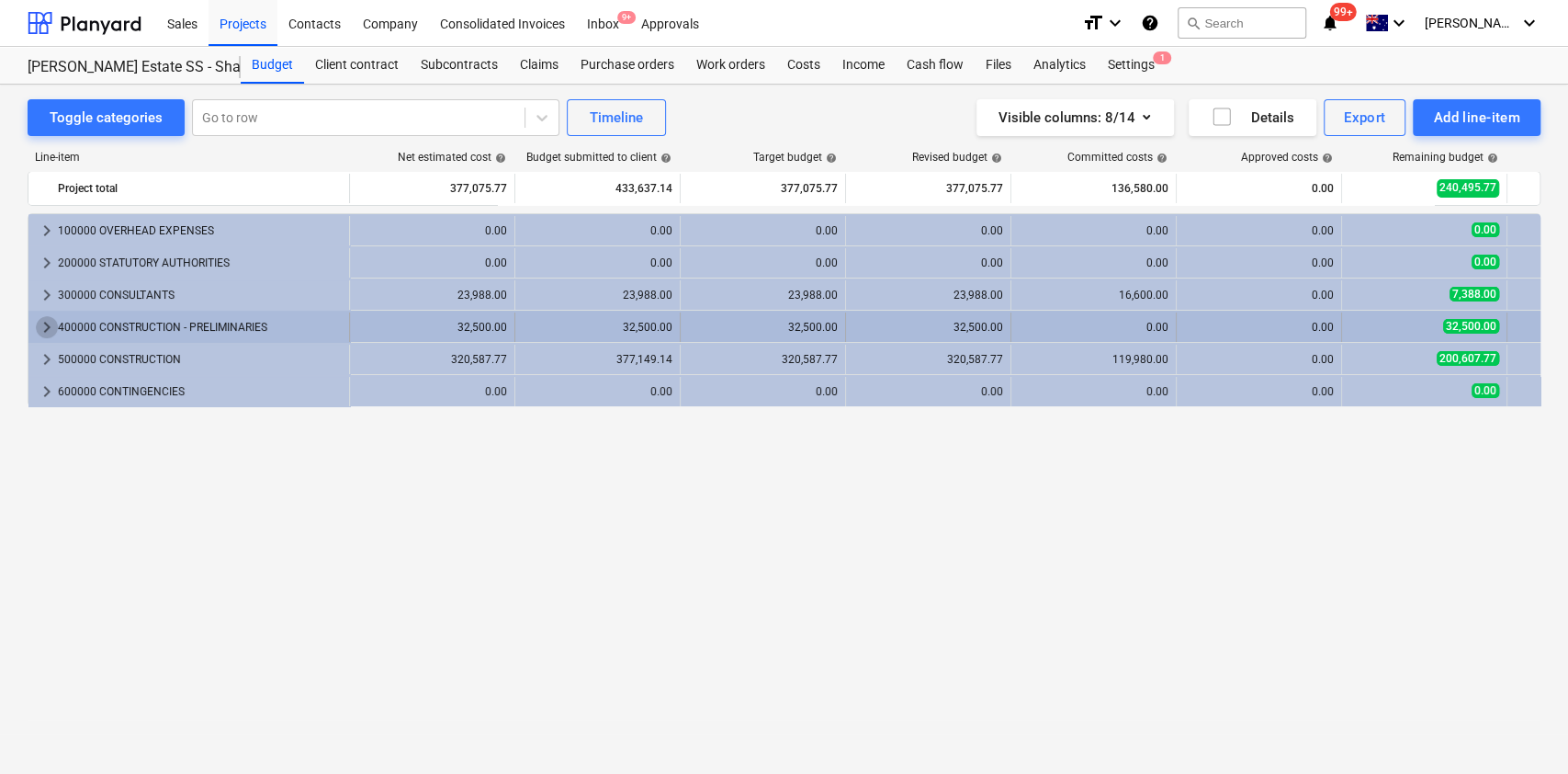
click at [56, 319] on span "keyboard_arrow_right" at bounding box center [47, 328] width 22 height 22
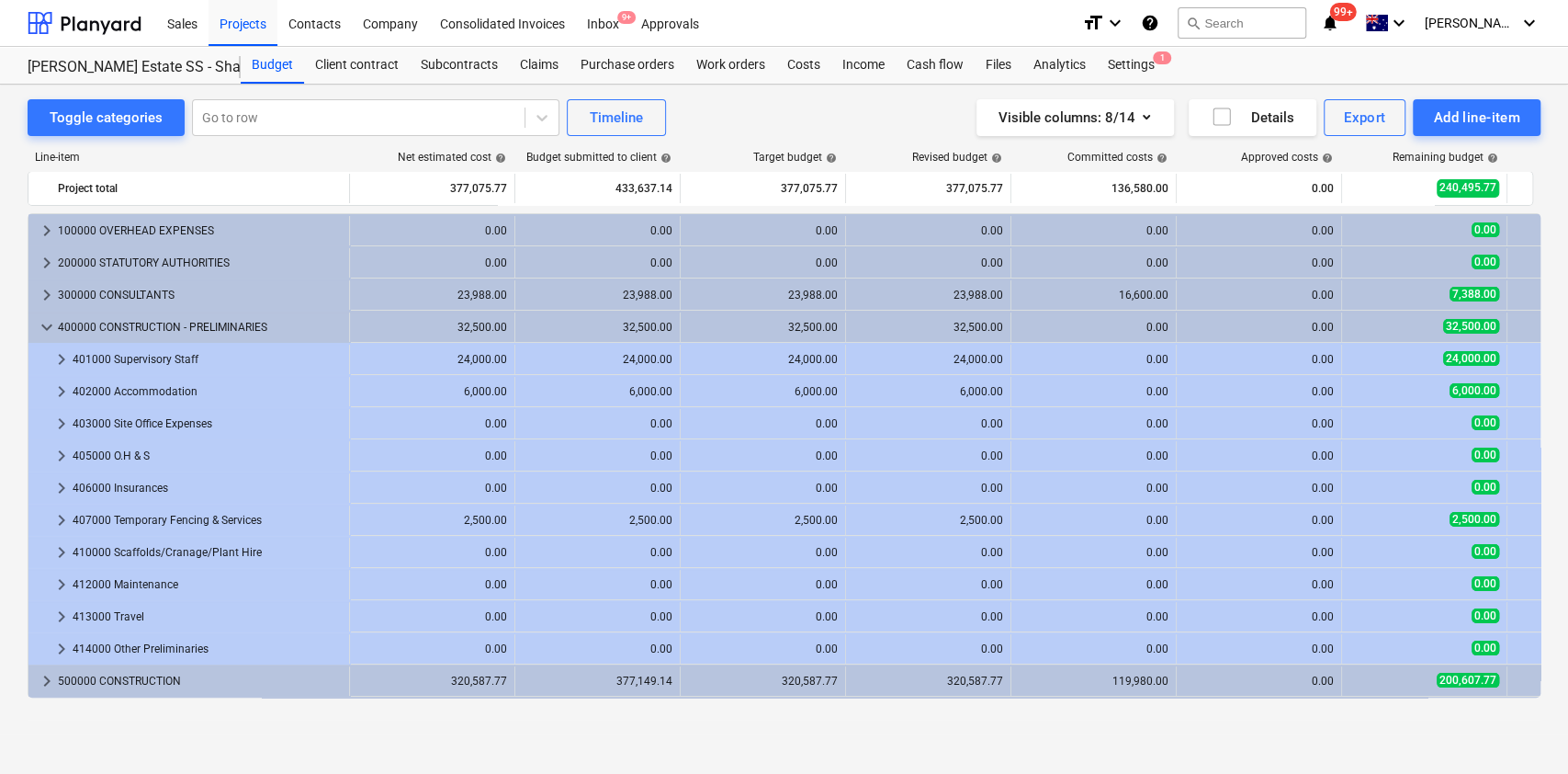
scroll to position [29, 0]
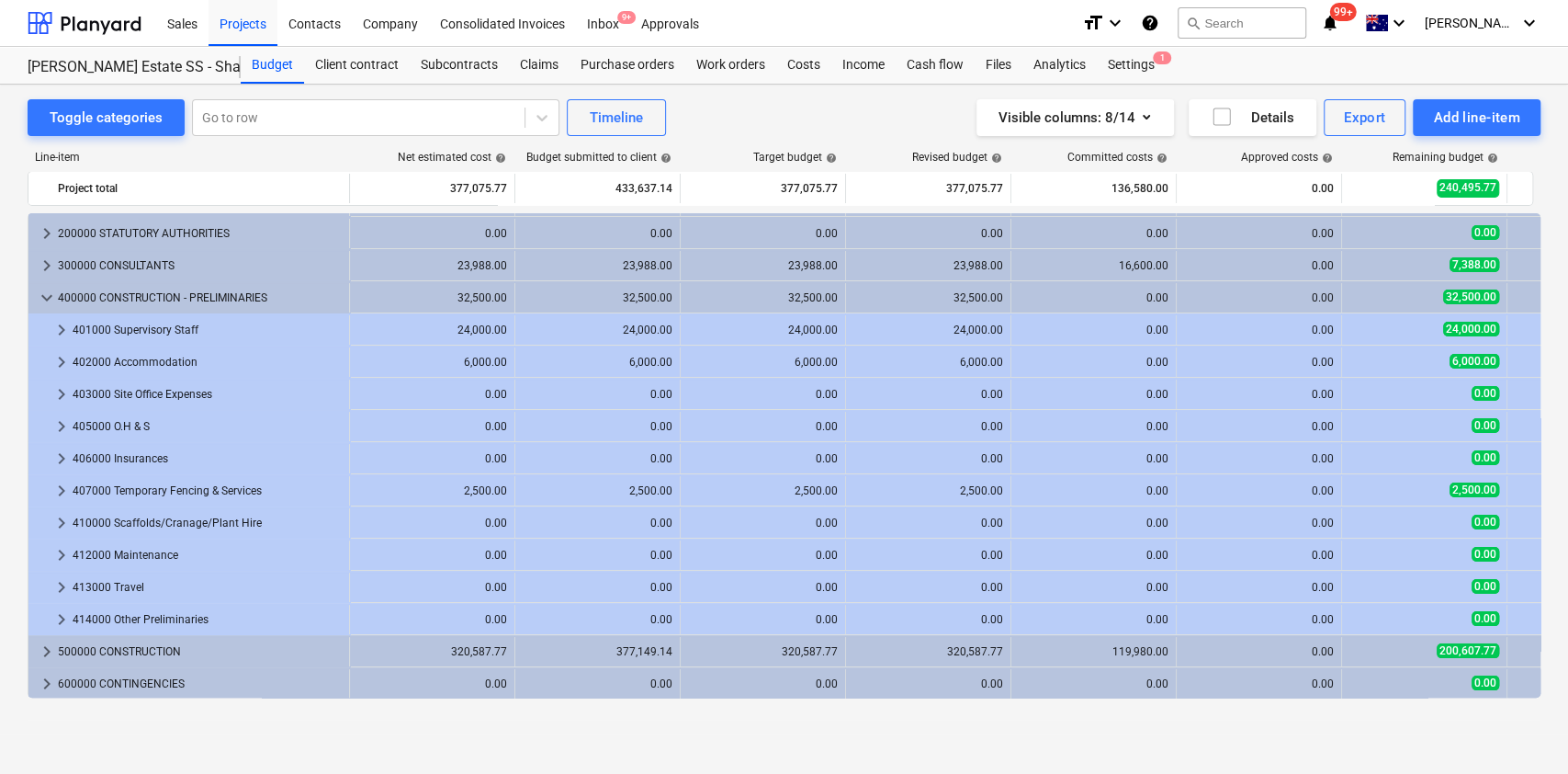
click at [40, 286] on div "keyboard_arrow_down" at bounding box center [47, 297] width 22 height 29
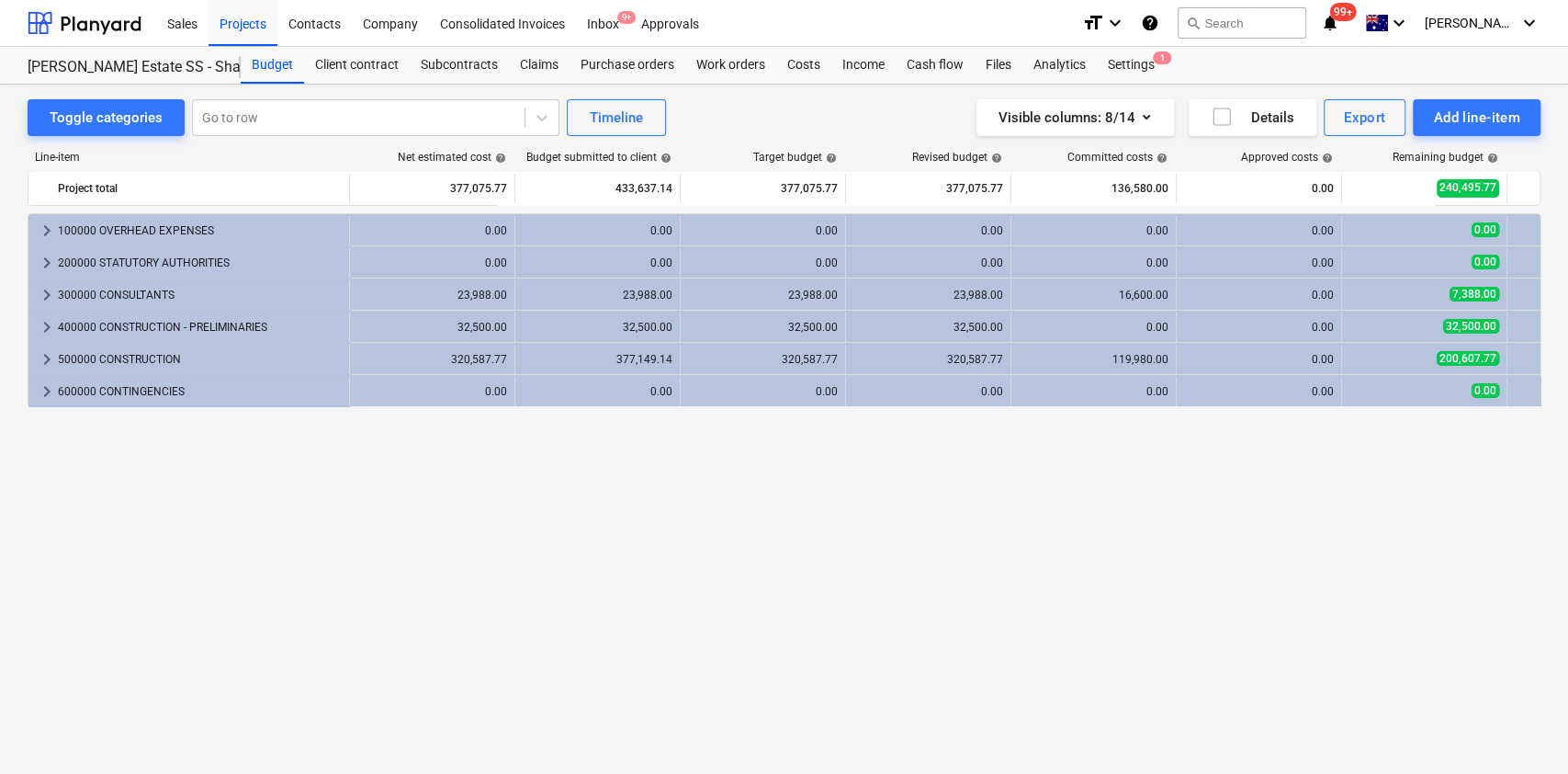
scroll to position [0, 0]
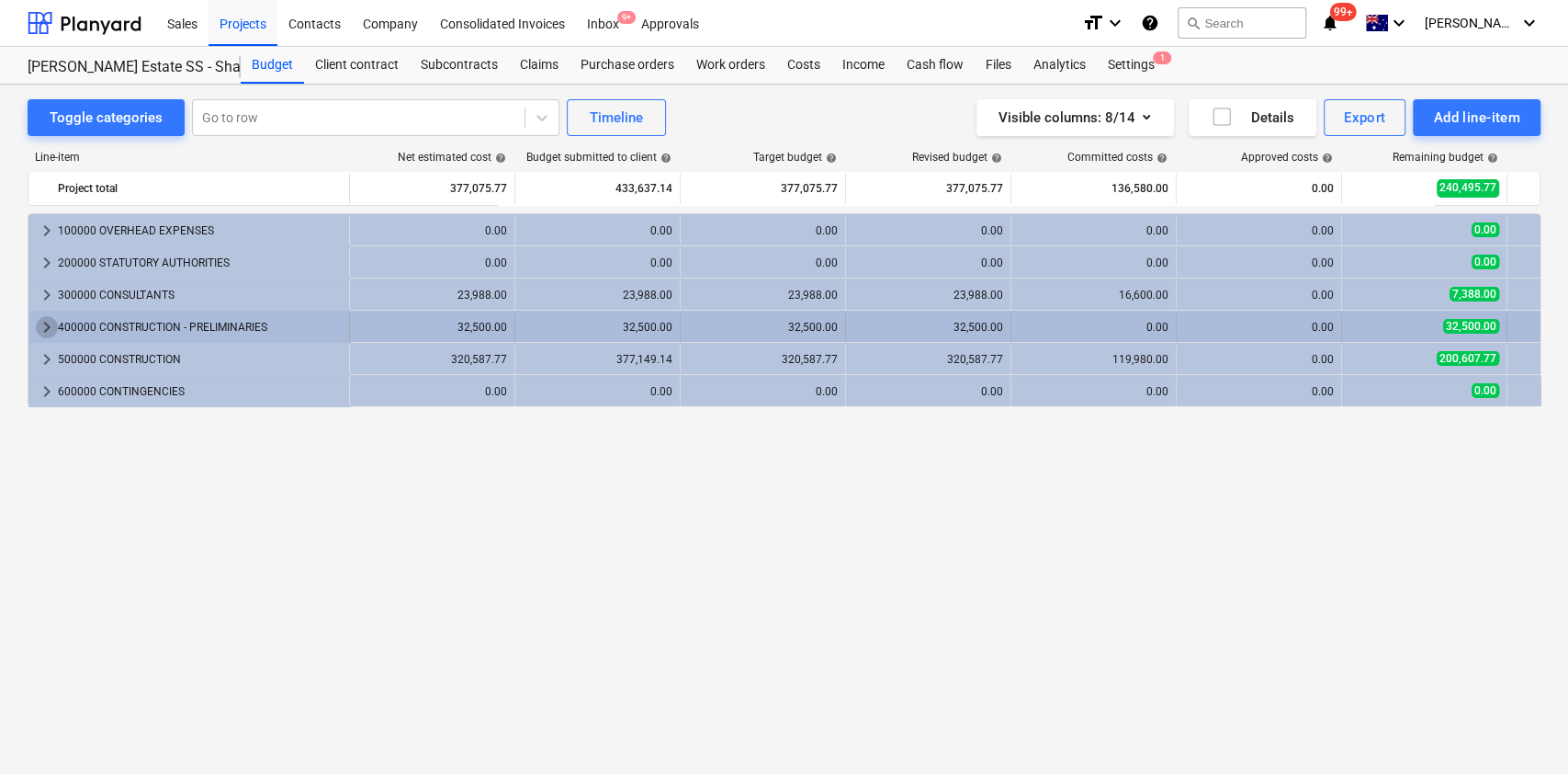
click at [38, 330] on span "keyboard_arrow_right" at bounding box center [47, 328] width 22 height 22
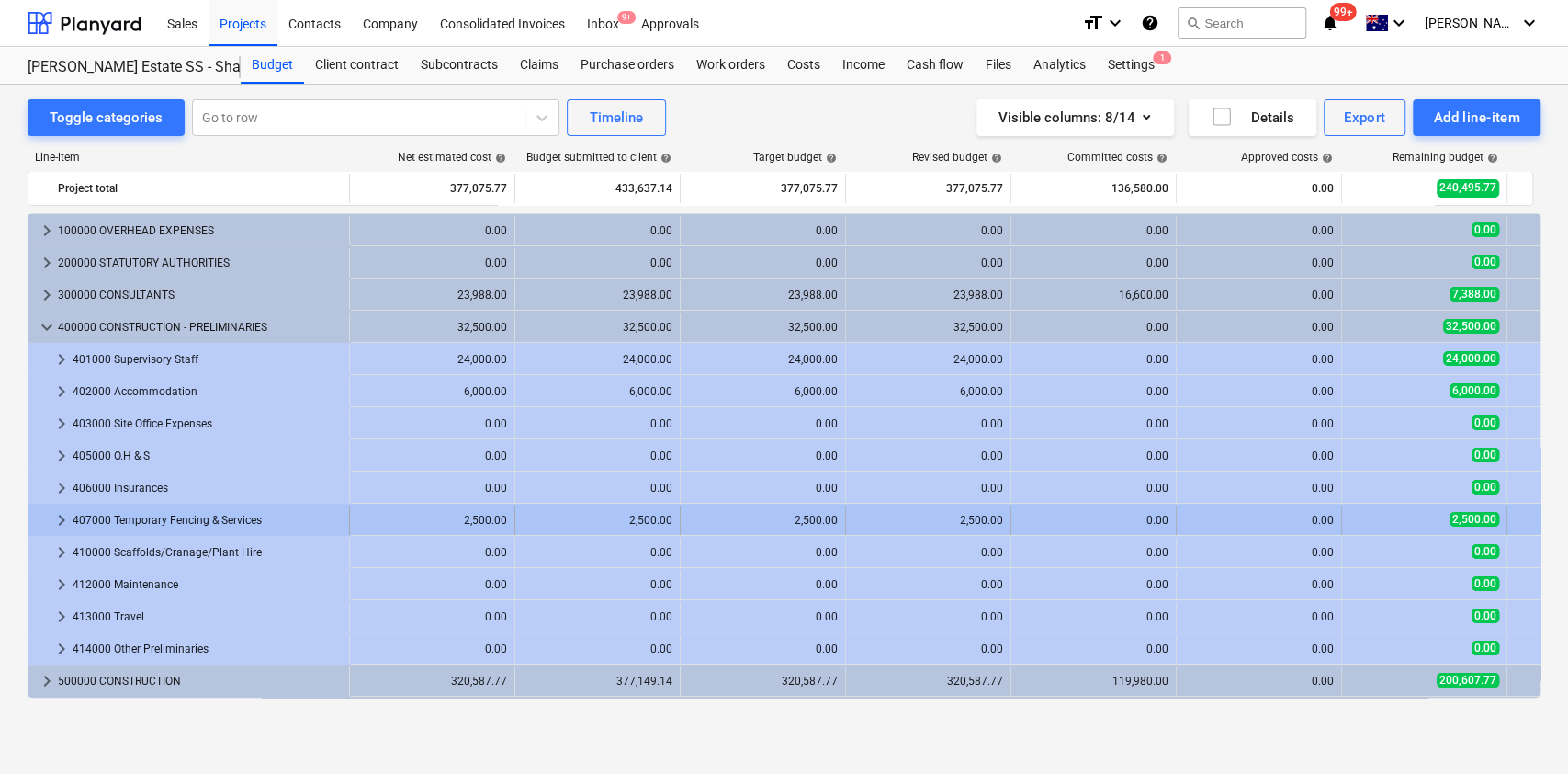
click at [51, 518] on span "keyboard_arrow_right" at bounding box center [62, 520] width 22 height 22
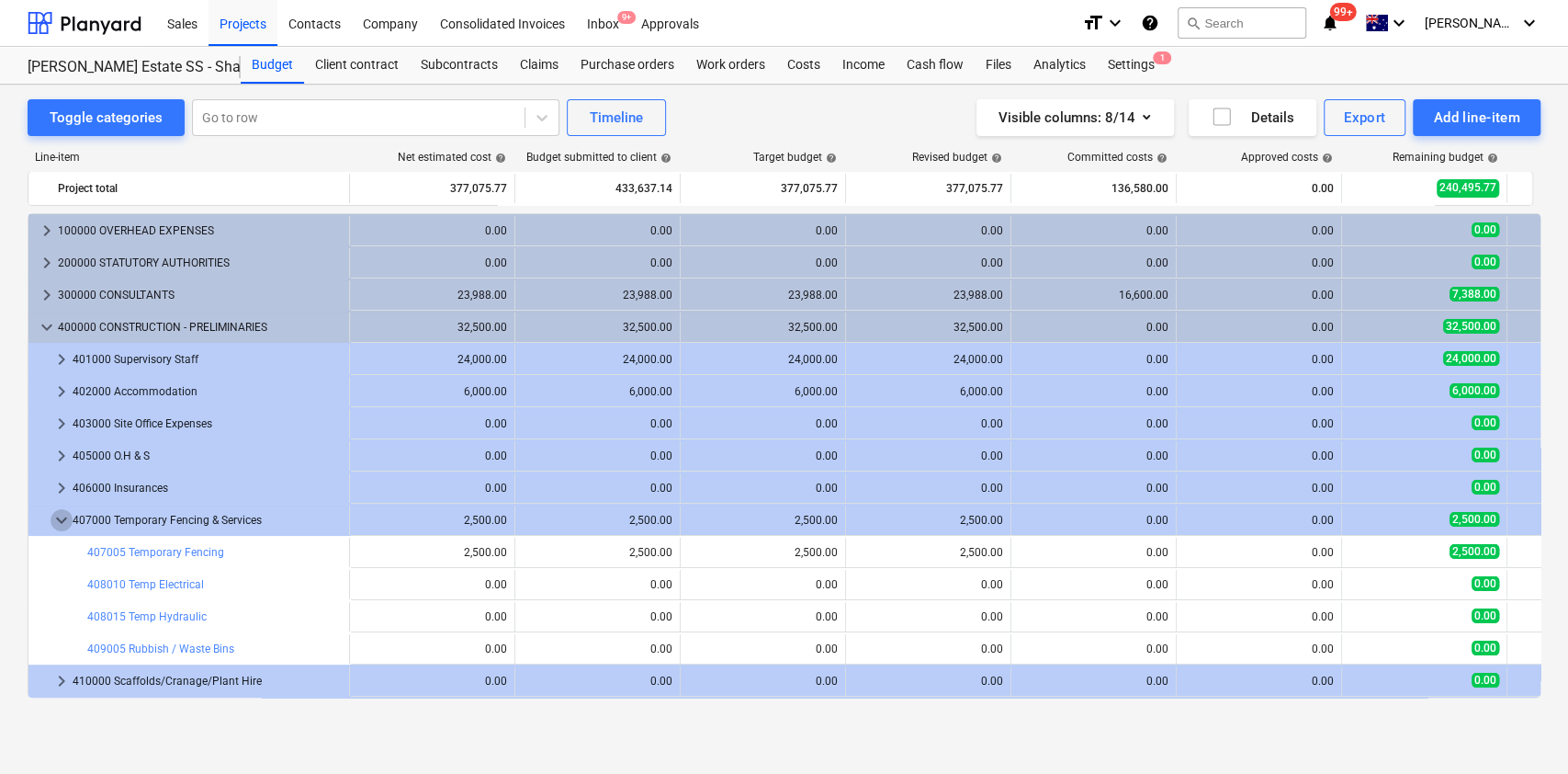
click at [51, 518] on span "keyboard_arrow_down" at bounding box center [62, 520] width 22 height 22
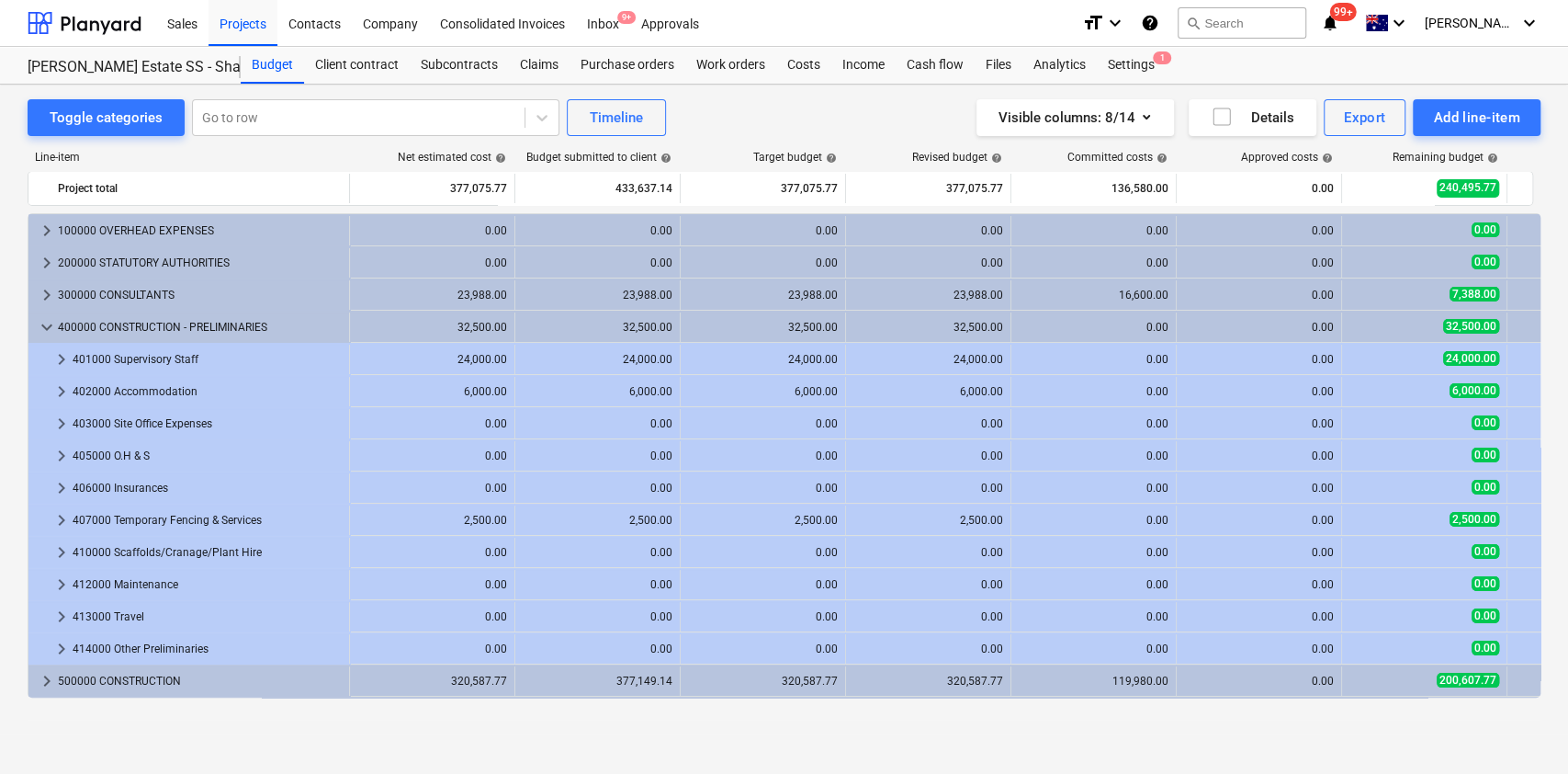
scroll to position [29, 0]
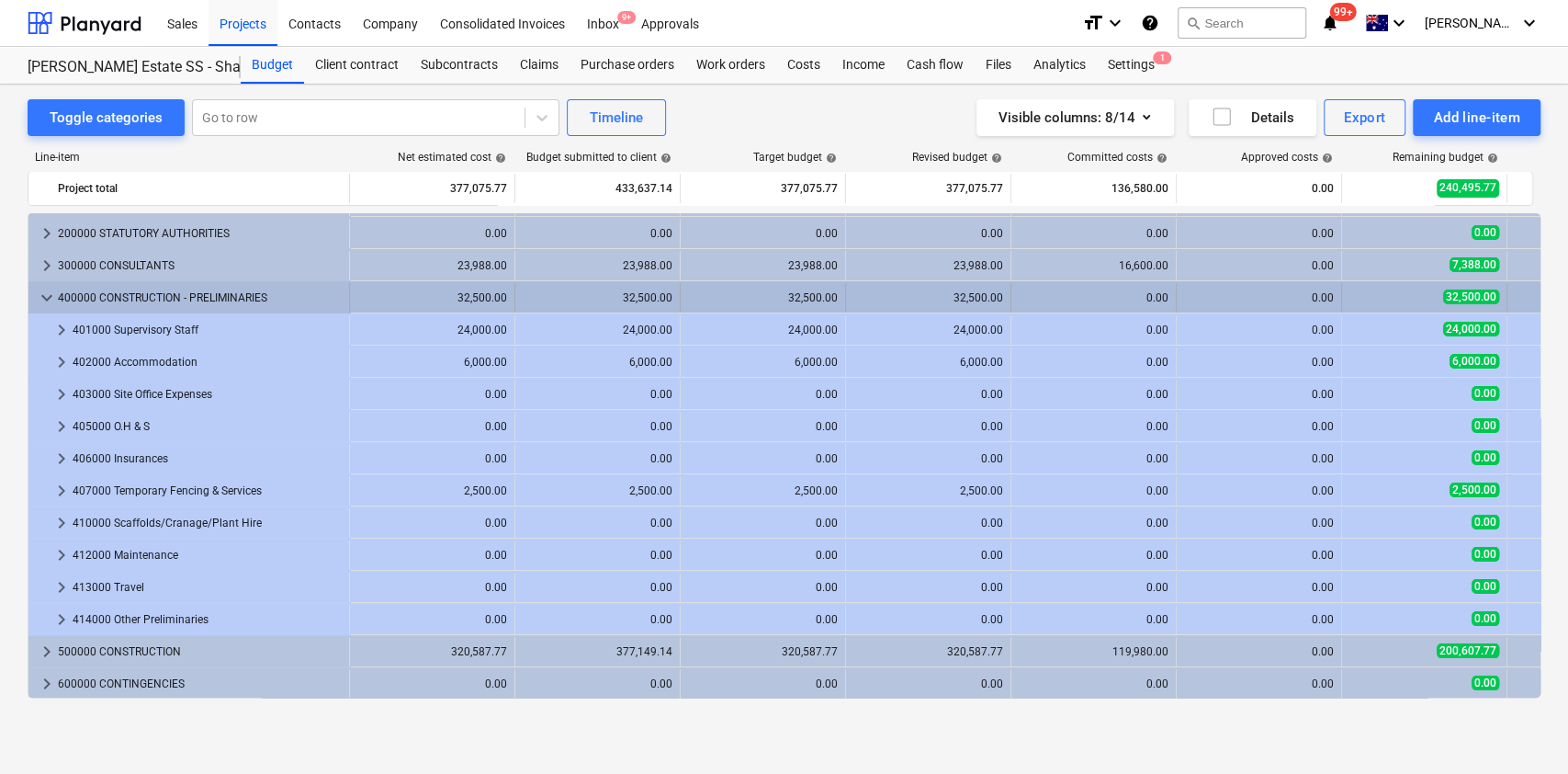
click at [34, 299] on div "keyboard_arrow_down 400000 CONSTRUCTION - PRELIMINARIES" at bounding box center [189, 297] width 322 height 29
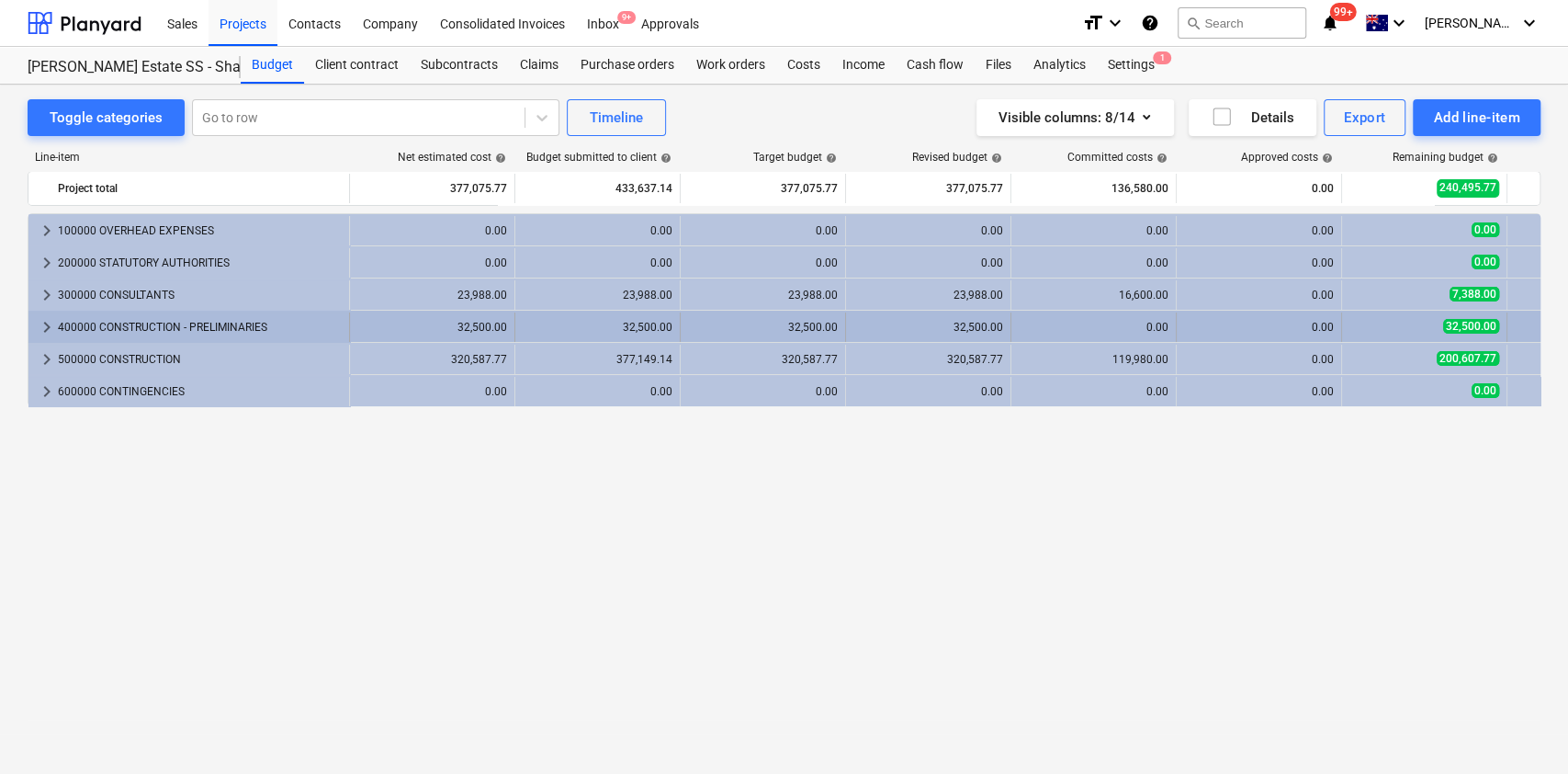
click at [45, 332] on span "keyboard_arrow_right" at bounding box center [47, 328] width 22 height 22
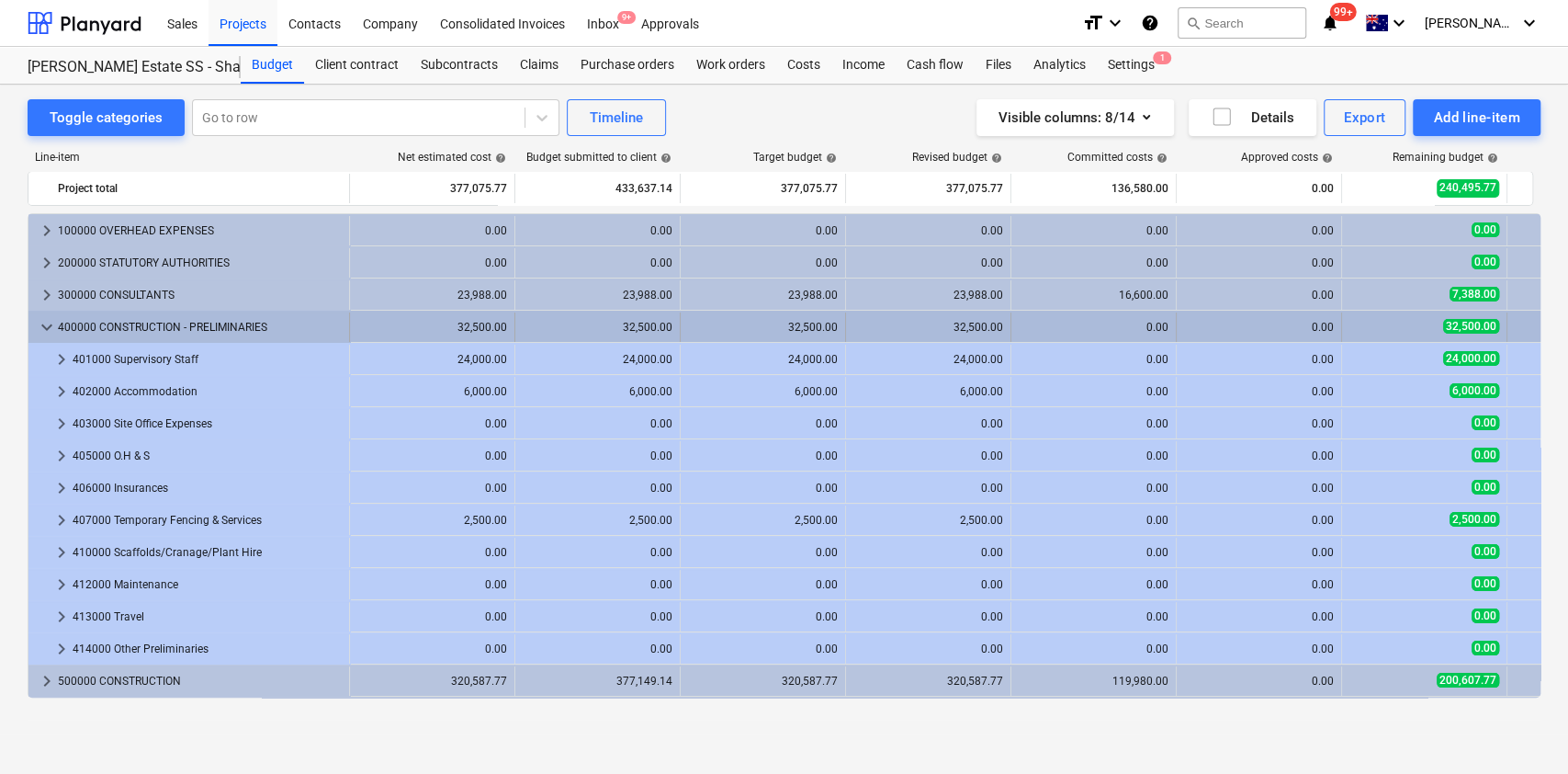
click at [50, 329] on div "keyboard_arrow_down" at bounding box center [47, 327] width 22 height 29
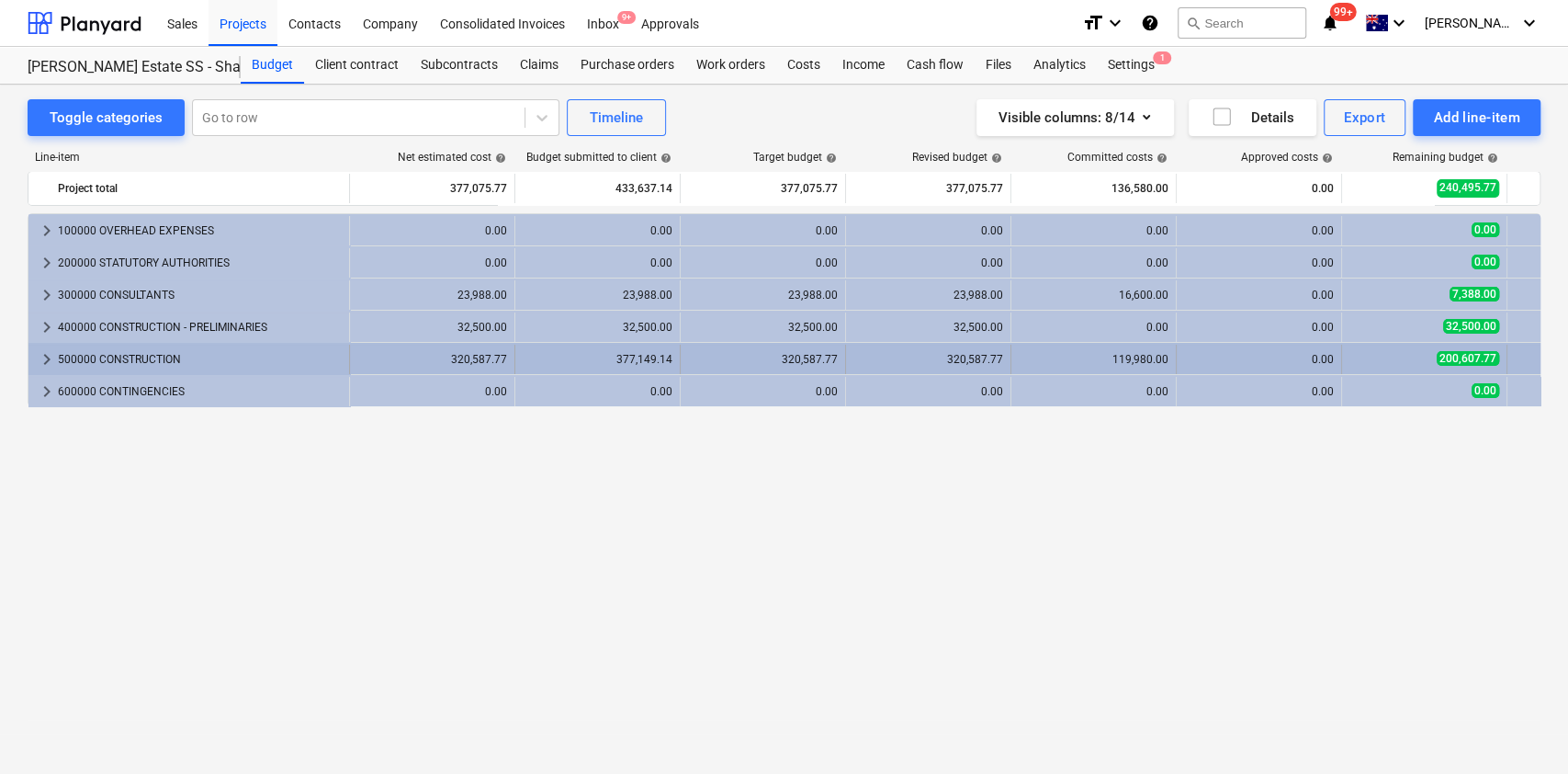
click at [40, 364] on span "keyboard_arrow_right" at bounding box center [47, 359] width 22 height 22
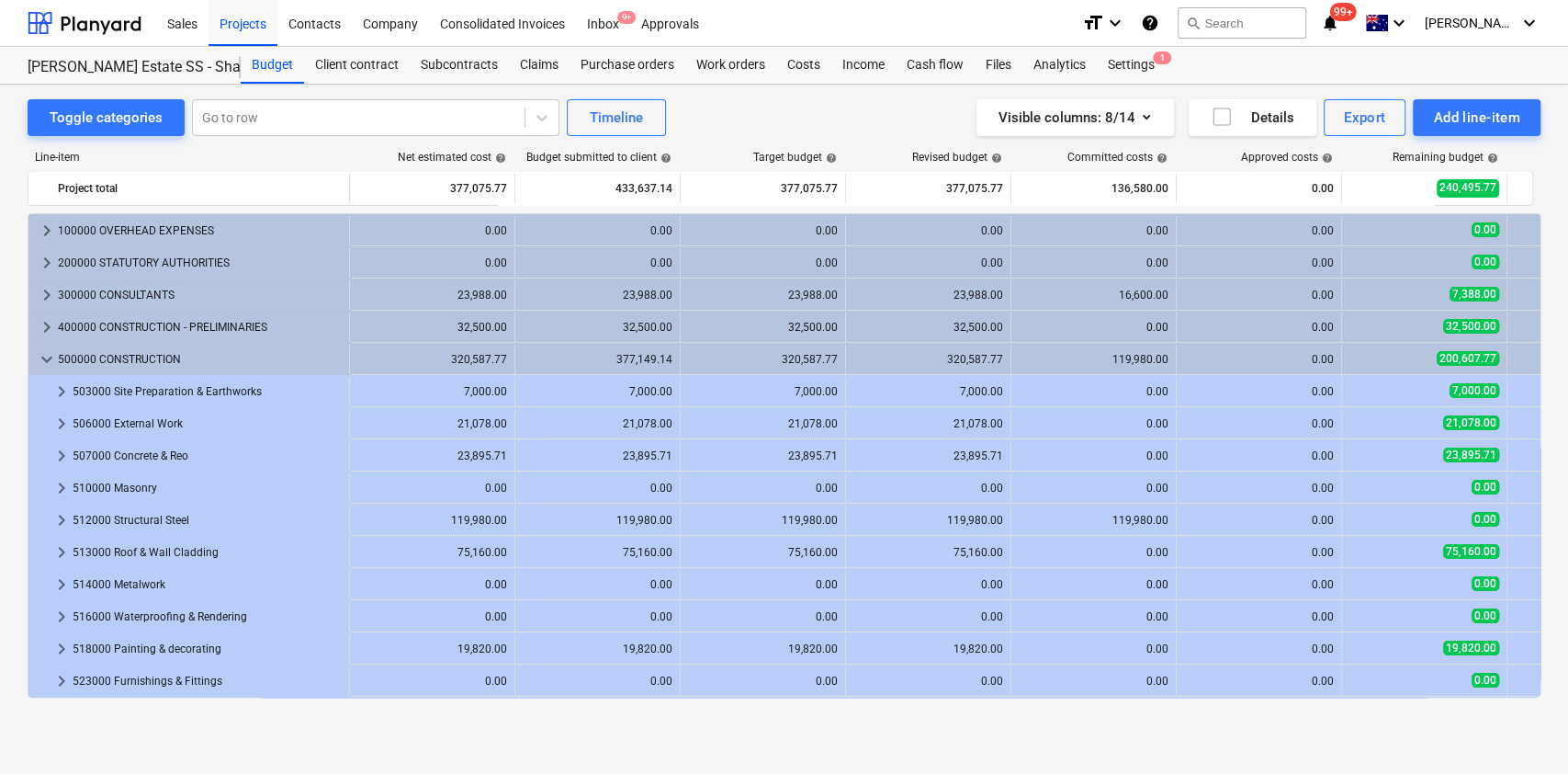
scroll to position [123, 0]
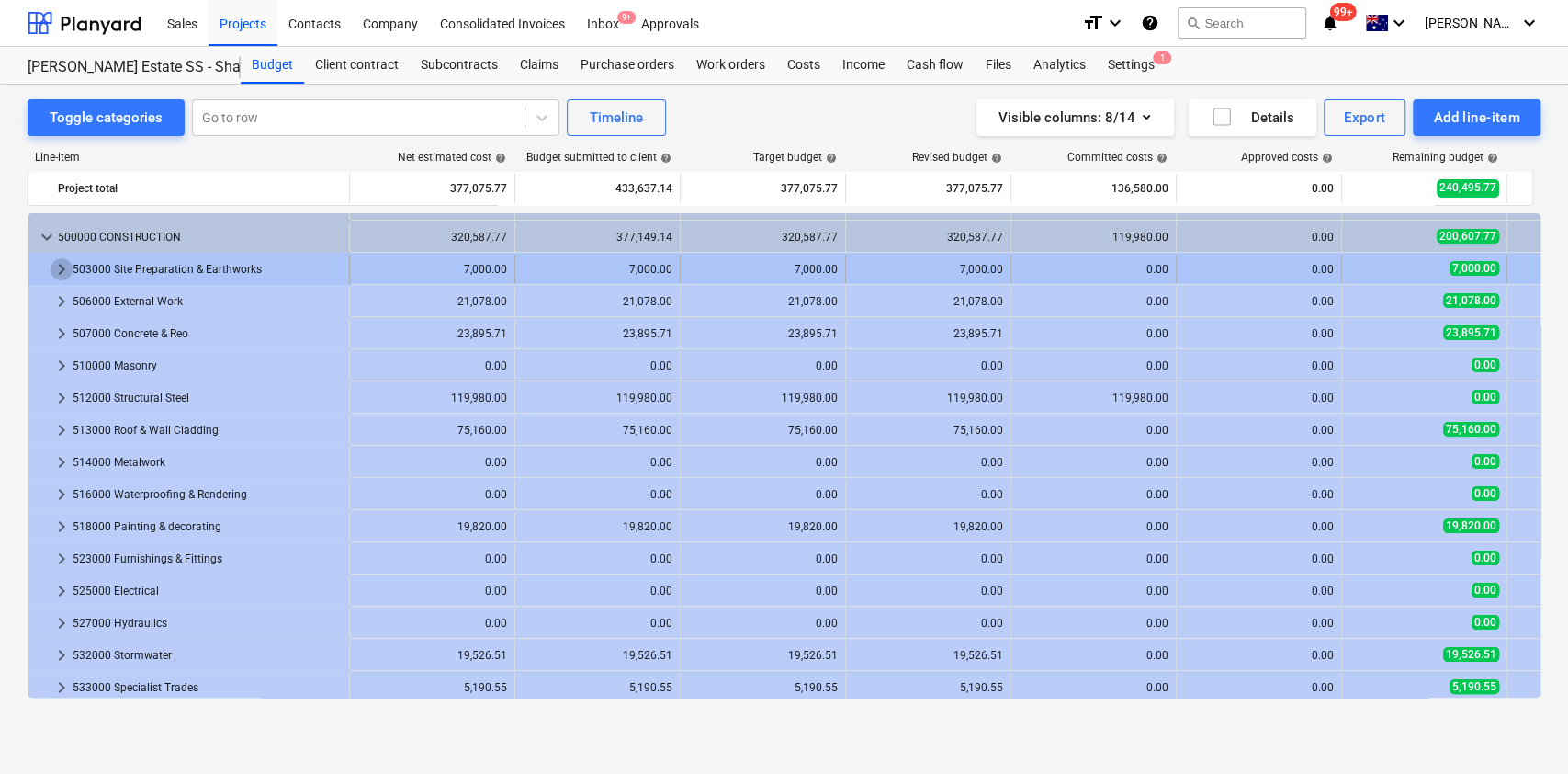
click at [55, 259] on span "keyboard_arrow_right" at bounding box center [62, 270] width 22 height 22
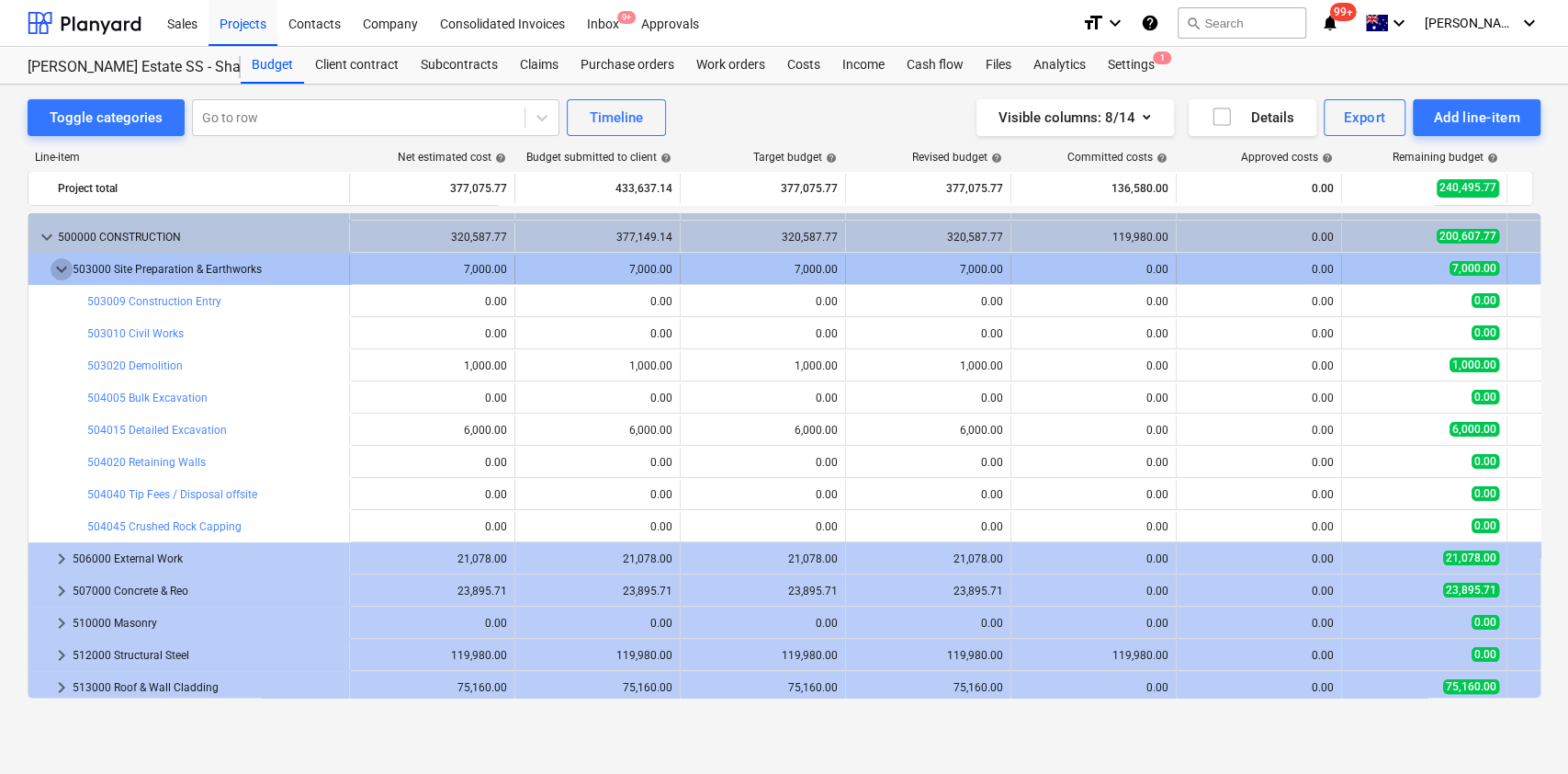
click at [57, 264] on span "keyboard_arrow_down" at bounding box center [62, 270] width 22 height 22
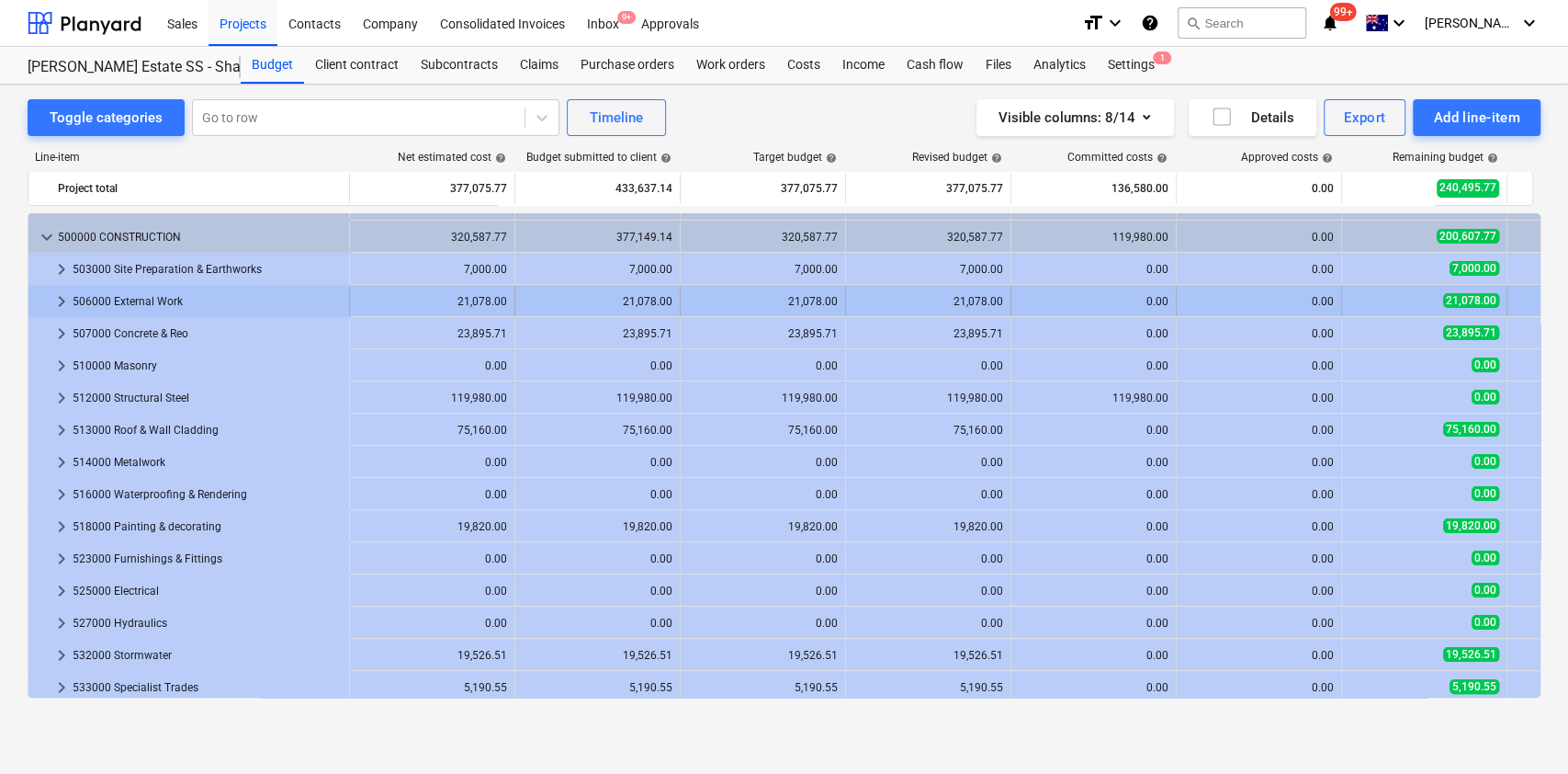
click at [59, 308] on span "keyboard_arrow_right" at bounding box center [62, 301] width 22 height 22
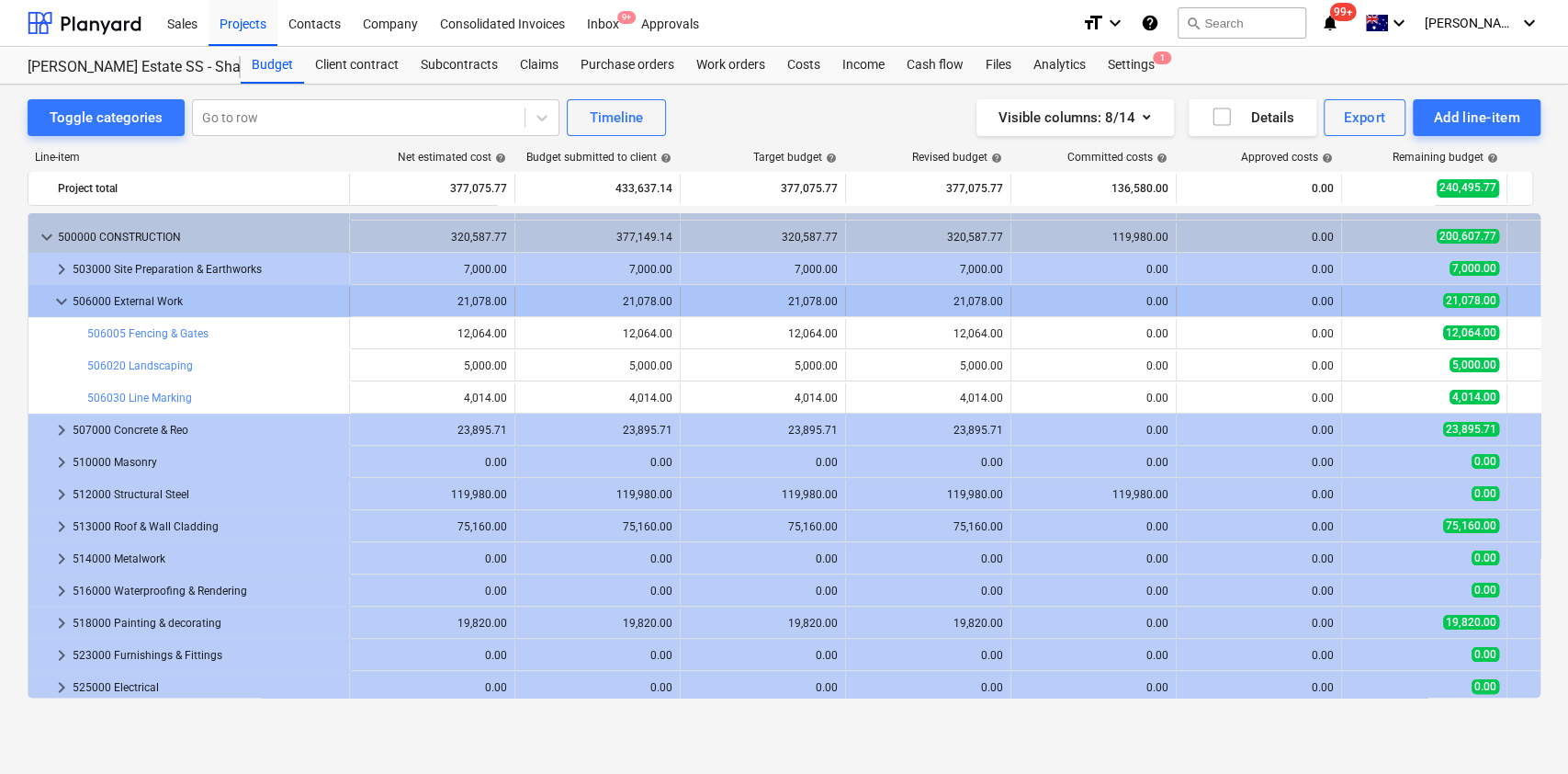
click at [66, 292] on span "keyboard_arrow_down" at bounding box center [62, 301] width 22 height 22
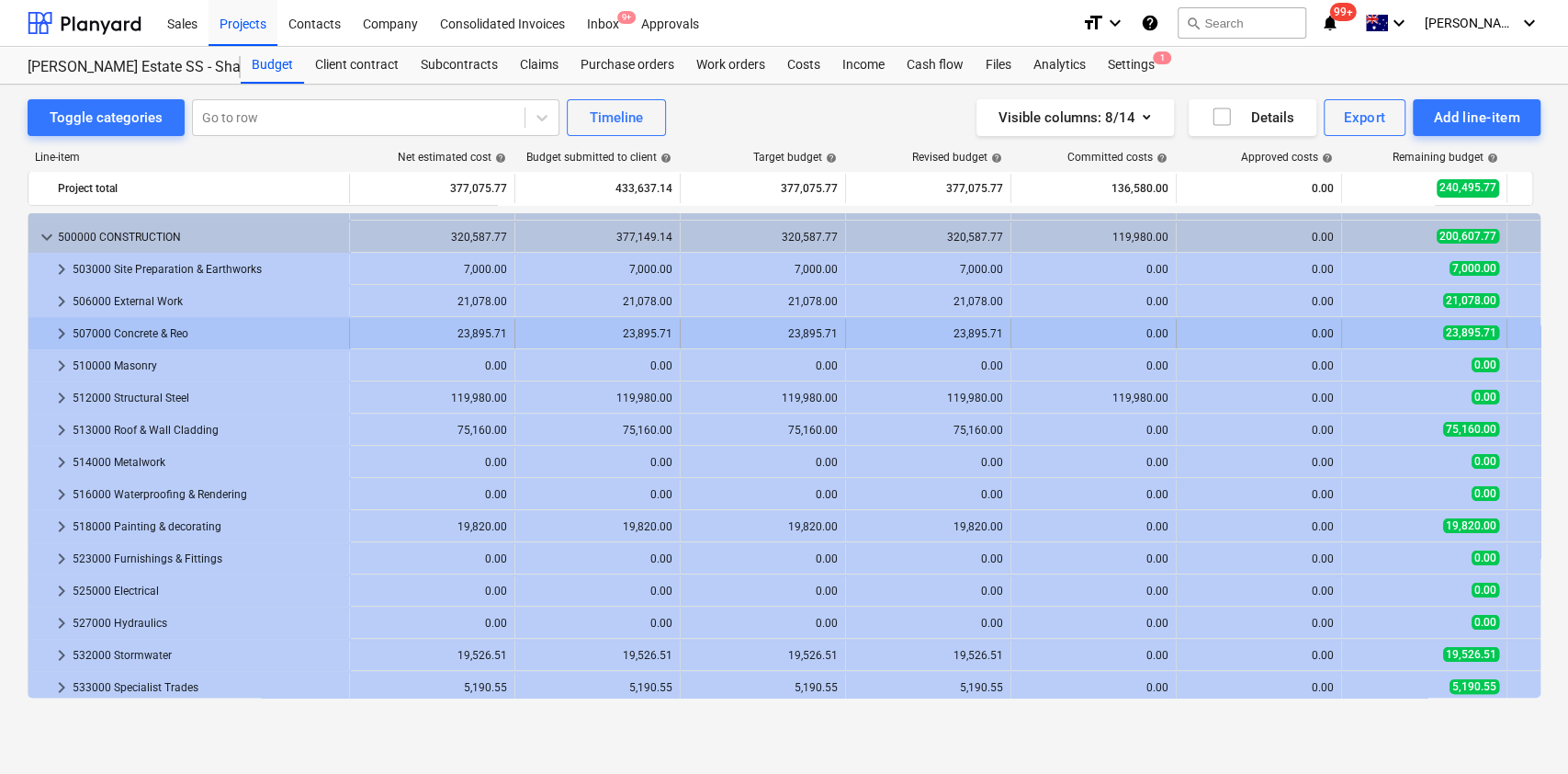
click at [63, 323] on span "keyboard_arrow_right" at bounding box center [62, 334] width 22 height 22
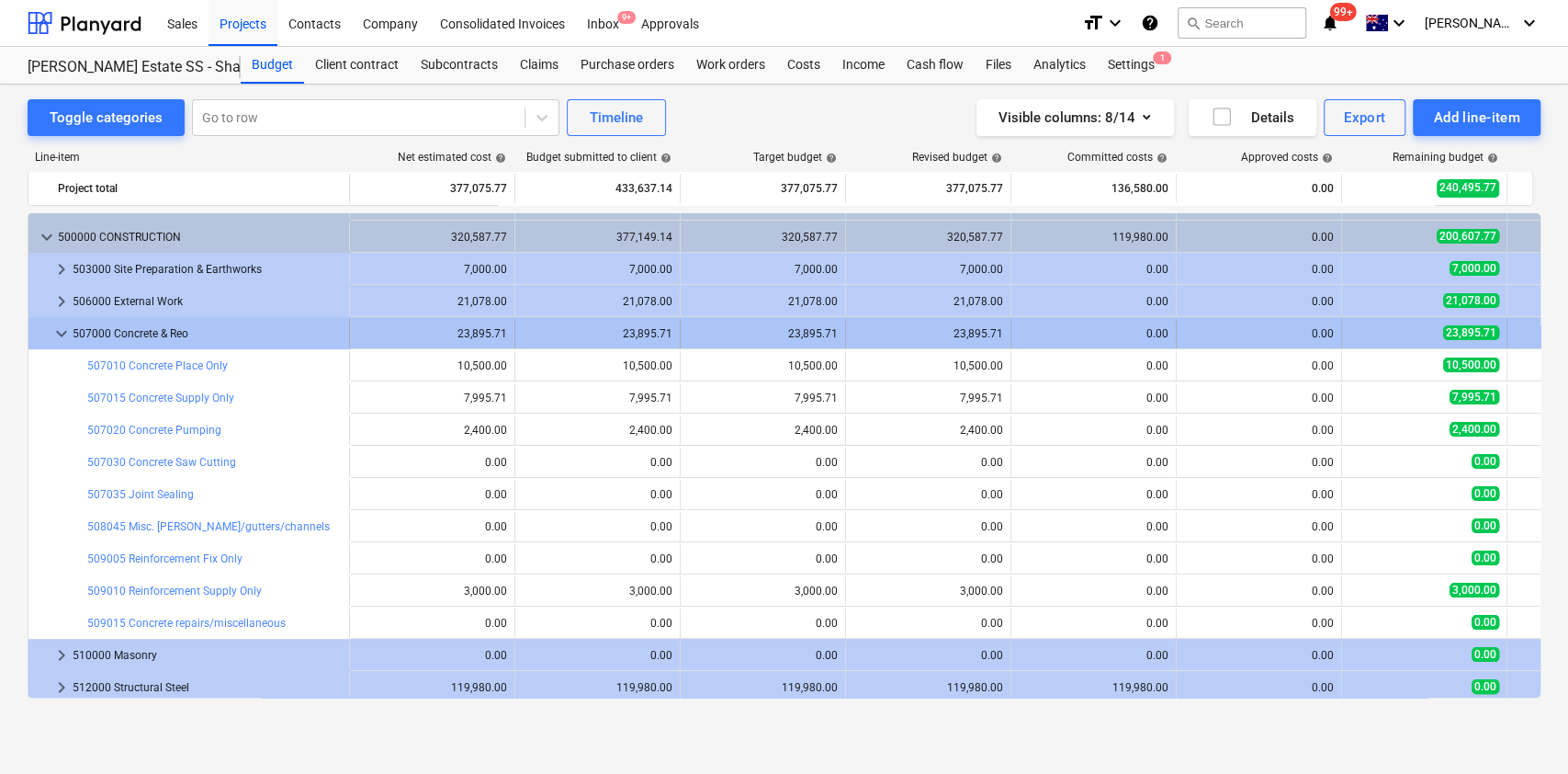
click at [68, 347] on div "keyboard_arrow_down" at bounding box center [62, 333] width 22 height 29
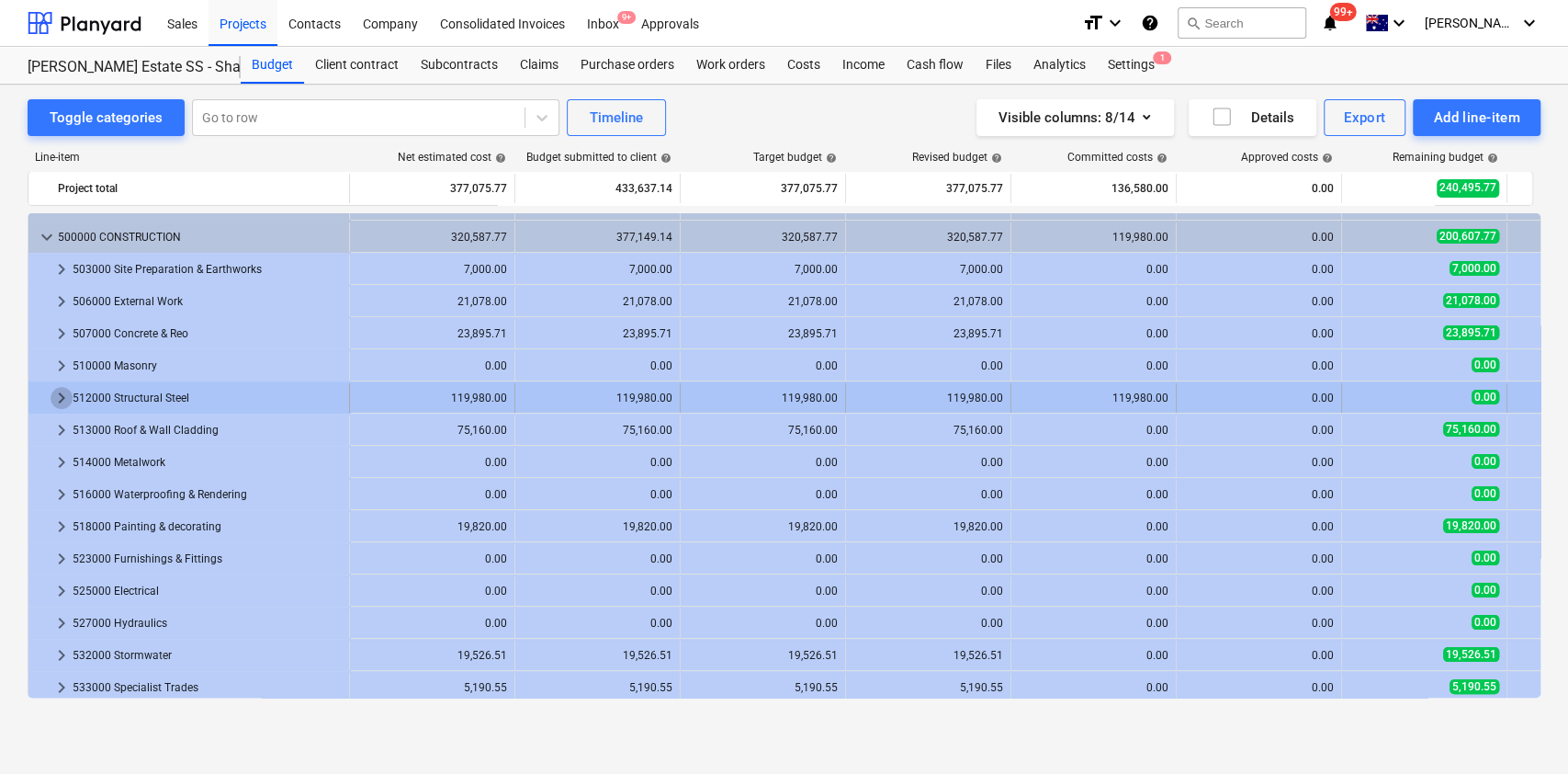
click at [56, 387] on span "keyboard_arrow_right" at bounding box center [62, 398] width 22 height 22
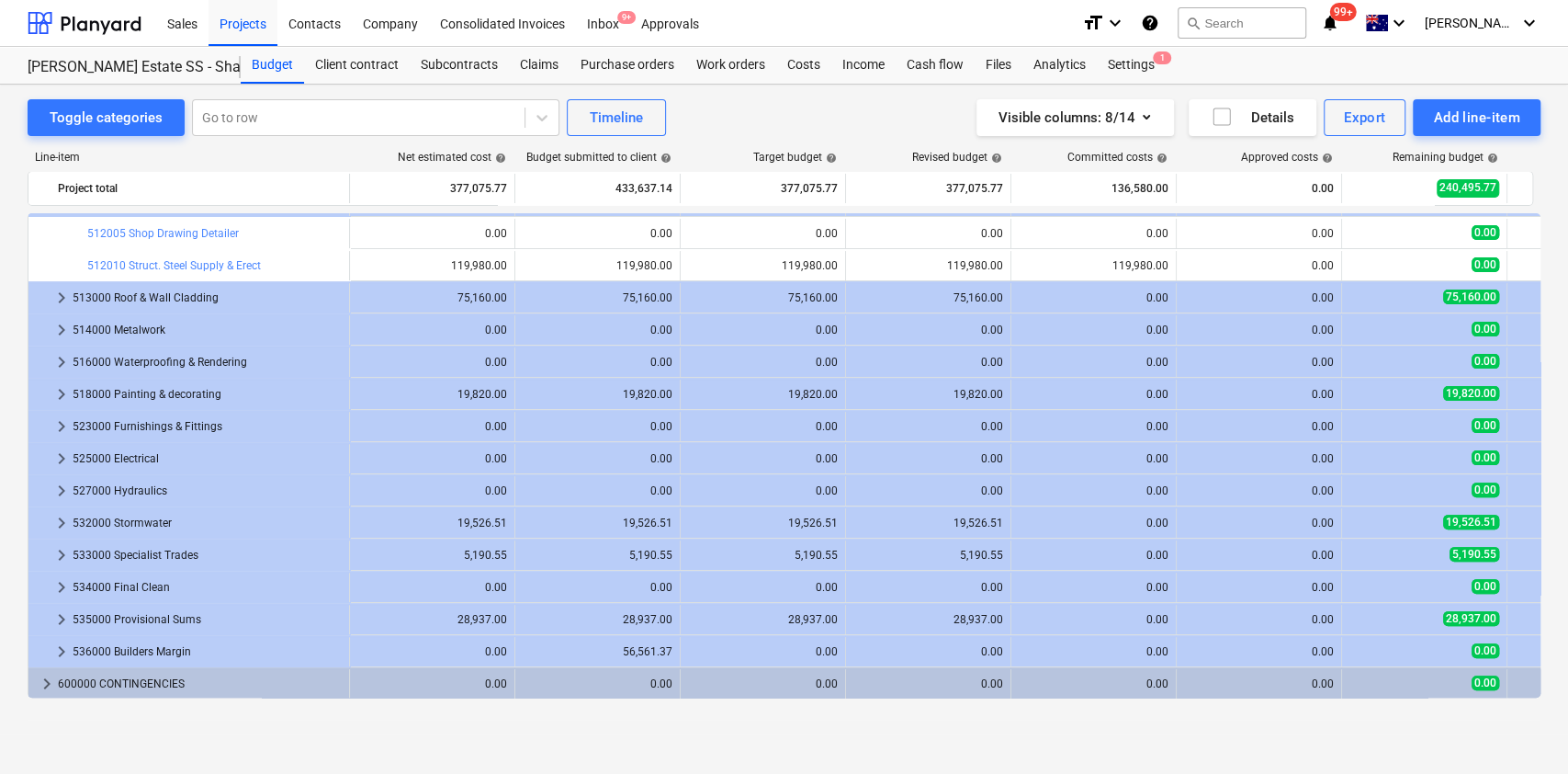
scroll to position [197, 0]
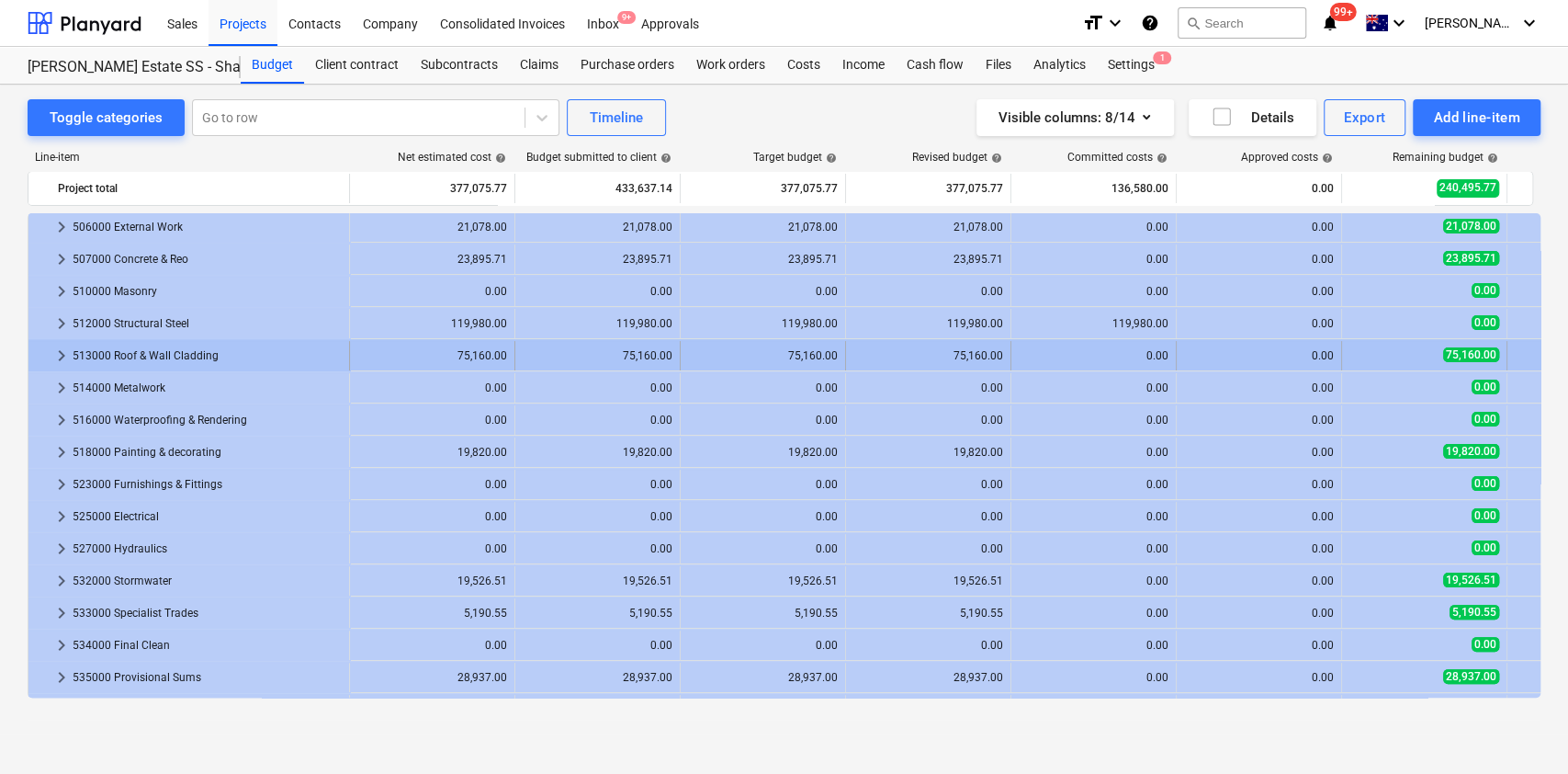
click at [47, 342] on div at bounding box center [43, 355] width 15 height 29
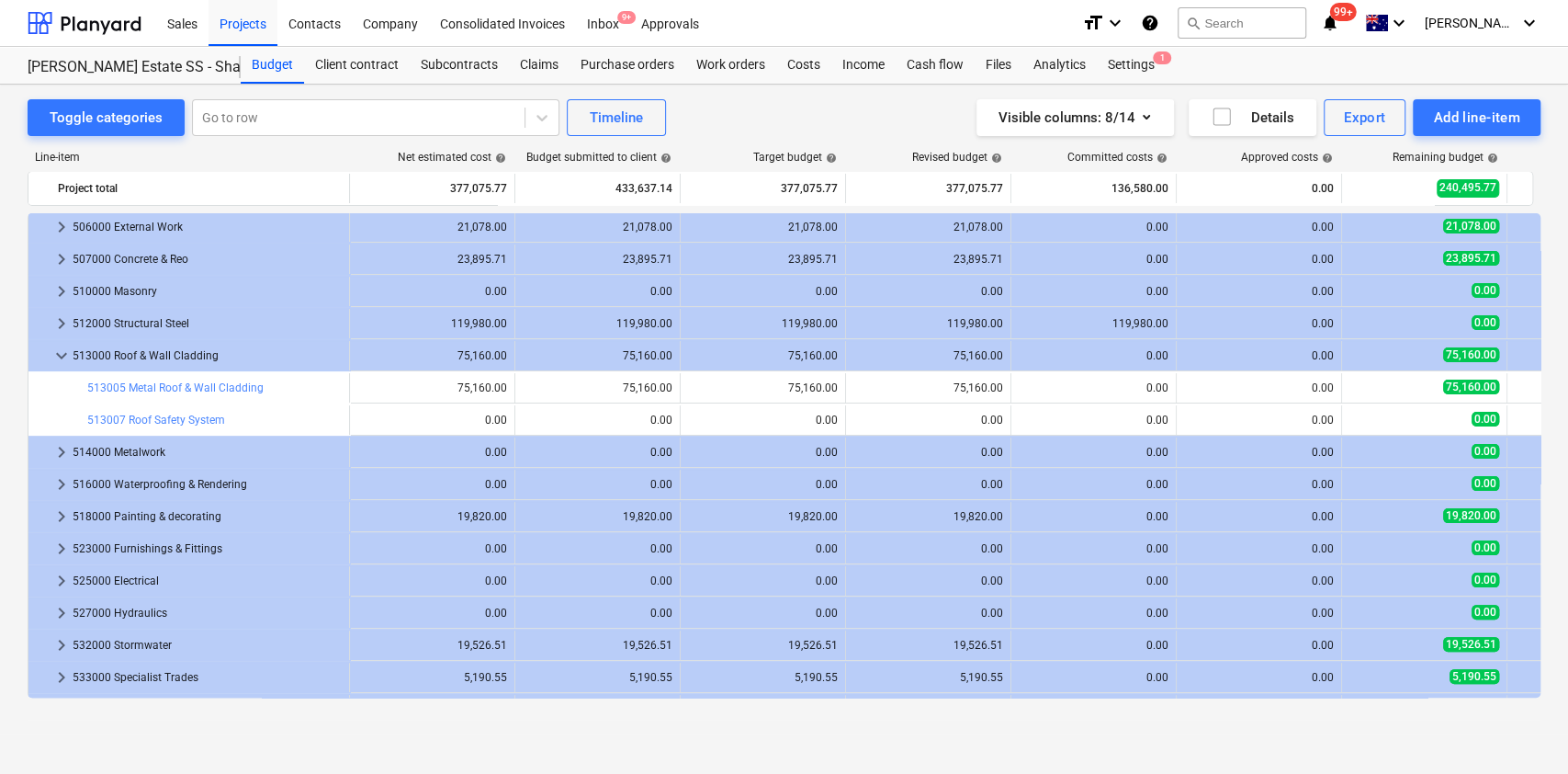
click at [47, 343] on div at bounding box center [43, 355] width 15 height 29
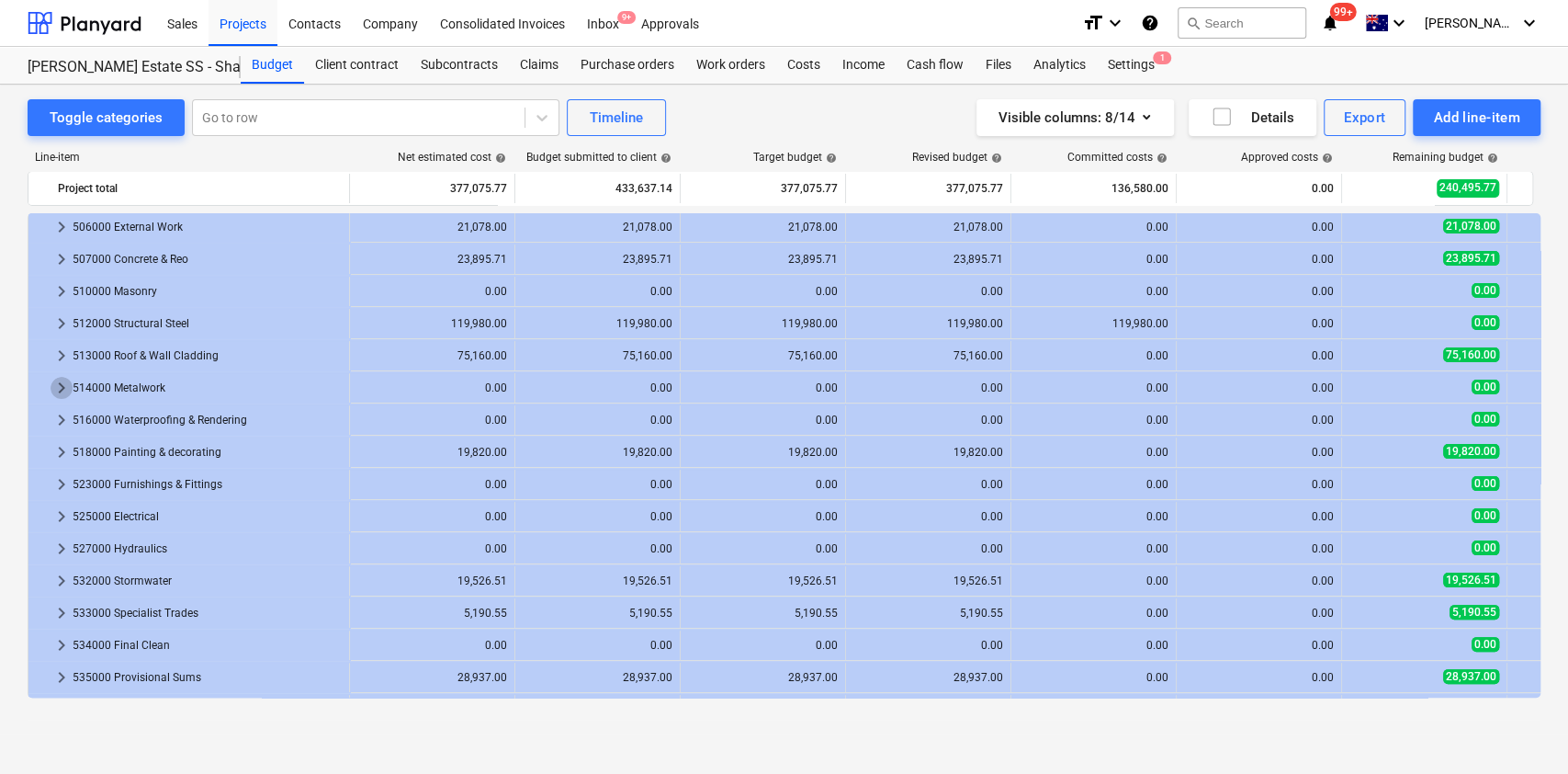
click at [52, 377] on span "keyboard_arrow_right" at bounding box center [62, 388] width 22 height 22
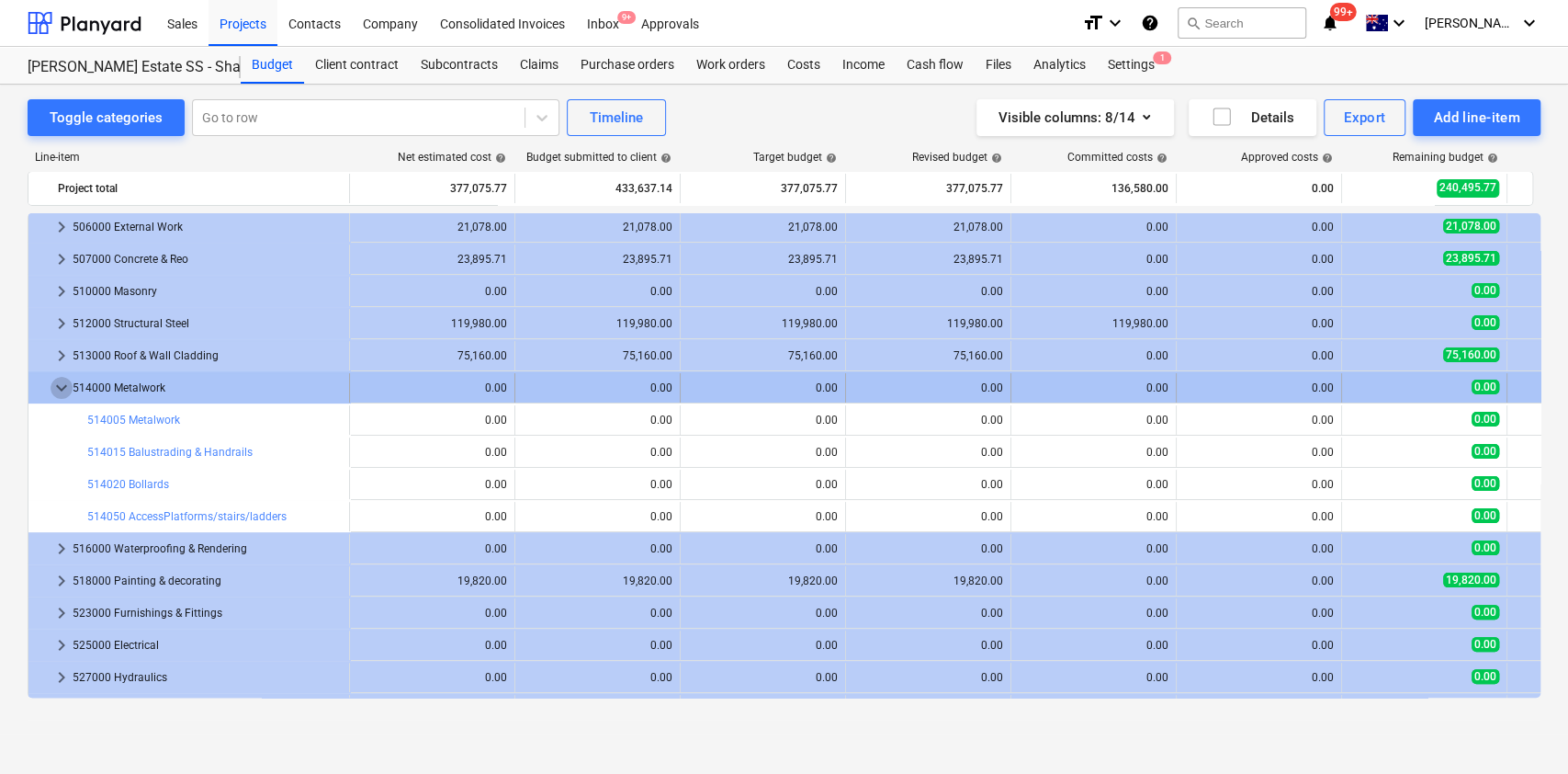
click at [52, 378] on span "keyboard_arrow_down" at bounding box center [62, 388] width 22 height 22
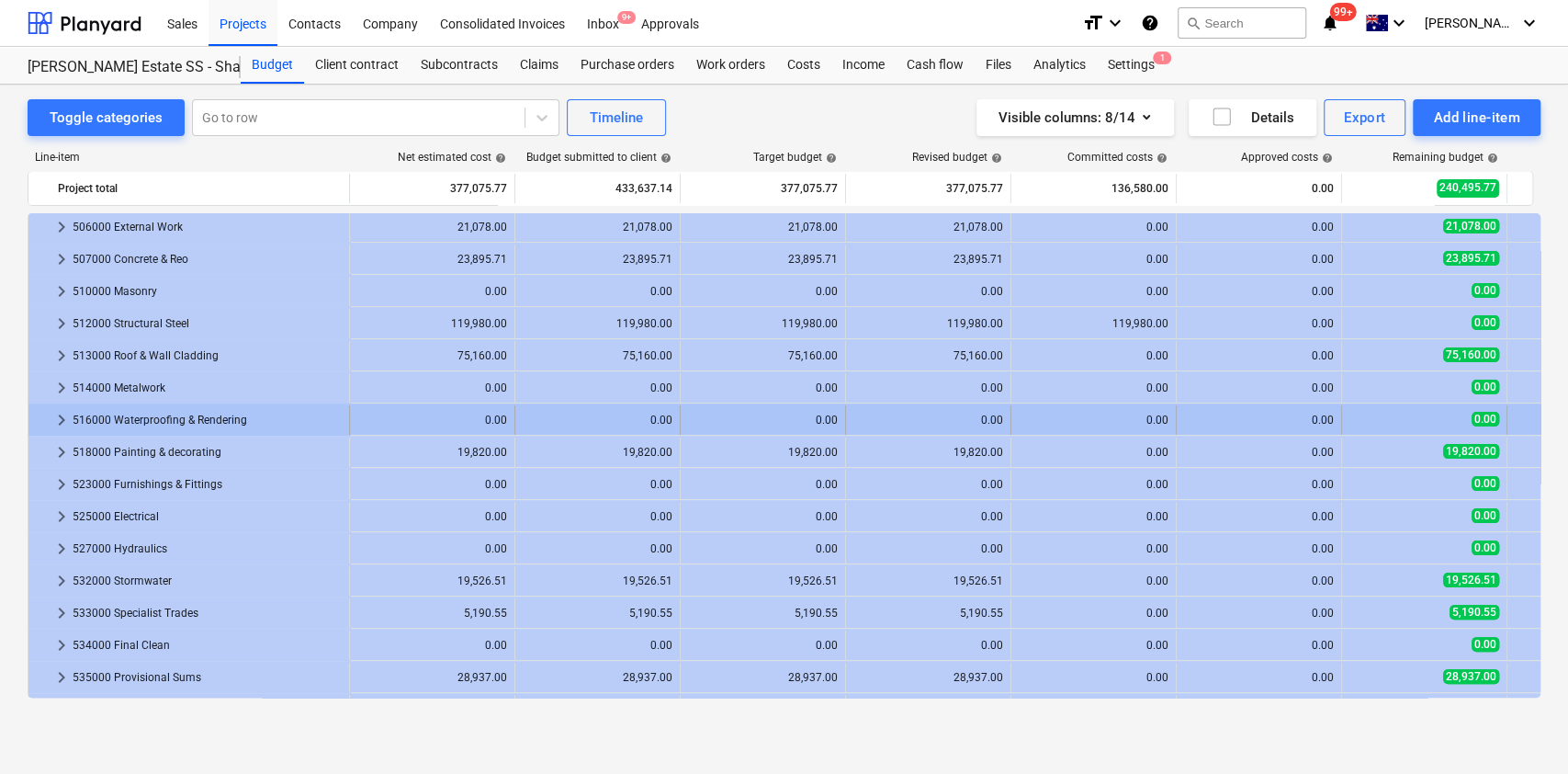
click at [54, 411] on span "keyboard_arrow_right" at bounding box center [62, 420] width 22 height 22
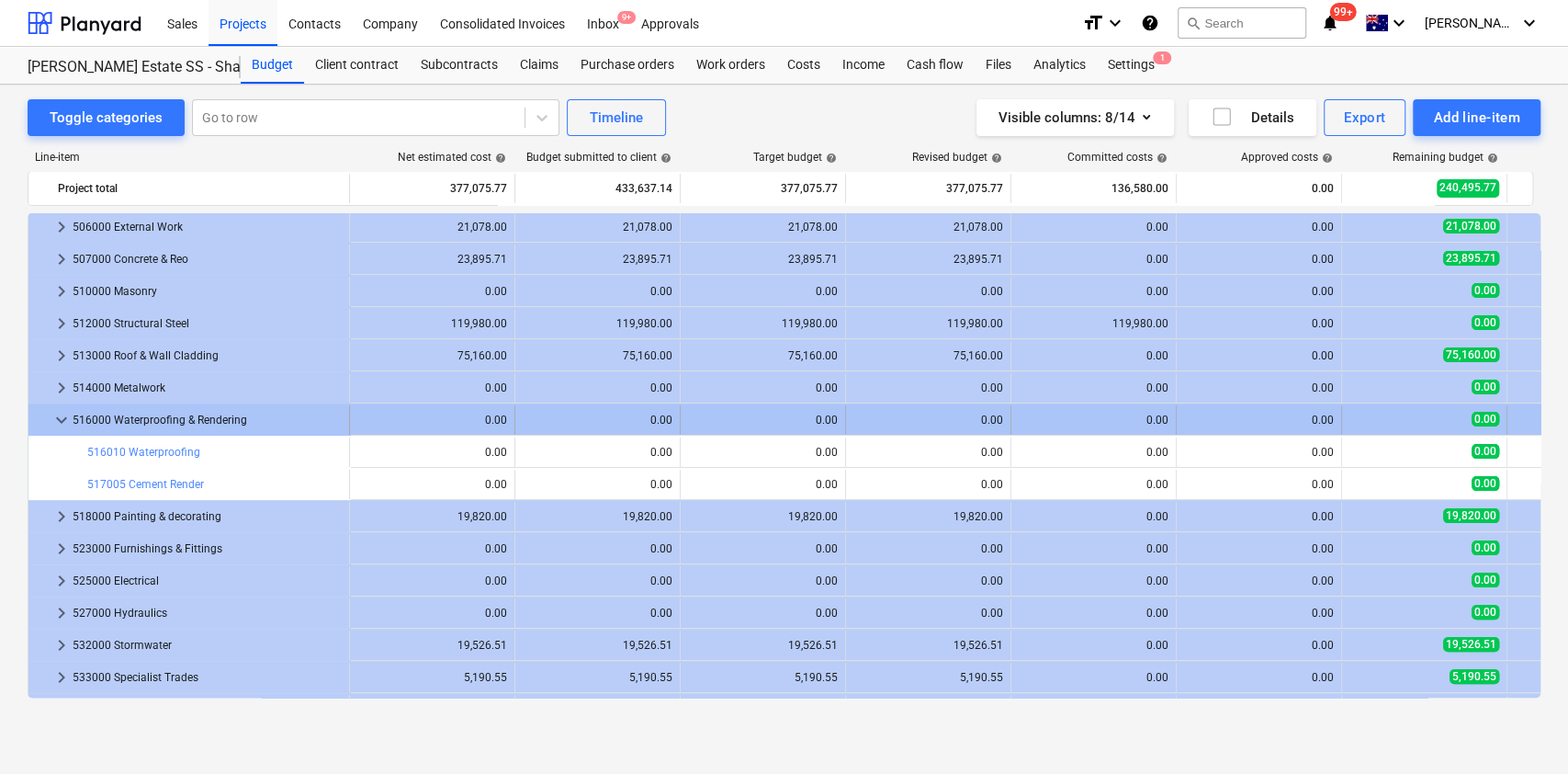
click at [52, 415] on span "keyboard_arrow_down" at bounding box center [62, 420] width 22 height 22
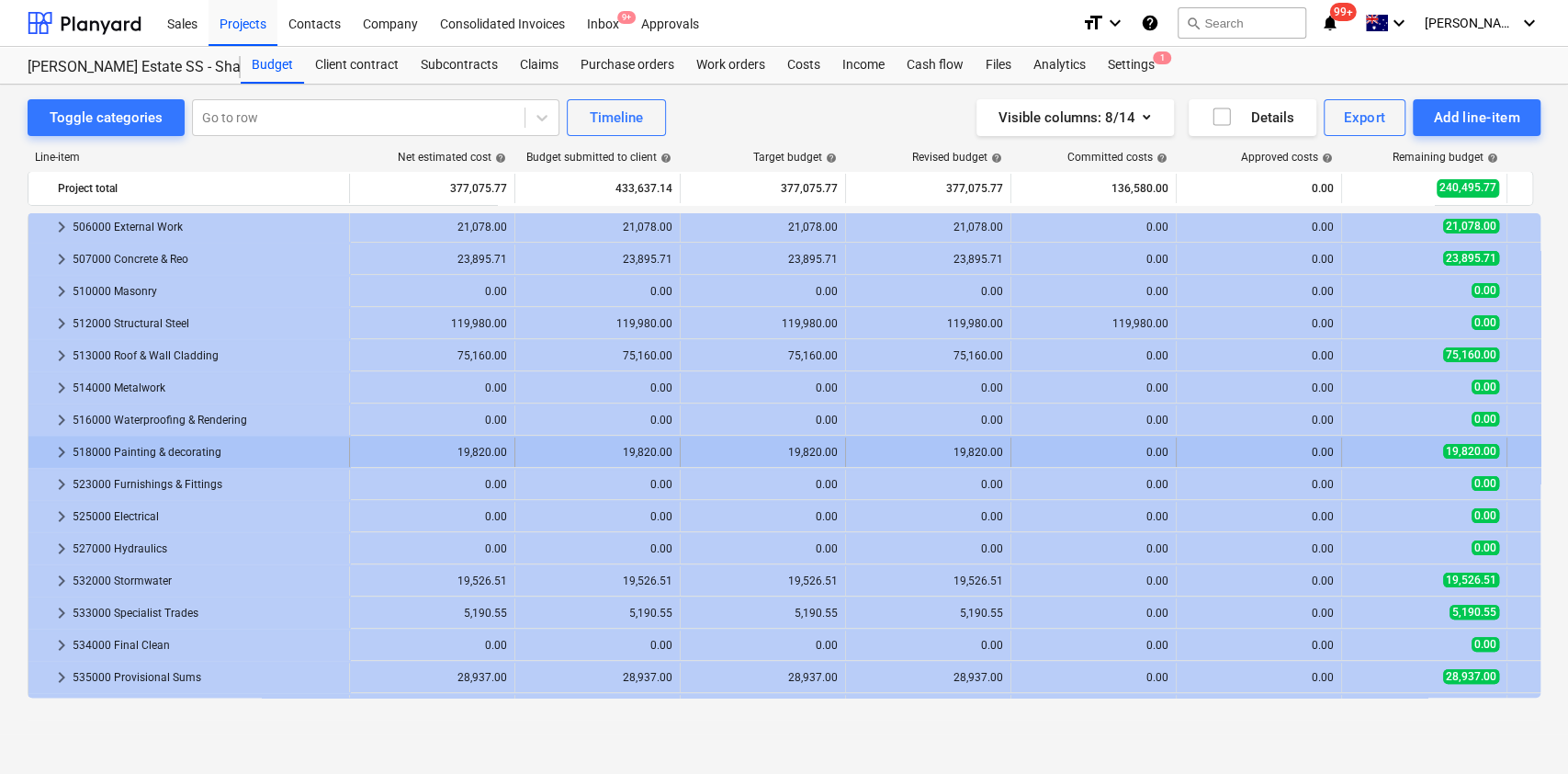
click at [51, 445] on span "keyboard_arrow_right" at bounding box center [62, 452] width 22 height 22
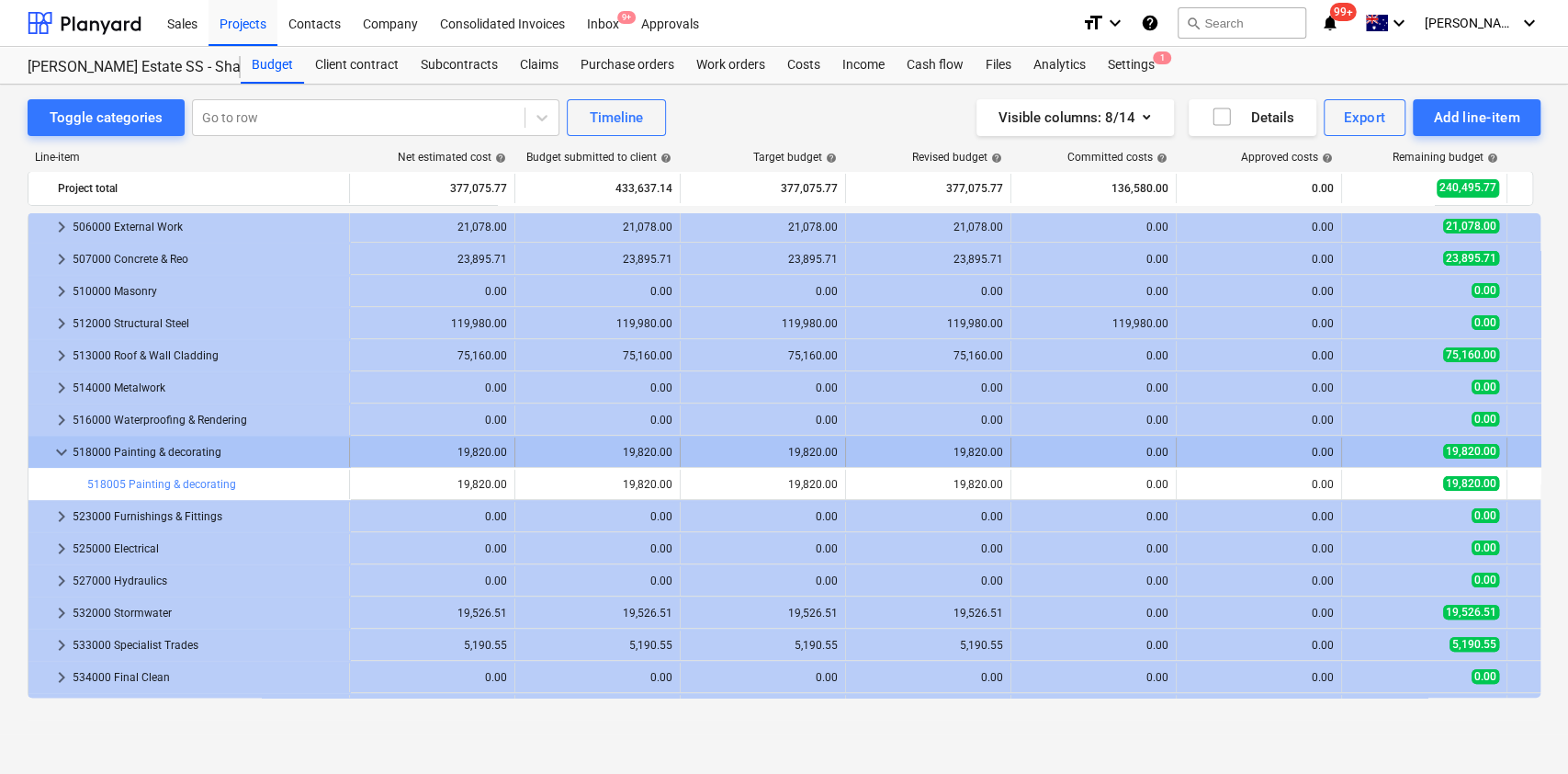
click at [50, 443] on div at bounding box center [43, 451] width 15 height 29
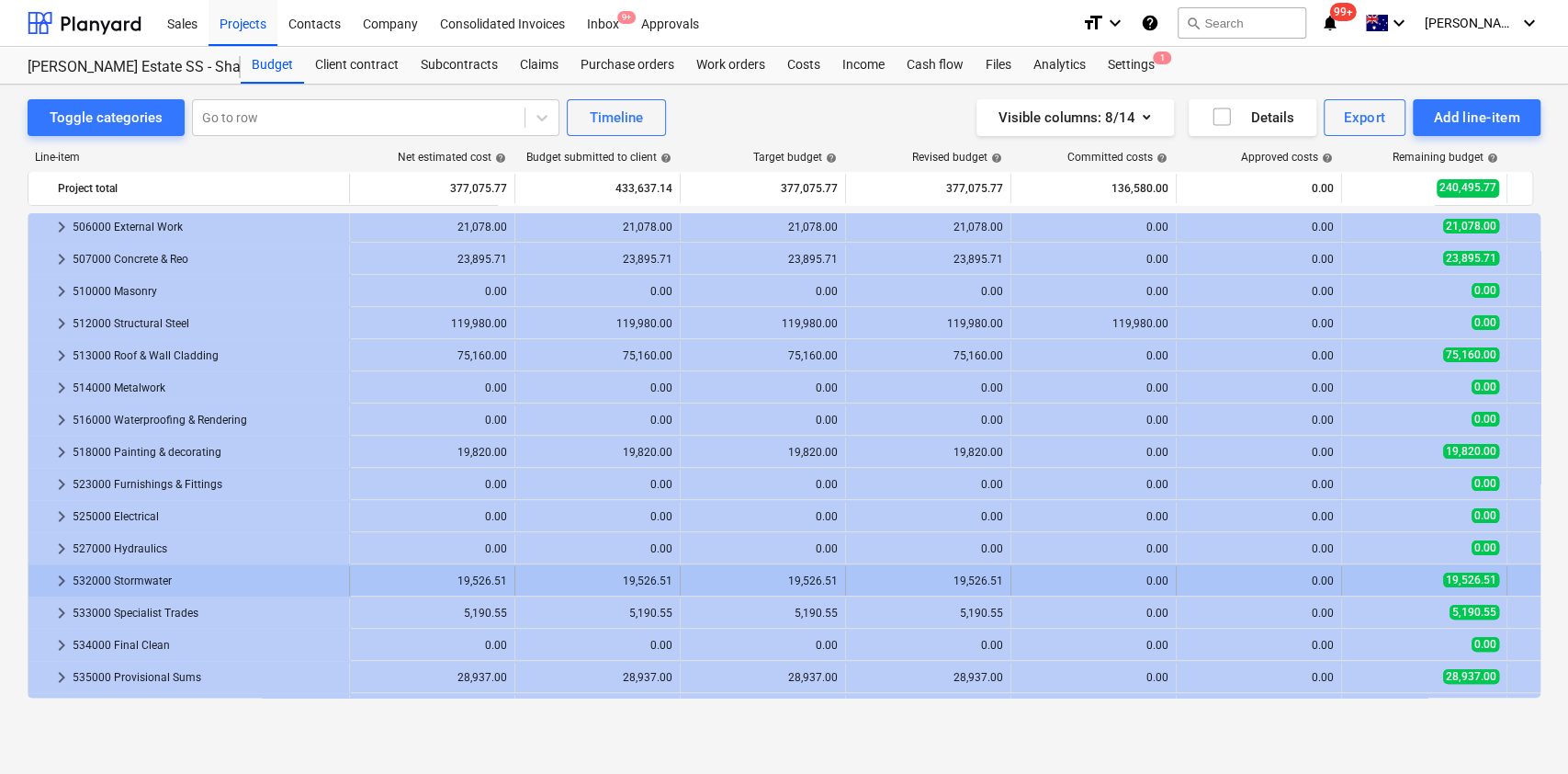
click at [54, 592] on div "keyboard_arrow_right" at bounding box center [62, 580] width 22 height 29
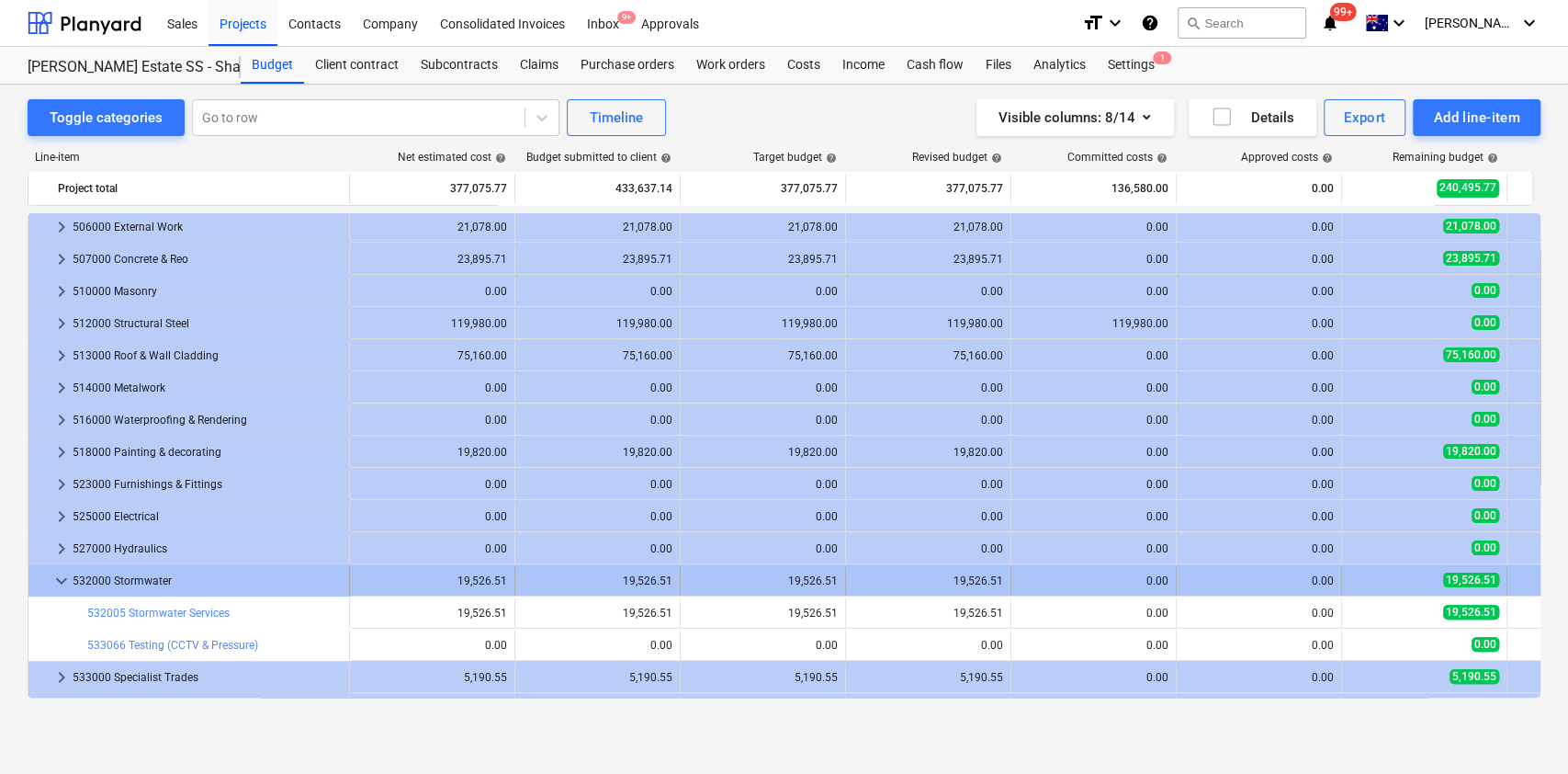
click at [56, 588] on span "keyboard_arrow_down" at bounding box center [62, 581] width 22 height 22
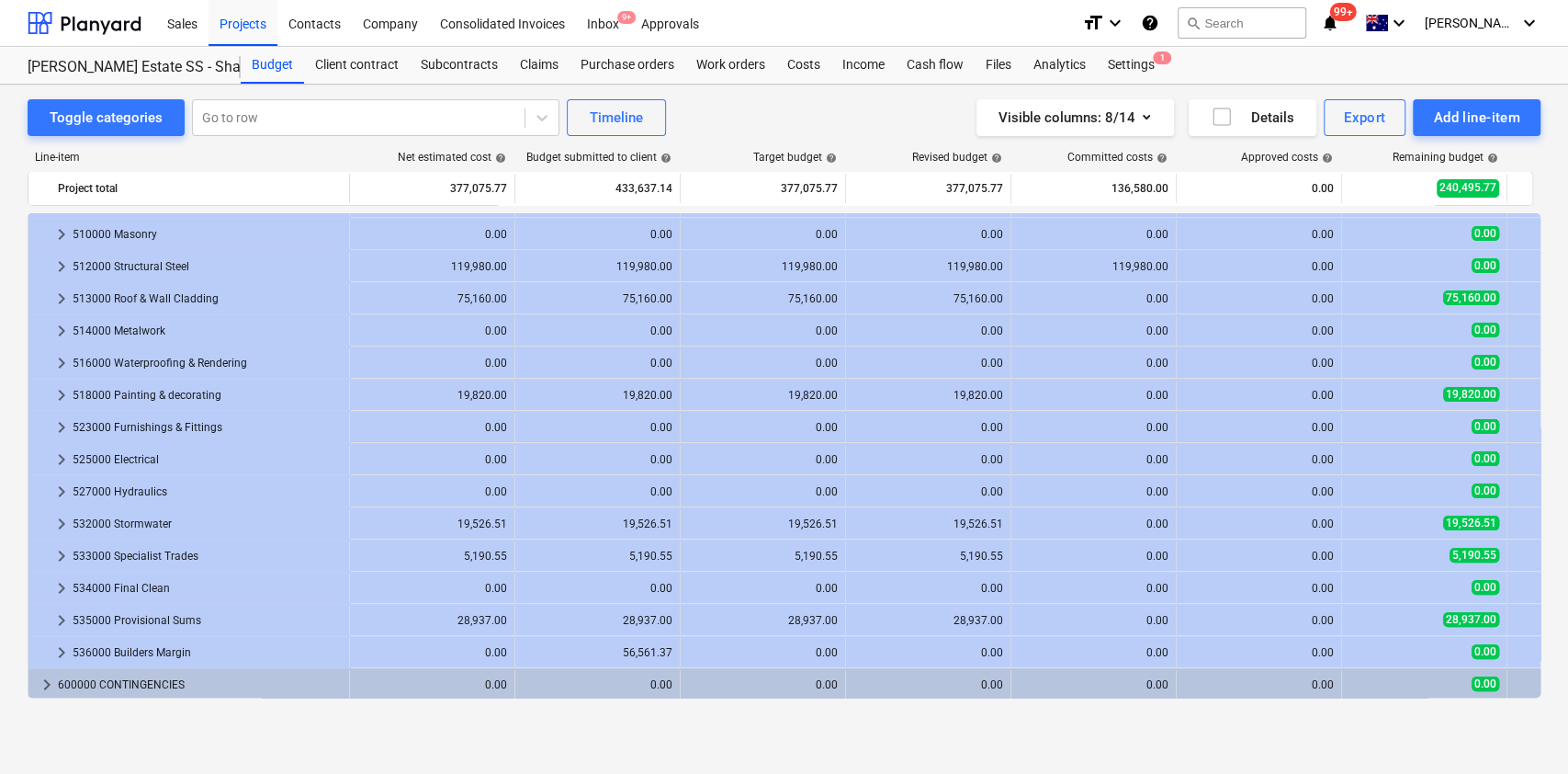
scroll to position [256, 0]
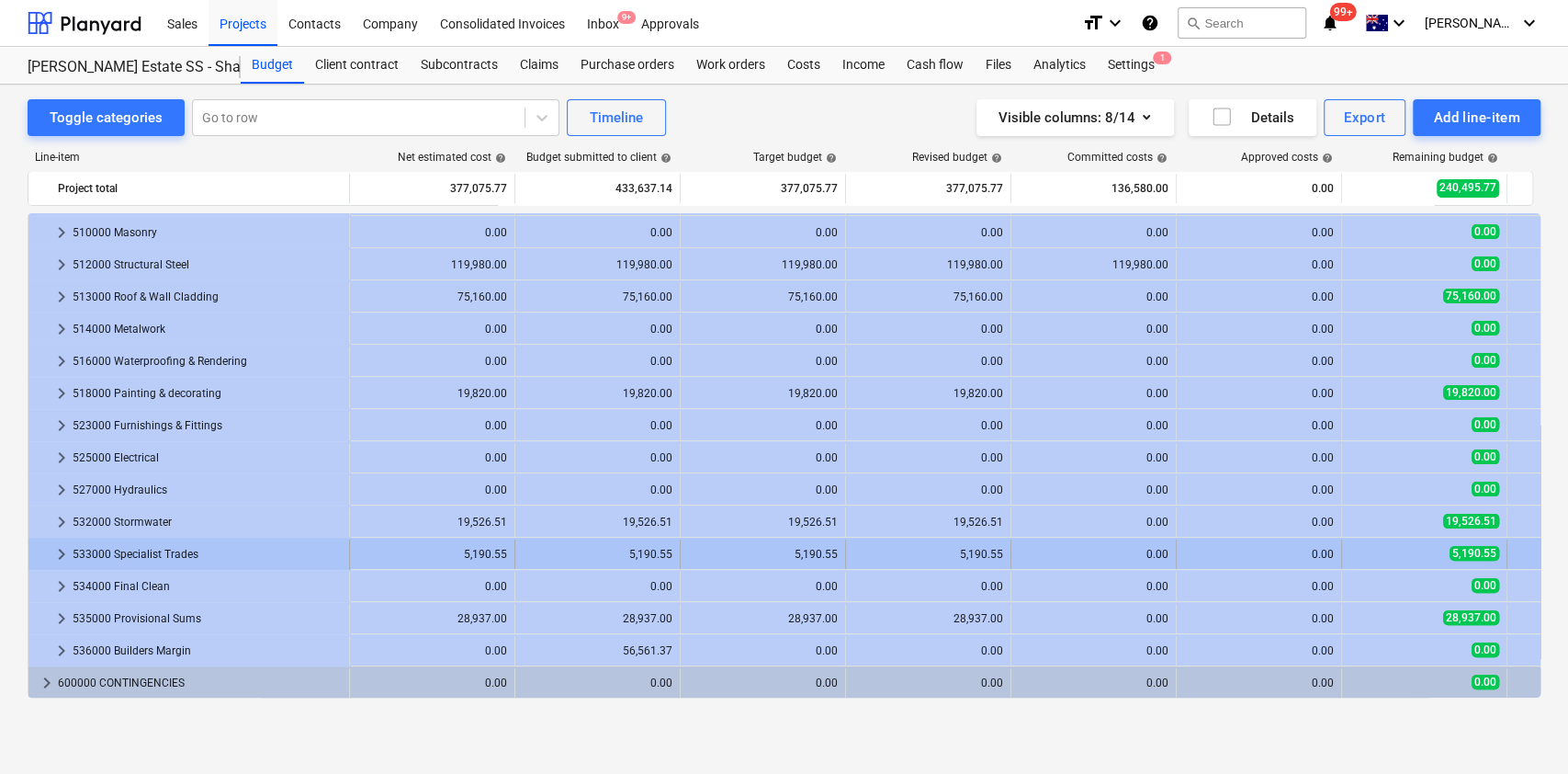
click at [58, 546] on span "keyboard_arrow_right" at bounding box center [62, 554] width 22 height 22
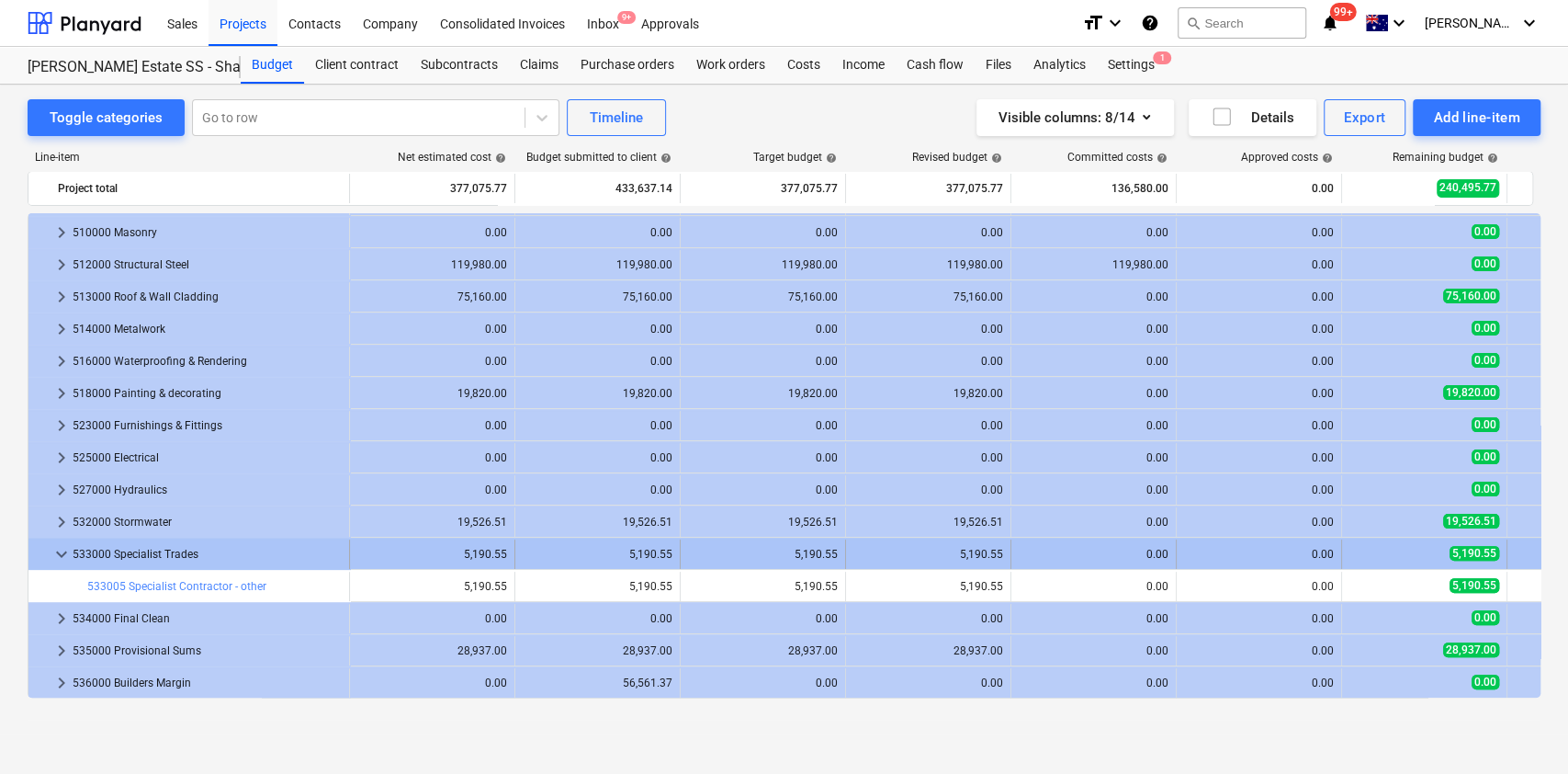
click at [47, 550] on div "keyboard_arrow_down 533000 Specialist Trades" at bounding box center [189, 553] width 322 height 29
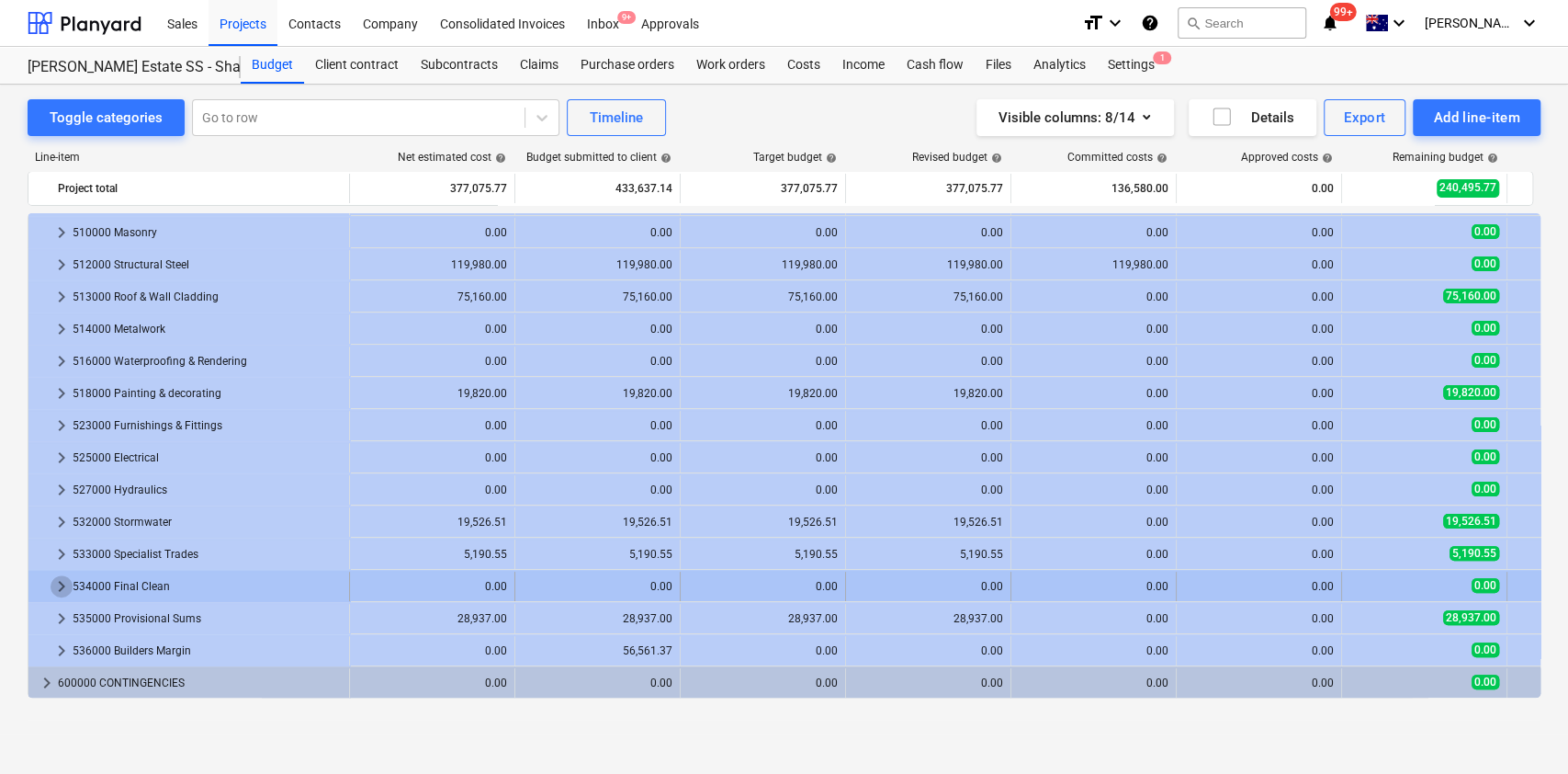
click at [55, 579] on span "keyboard_arrow_right" at bounding box center [62, 587] width 22 height 22
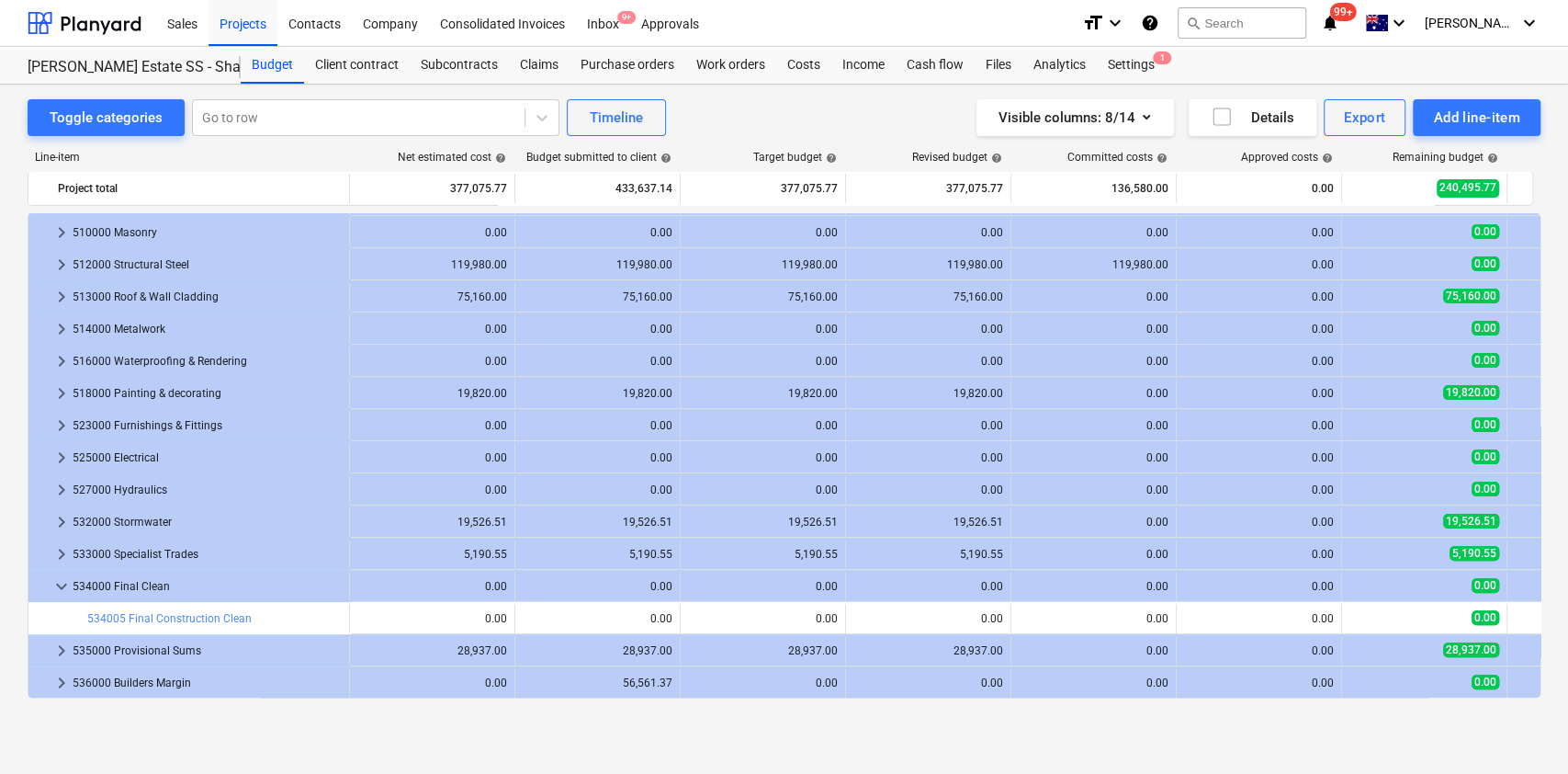
click at [55, 579] on span "keyboard_arrow_down" at bounding box center [62, 587] width 22 height 22
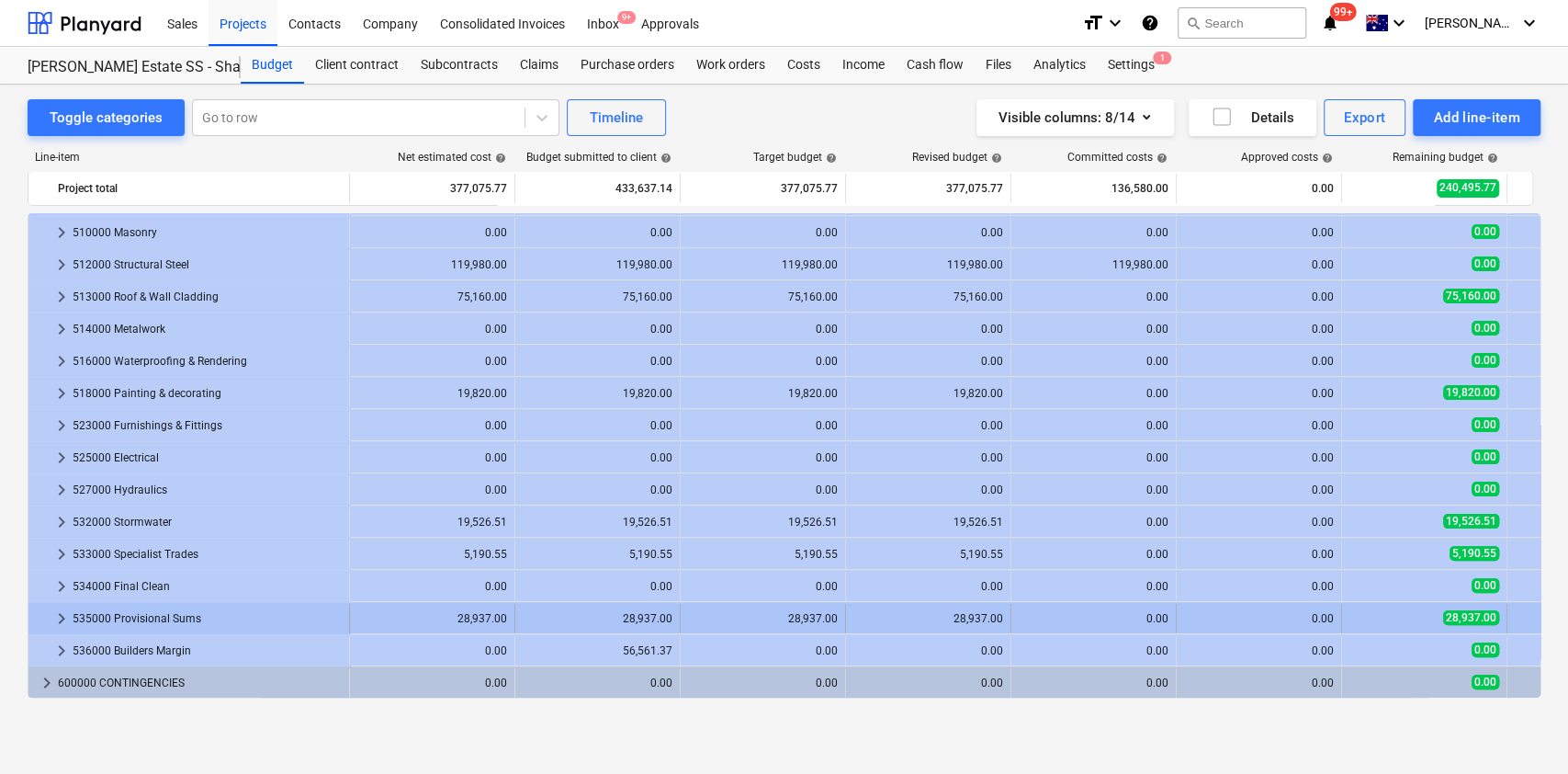
click at [63, 602] on div "keyboard_arrow_right 535000 Provisional Sums 28,937.00 28,937.00 28,937.00 28,9…" at bounding box center [873, 617] width 1691 height 31
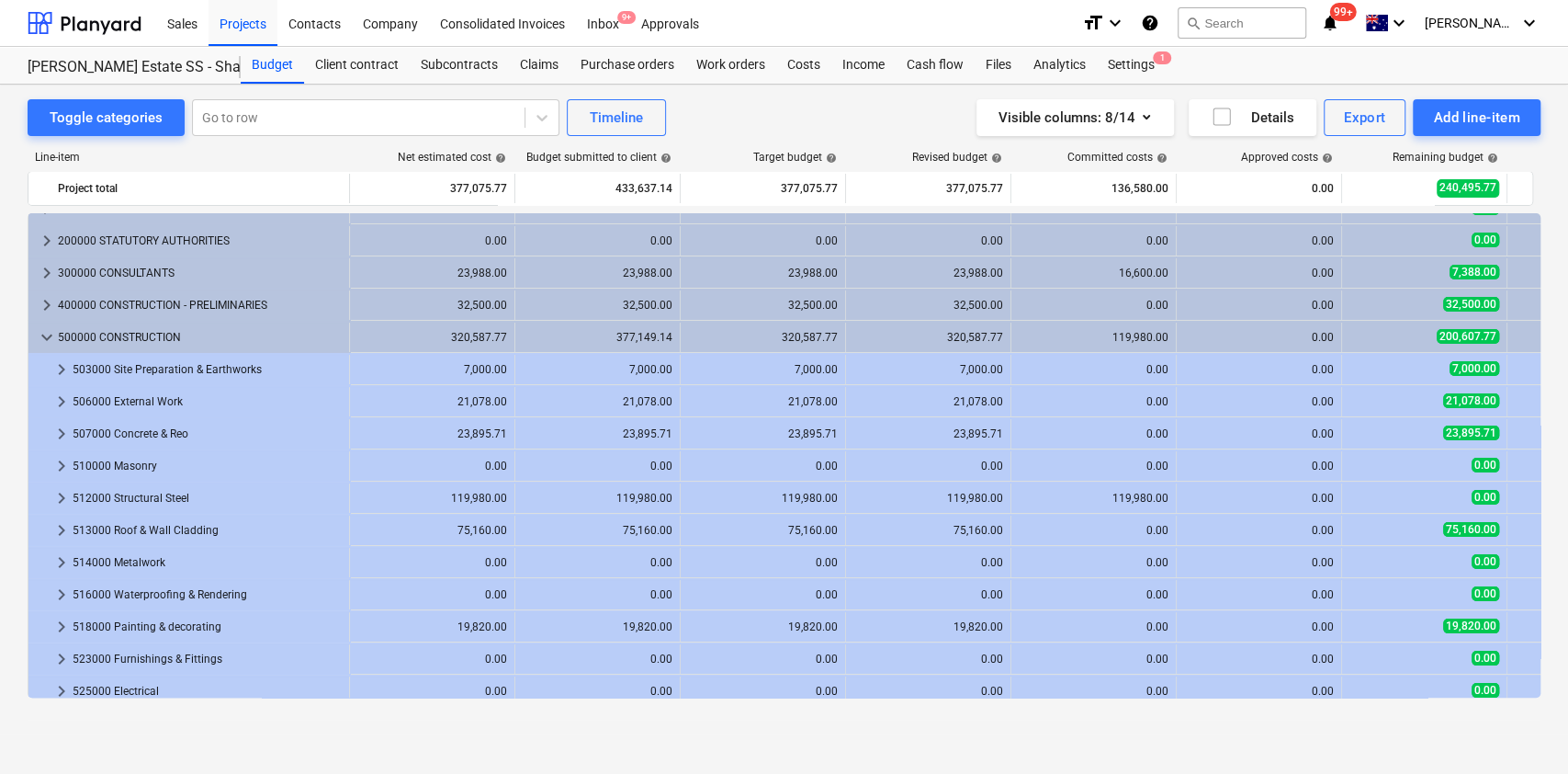
scroll to position [0, 0]
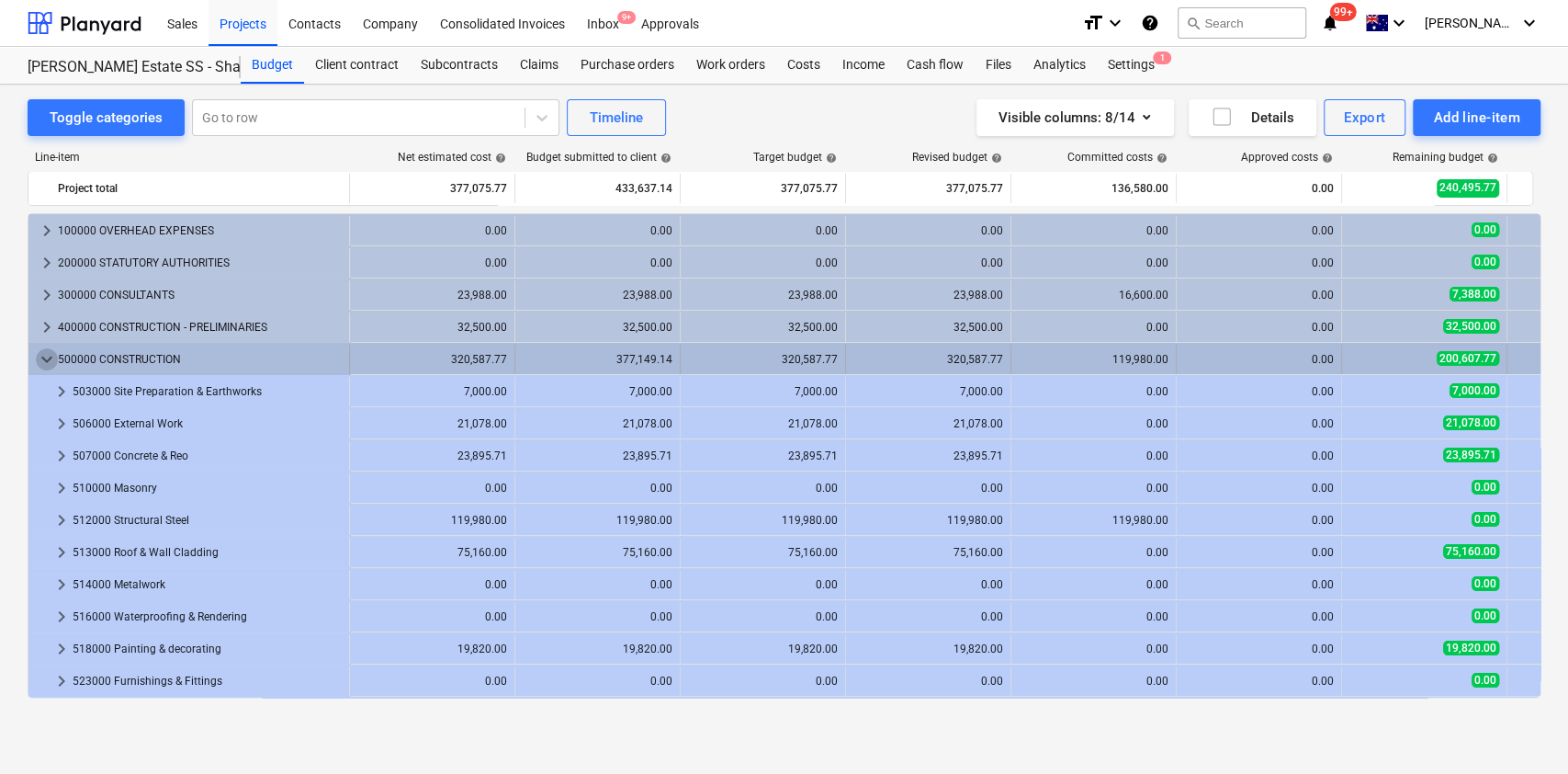
click at [51, 360] on span "keyboard_arrow_down" at bounding box center [47, 359] width 22 height 22
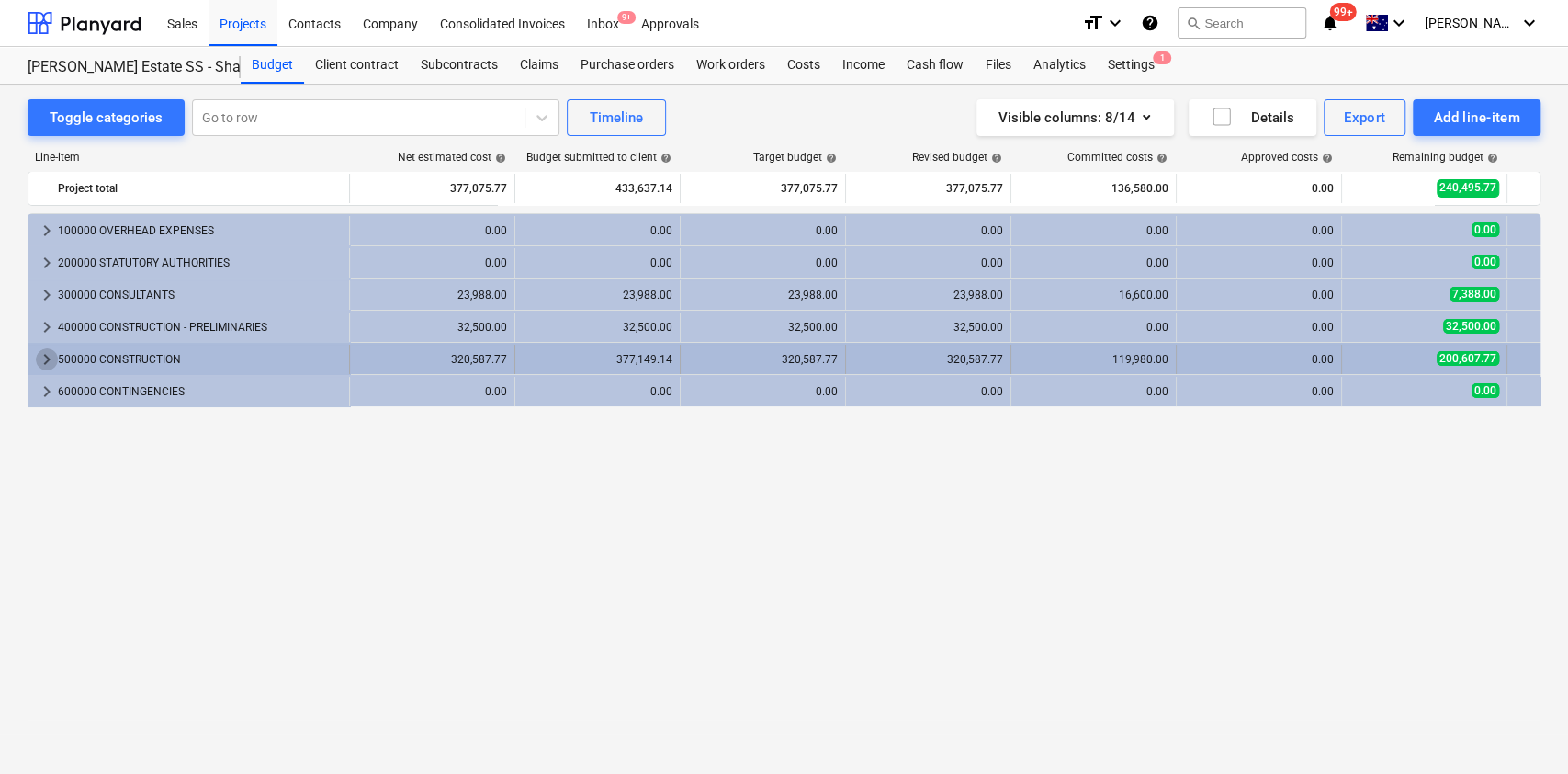
click at [51, 358] on span "keyboard_arrow_right" at bounding box center [47, 359] width 22 height 22
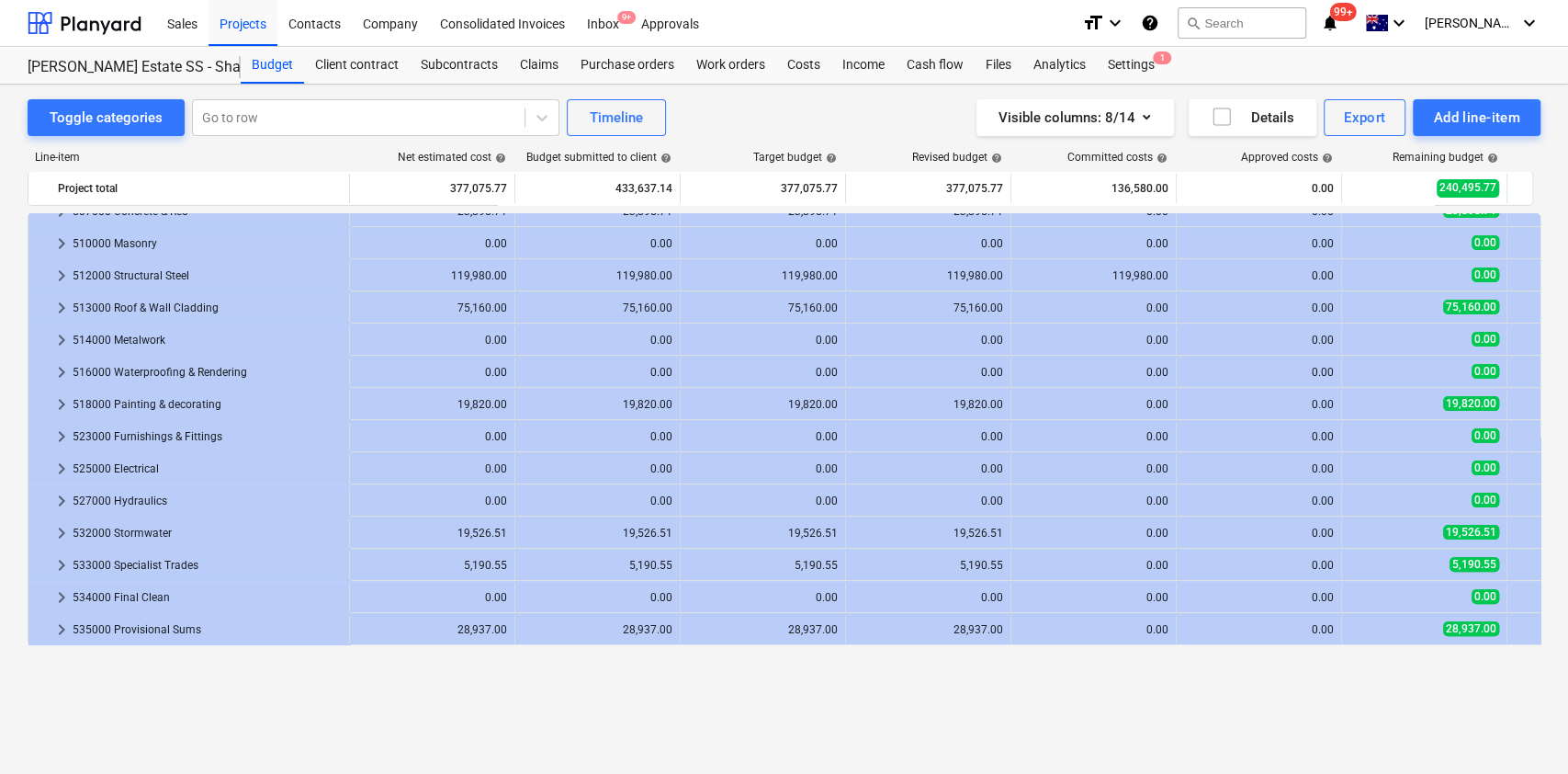
scroll to position [123, 0]
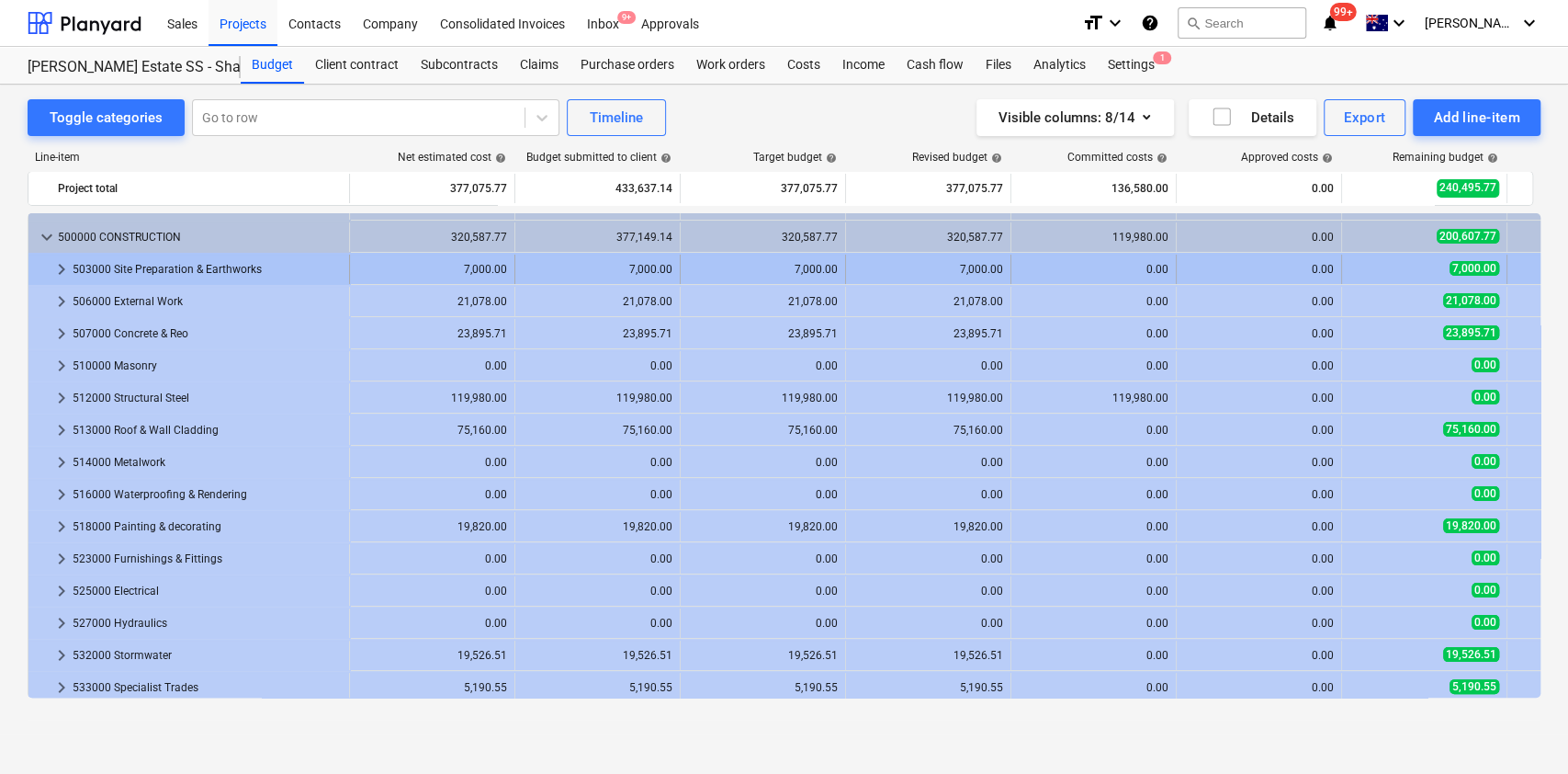
click at [71, 253] on div "keyboard_arrow_right 503000 Site Preparation & Earthworks 7,000.00 7,000.00 7,0…" at bounding box center [873, 268] width 1691 height 31
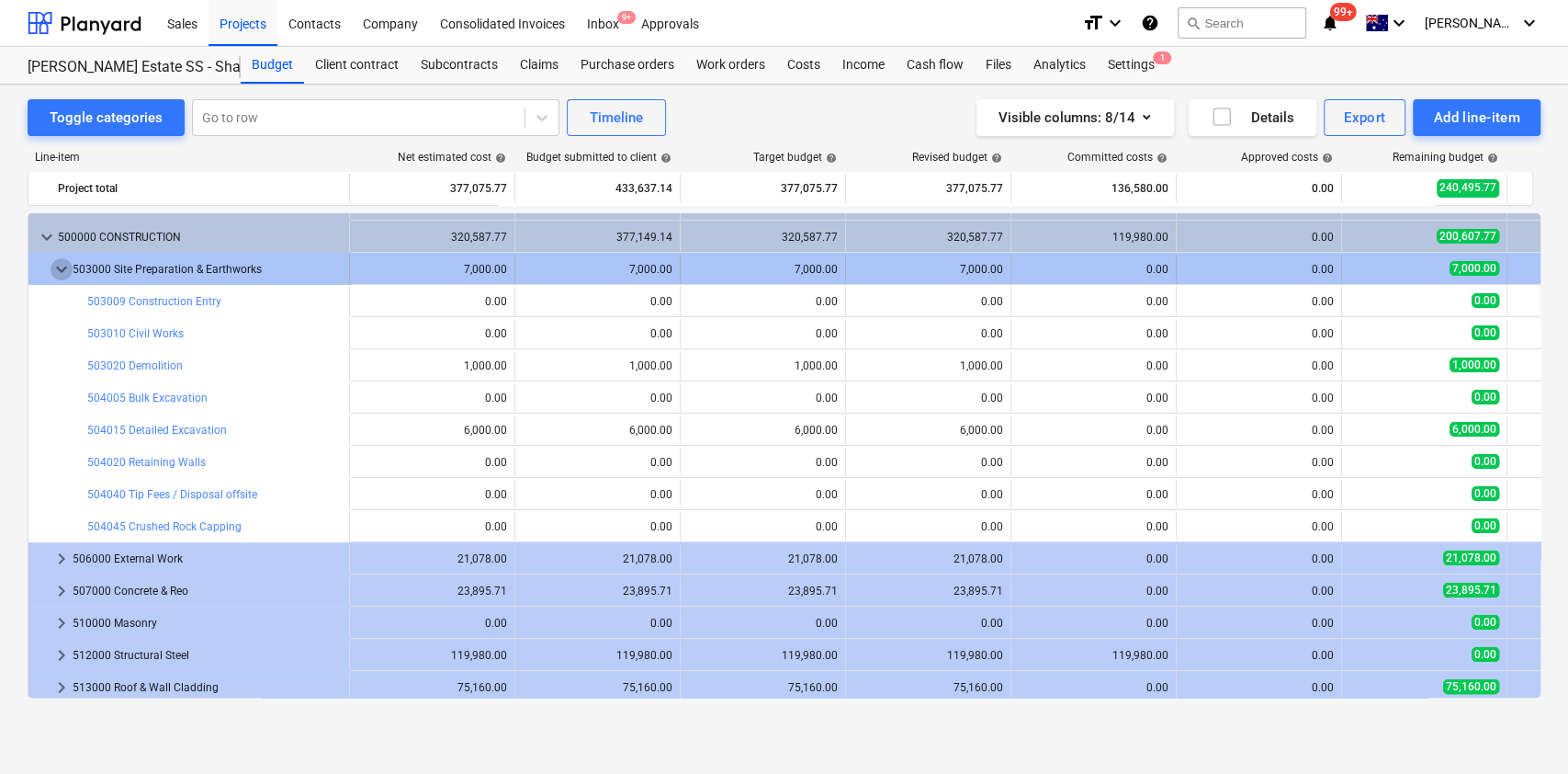
click at [60, 263] on span "keyboard_arrow_down" at bounding box center [62, 270] width 22 height 22
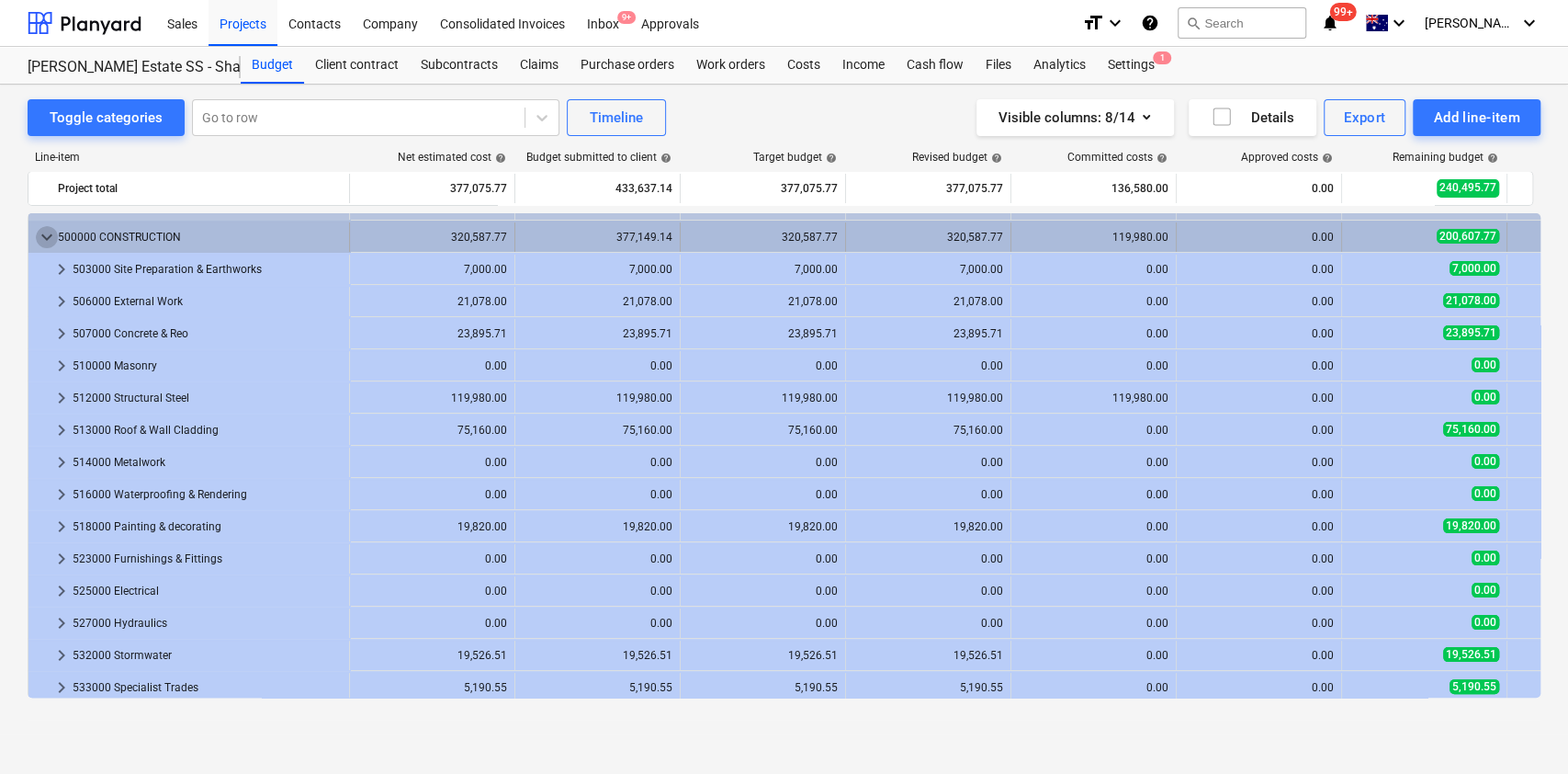
click at [49, 229] on span "keyboard_arrow_down" at bounding box center [47, 238] width 22 height 22
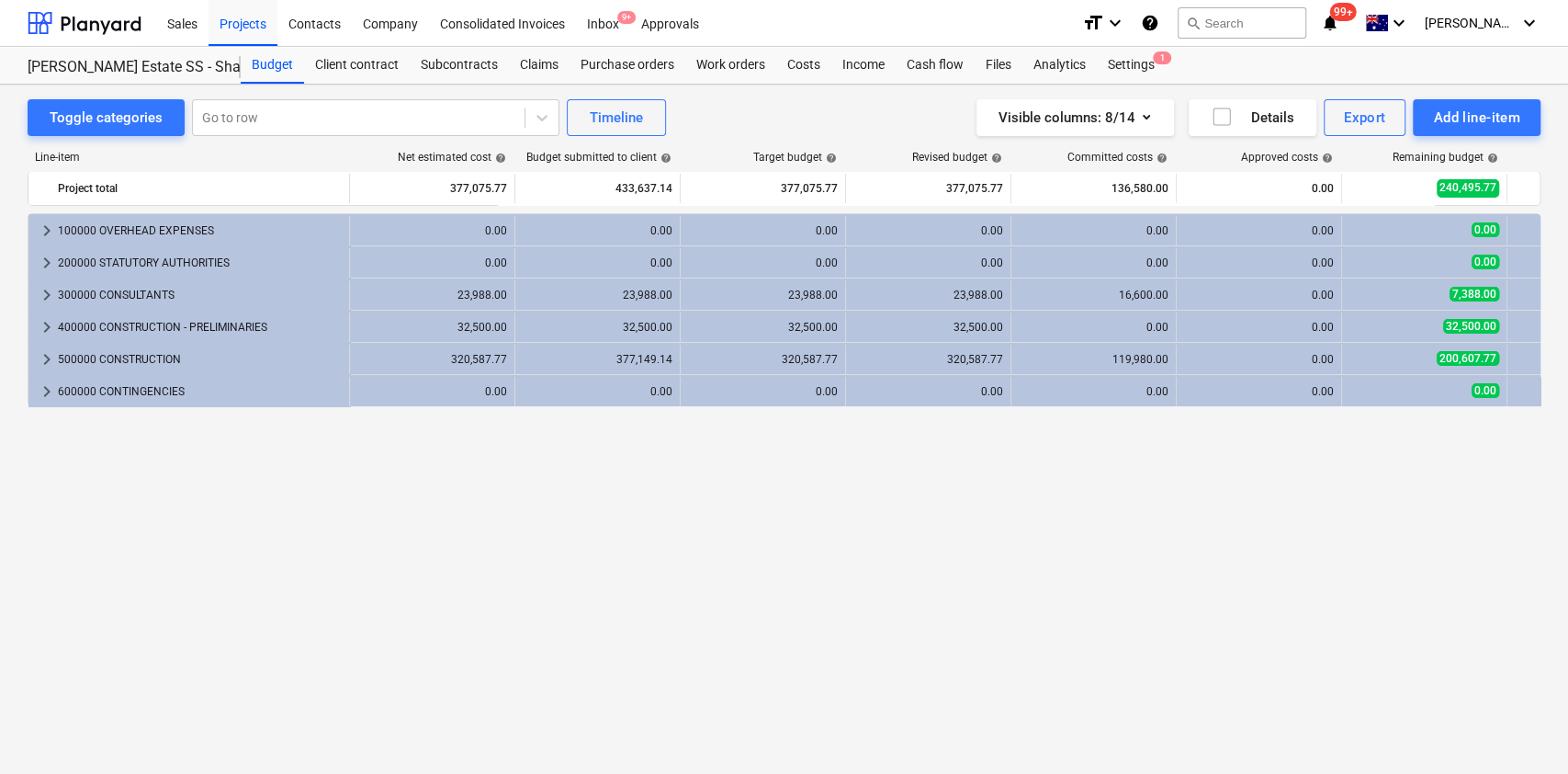
scroll to position [0, 0]
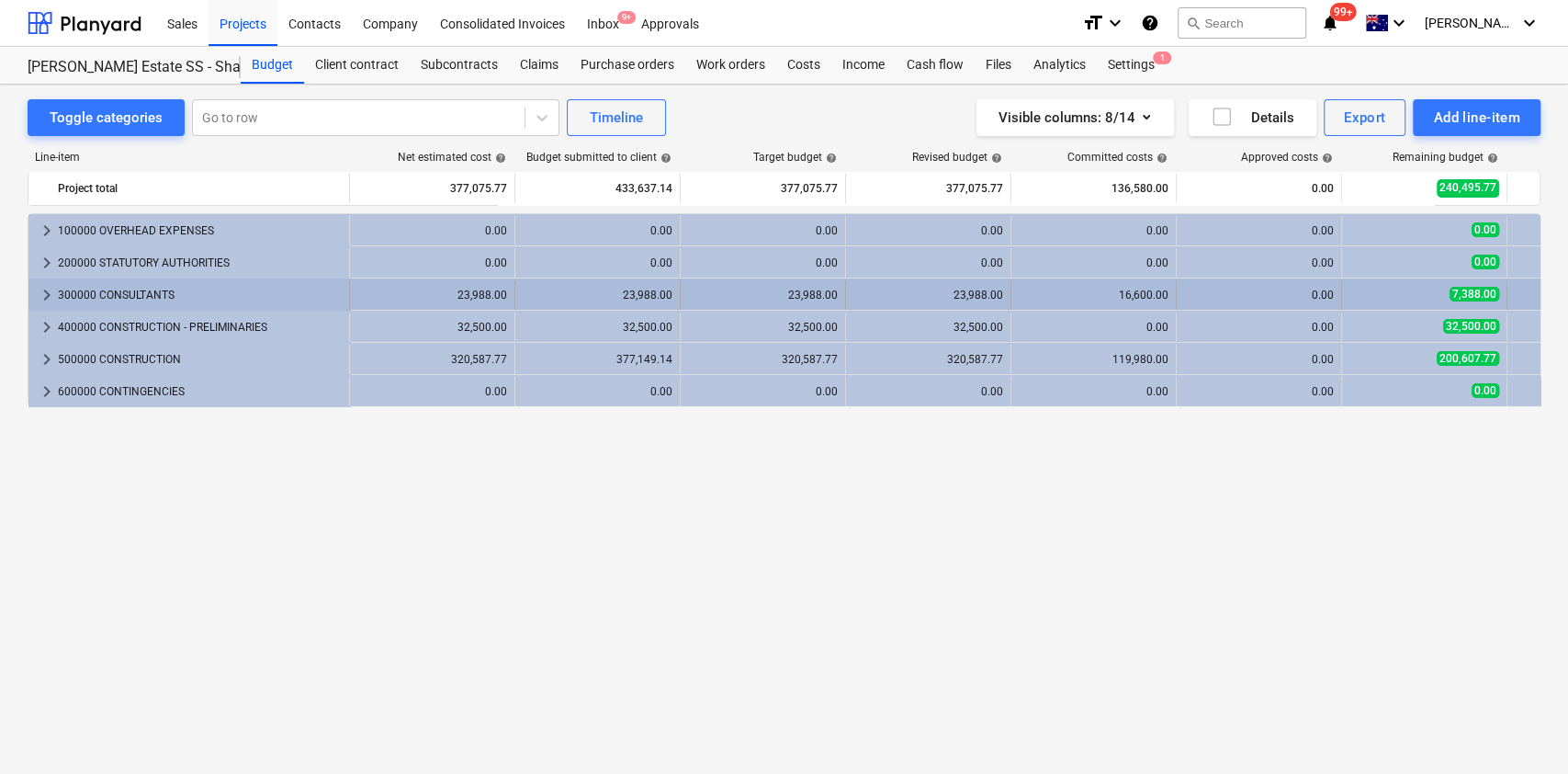
click at [45, 297] on span "keyboard_arrow_right" at bounding box center [47, 295] width 22 height 22
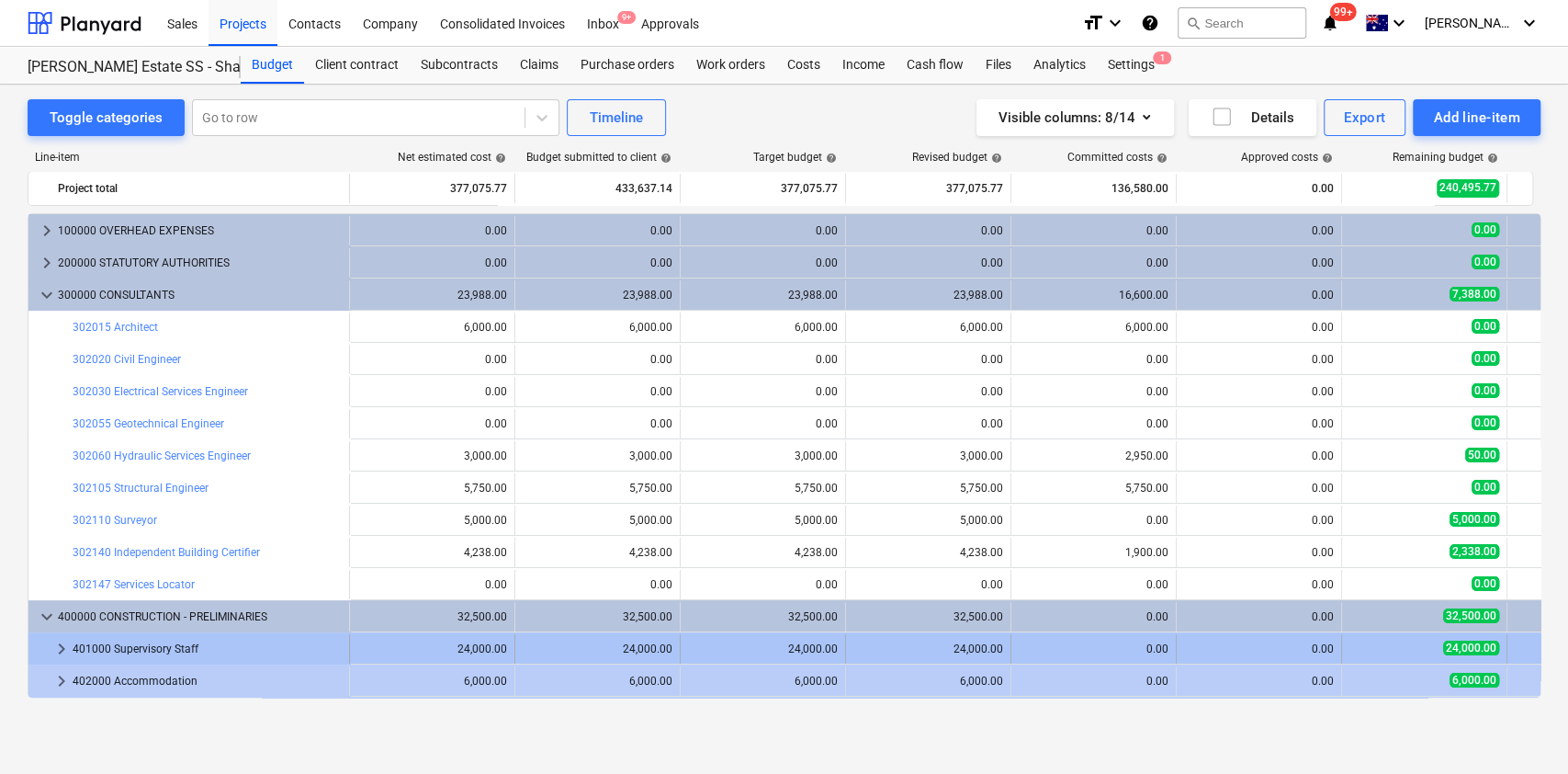
click at [51, 636] on div "keyboard_arrow_right" at bounding box center [62, 649] width 22 height 29
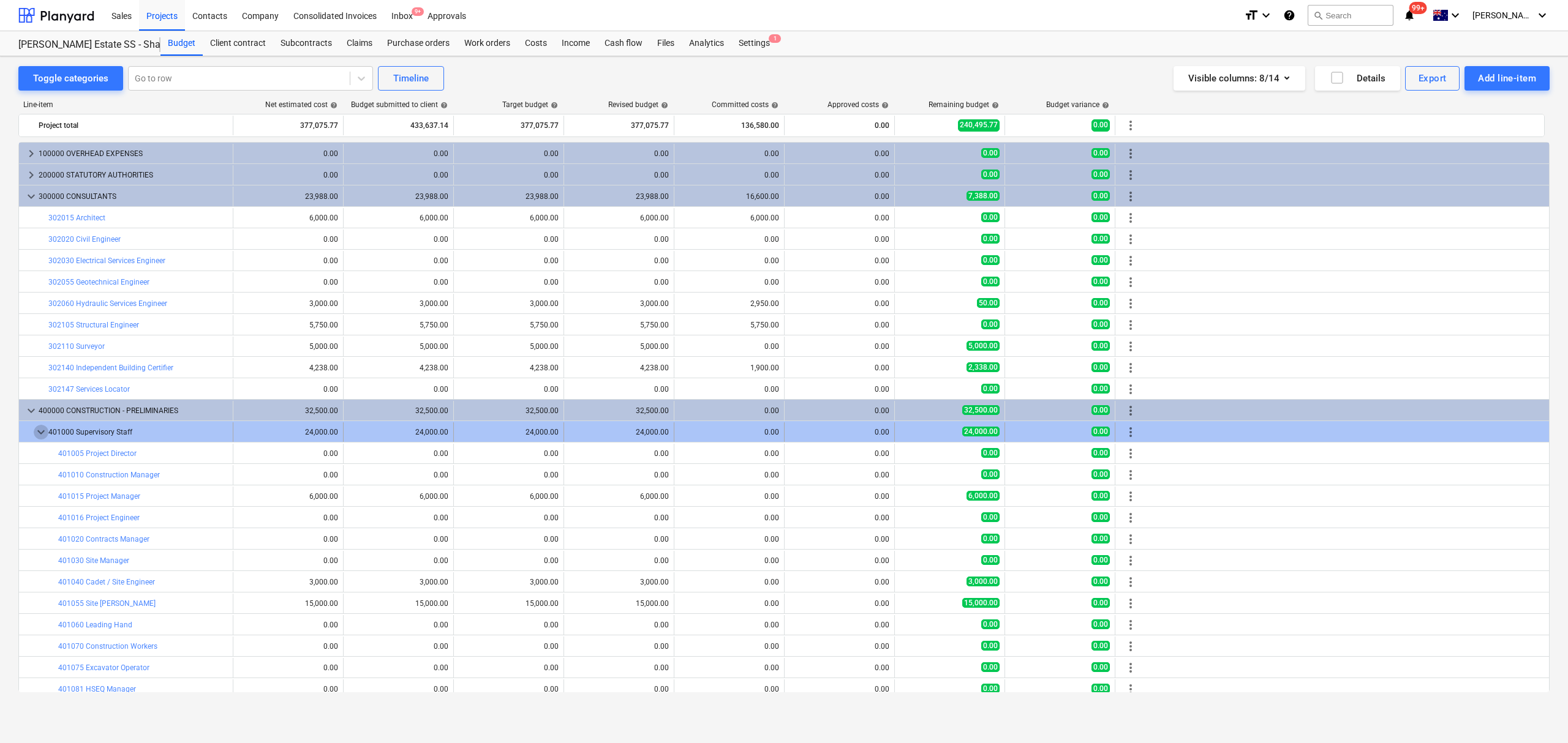
click at [37, 433] on span "keyboard_arrow_down" at bounding box center [41, 433] width 15 height 15
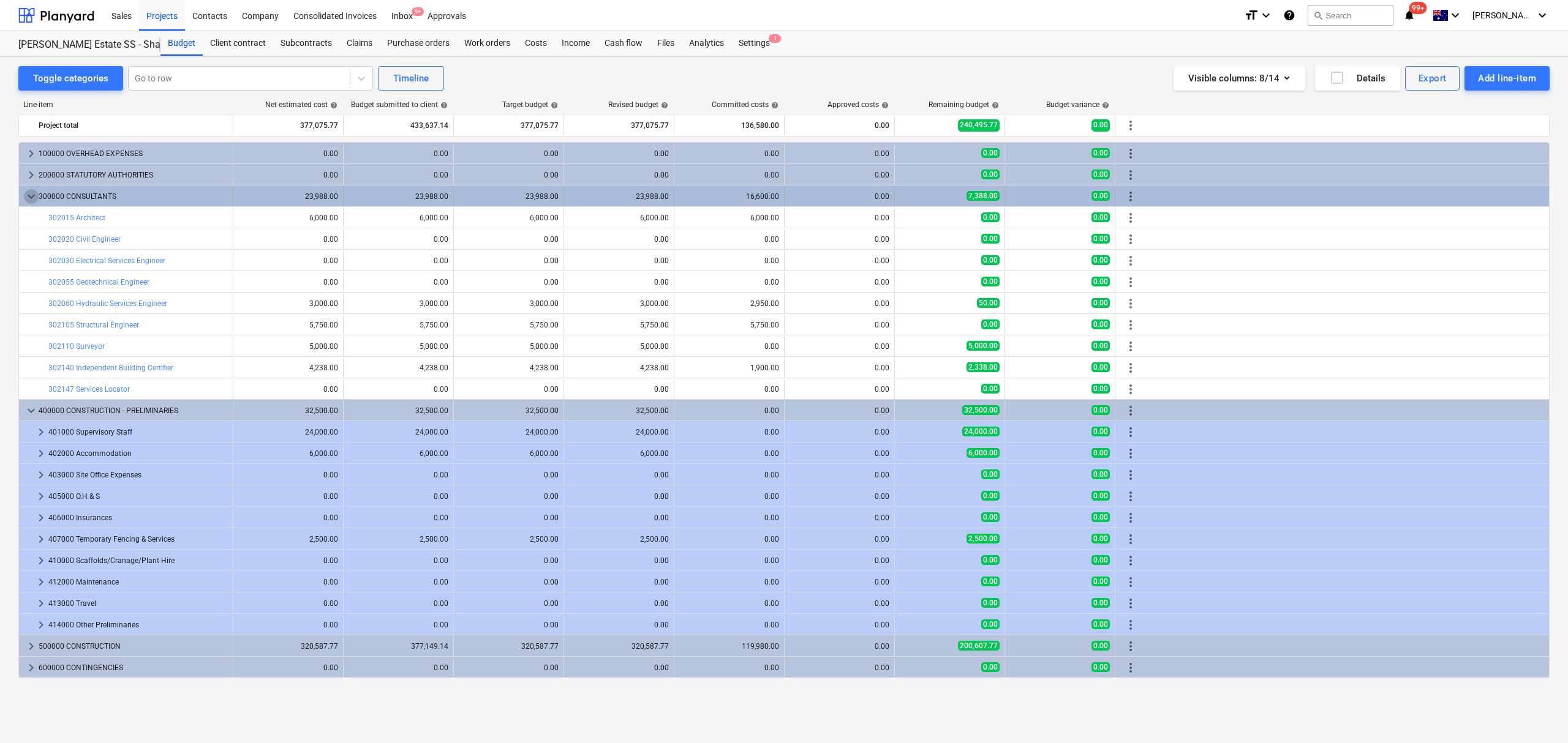
click at [29, 196] on span "keyboard_arrow_down" at bounding box center [31, 196] width 15 height 15
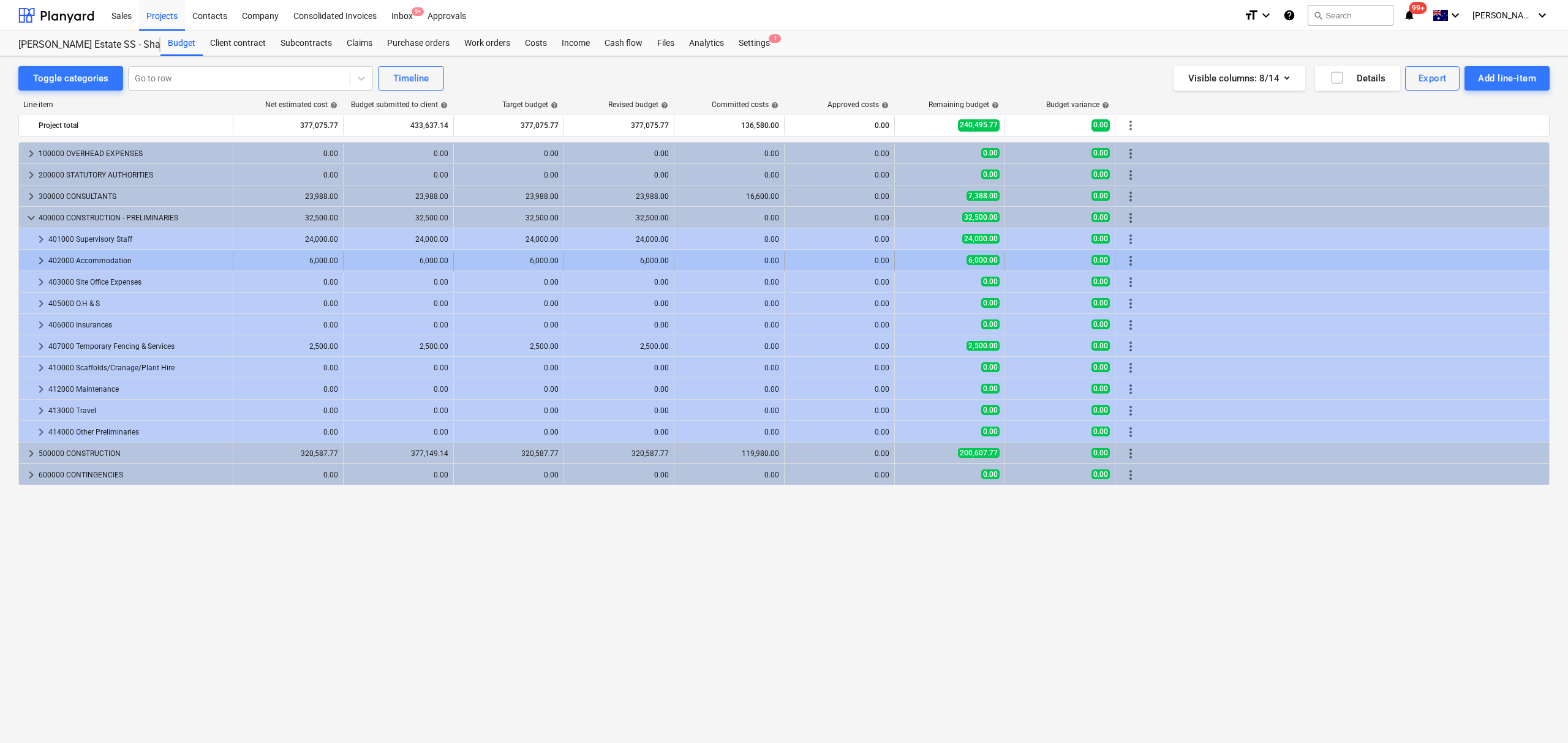
click at [47, 262] on span "keyboard_arrow_right" at bounding box center [41, 261] width 15 height 15
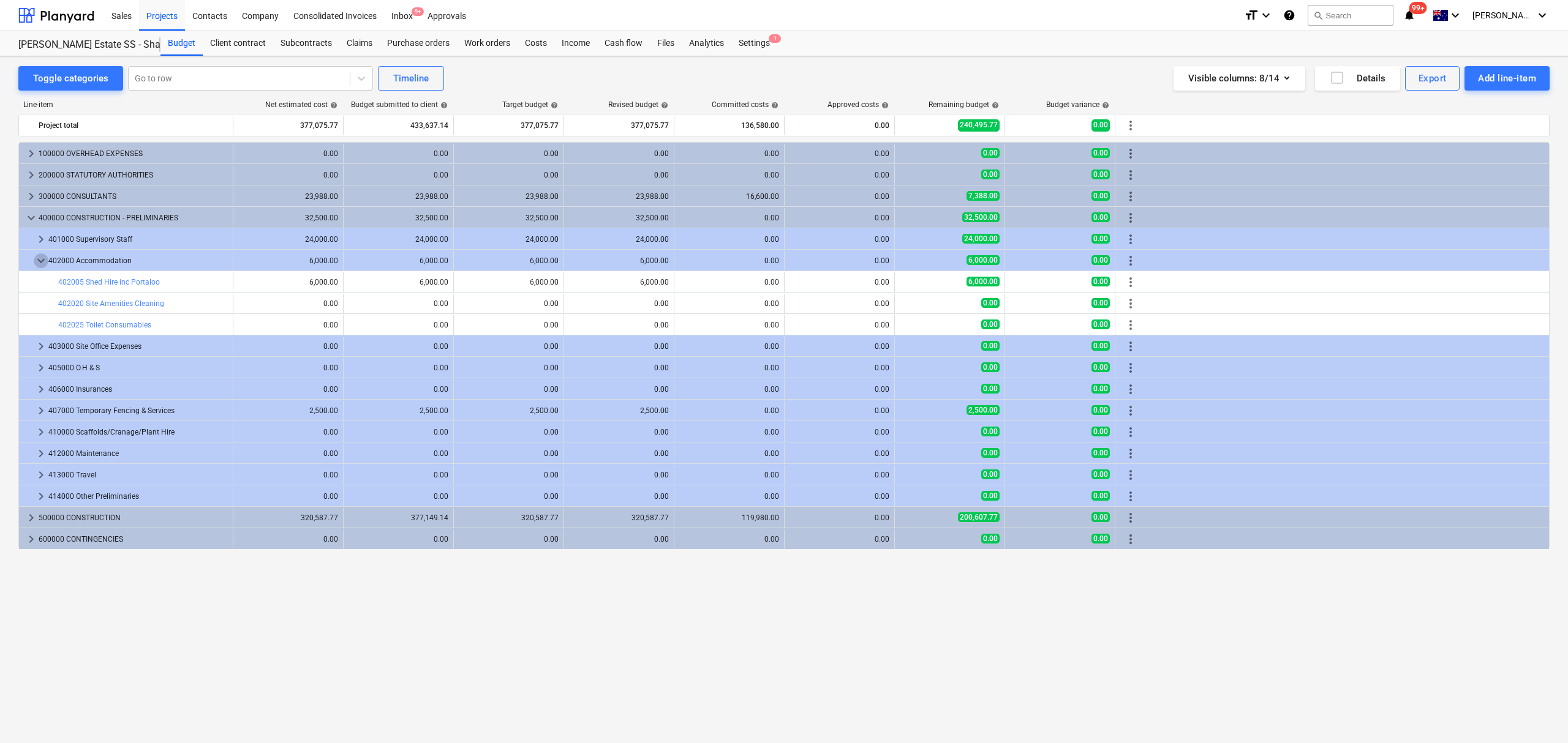
click at [42, 262] on span "keyboard_arrow_down" at bounding box center [41, 261] width 15 height 15
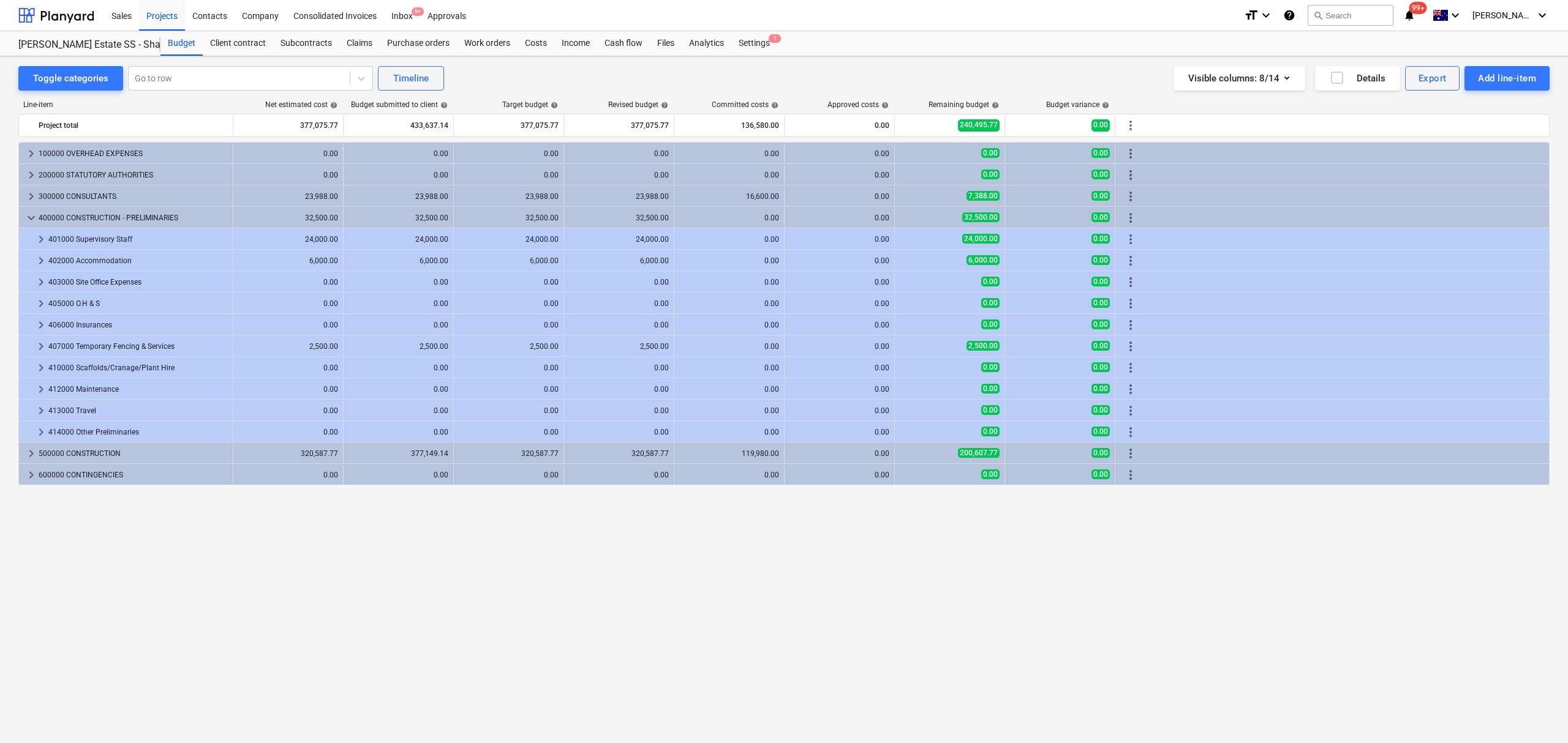
click at [968, 515] on div "keyboard_arrow_right 100000 OVERHEAD EXPENSES 0.00 0.00 0.00 0.00 0.00 0.00 0.0…" at bounding box center [783, 417] width 1531 height 550
click at [1045, 515] on div "keyboard_arrow_right 100000 OVERHEAD EXPENSES 0.00 0.00 0.00 0.00 0.00 0.00 0.0…" at bounding box center [783, 417] width 1531 height 550
click at [1045, 461] on div "0.00" at bounding box center [1060, 453] width 100 height 19
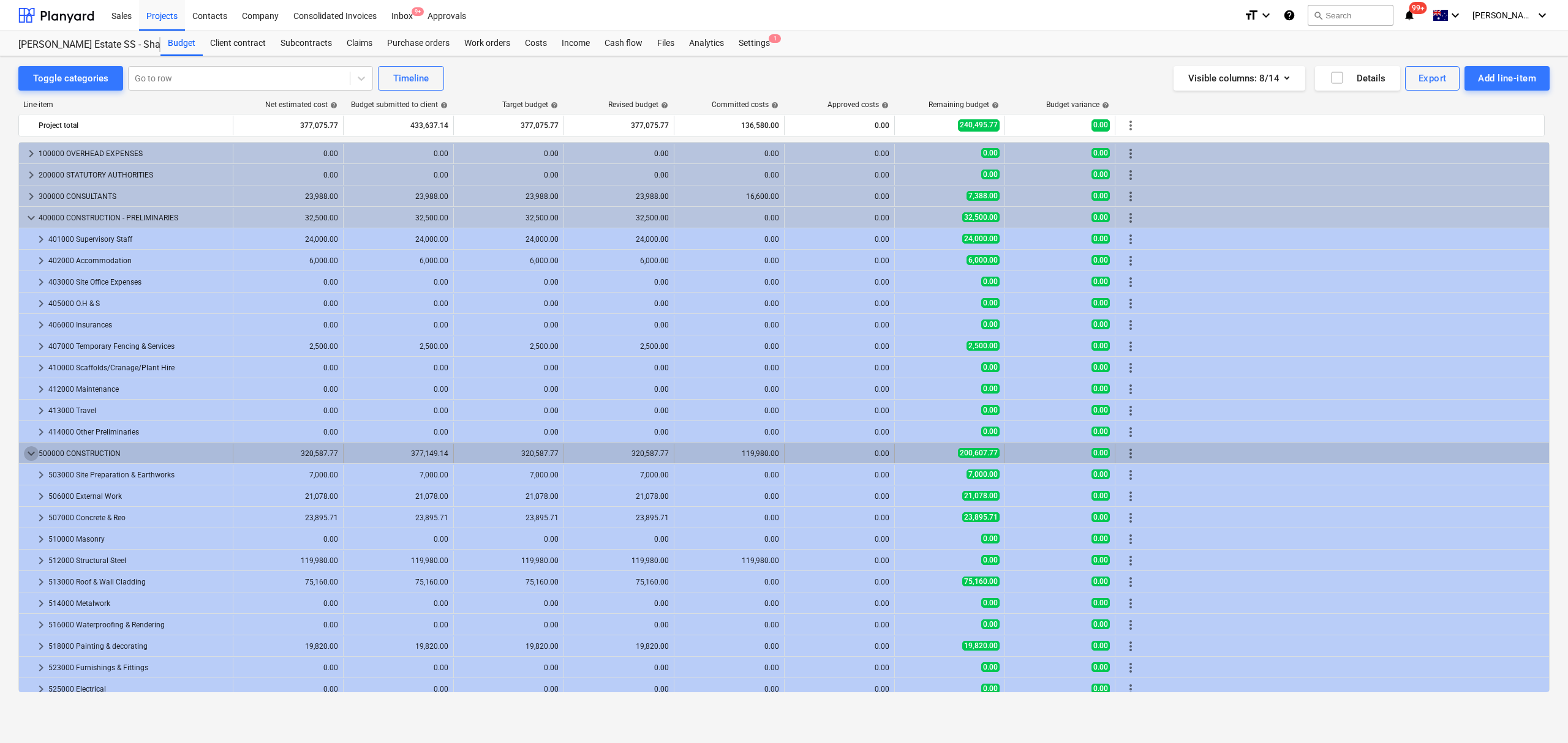
click at [36, 451] on span "keyboard_arrow_down" at bounding box center [31, 454] width 15 height 15
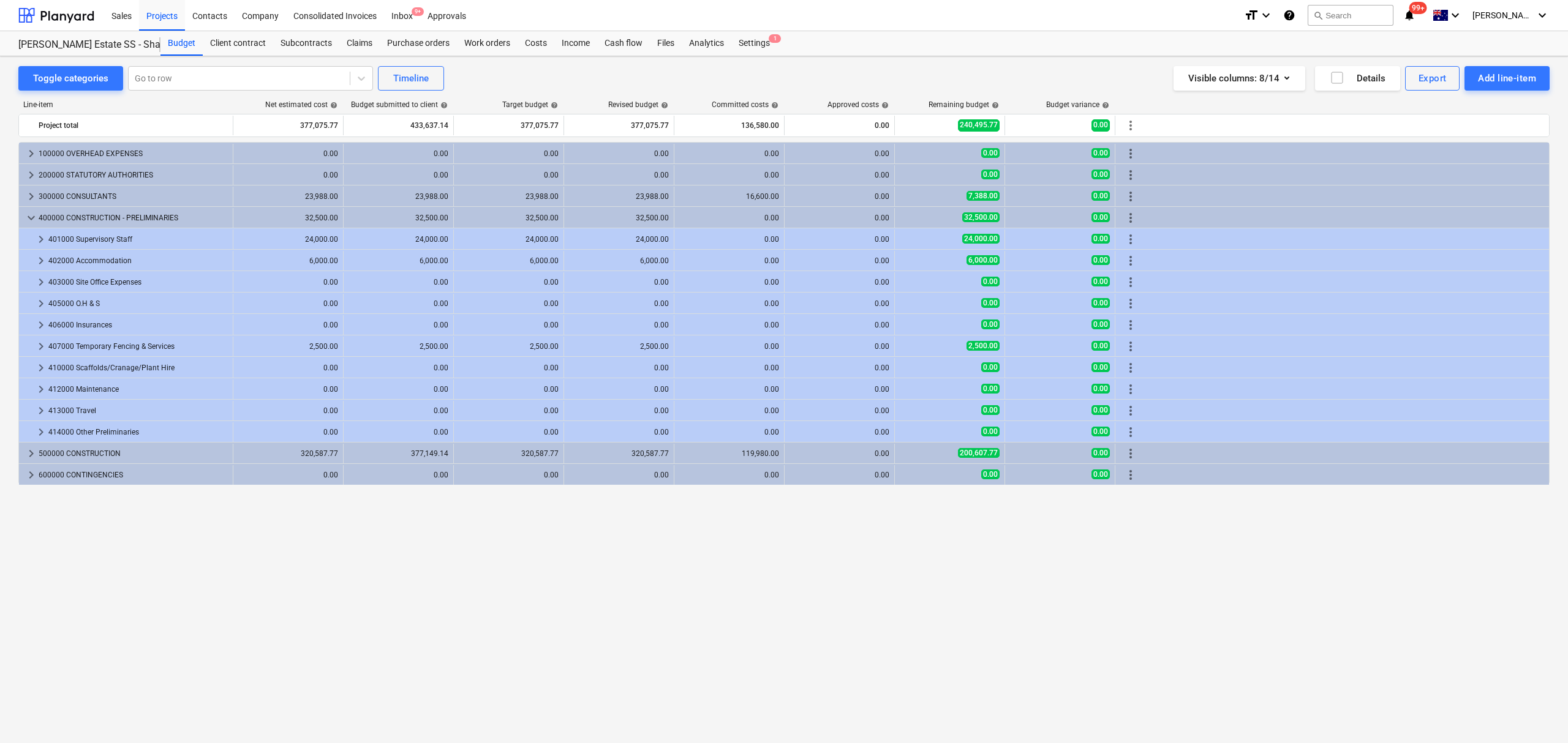
click at [556, 515] on div "keyboard_arrow_right 100000 OVERHEAD EXPENSES 0.00 0.00 0.00 0.00 0.00 0.00 0.0…" at bounding box center [783, 417] width 1531 height 550
